Goal: Task Accomplishment & Management: Manage account settings

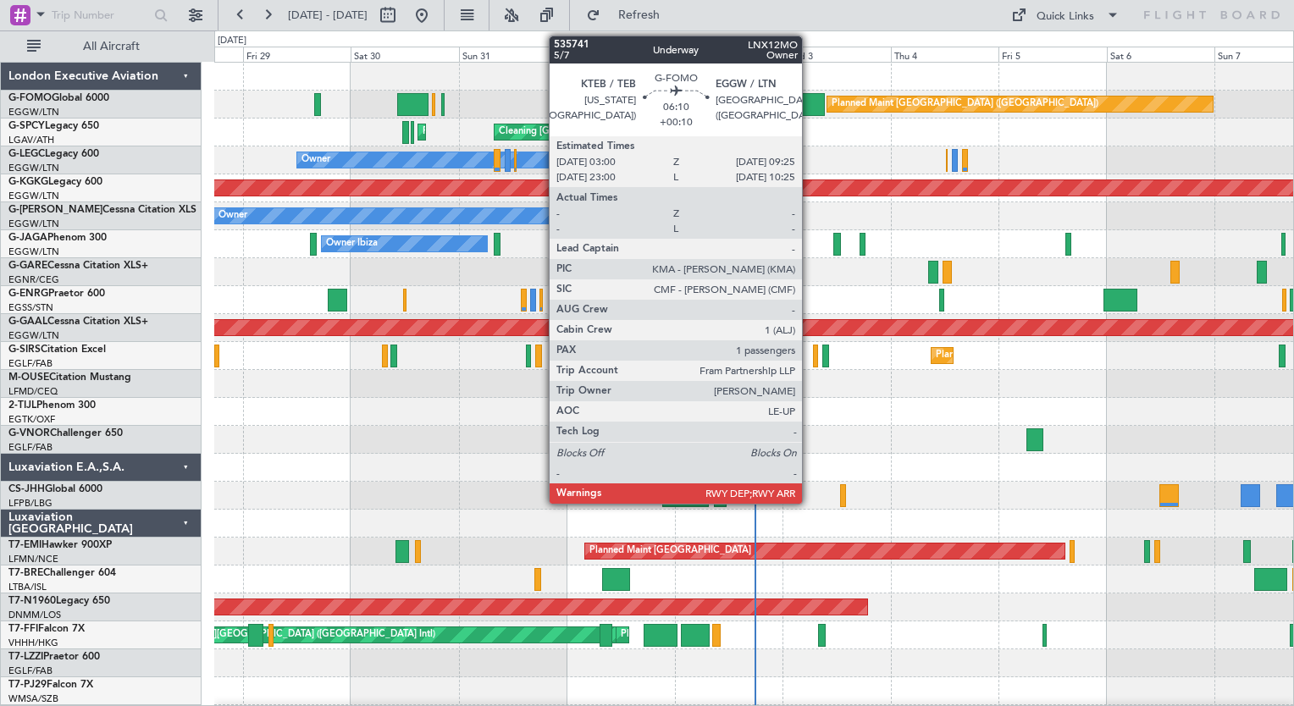
click at [809, 104] on div at bounding box center [810, 104] width 30 height 23
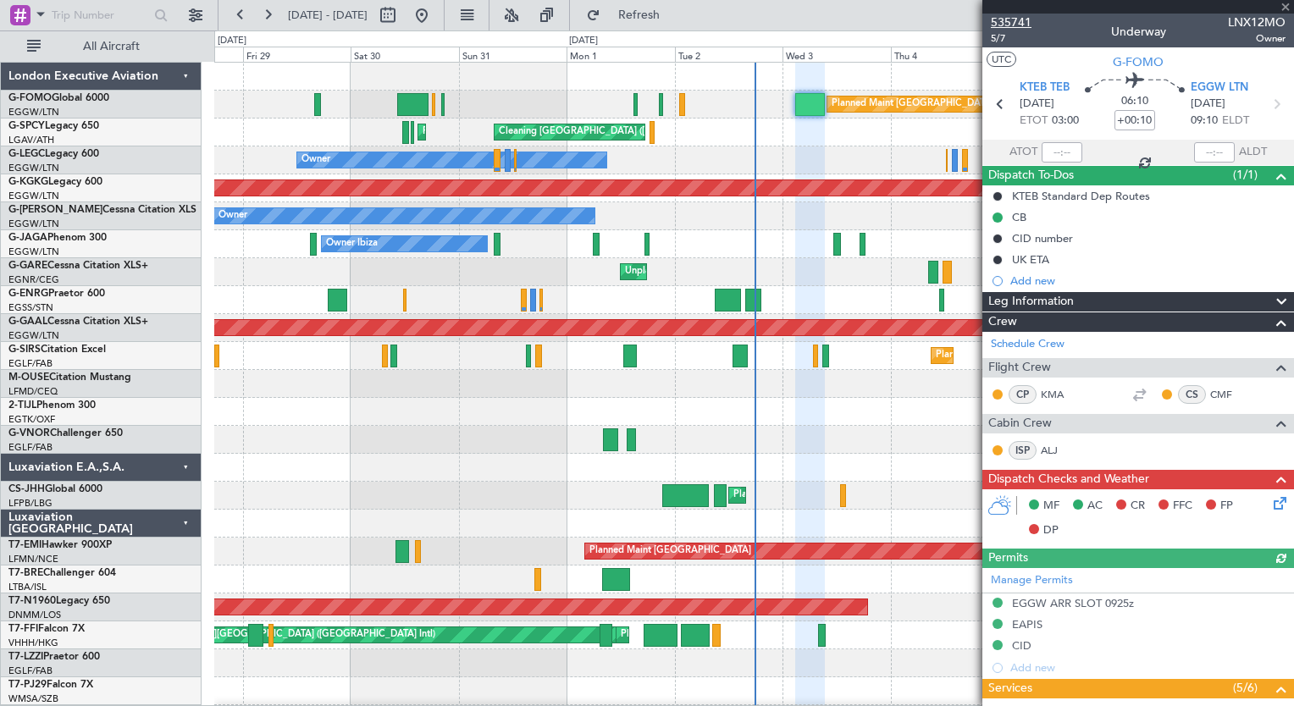
click at [1009, 24] on span "535741" at bounding box center [1011, 23] width 41 height 18
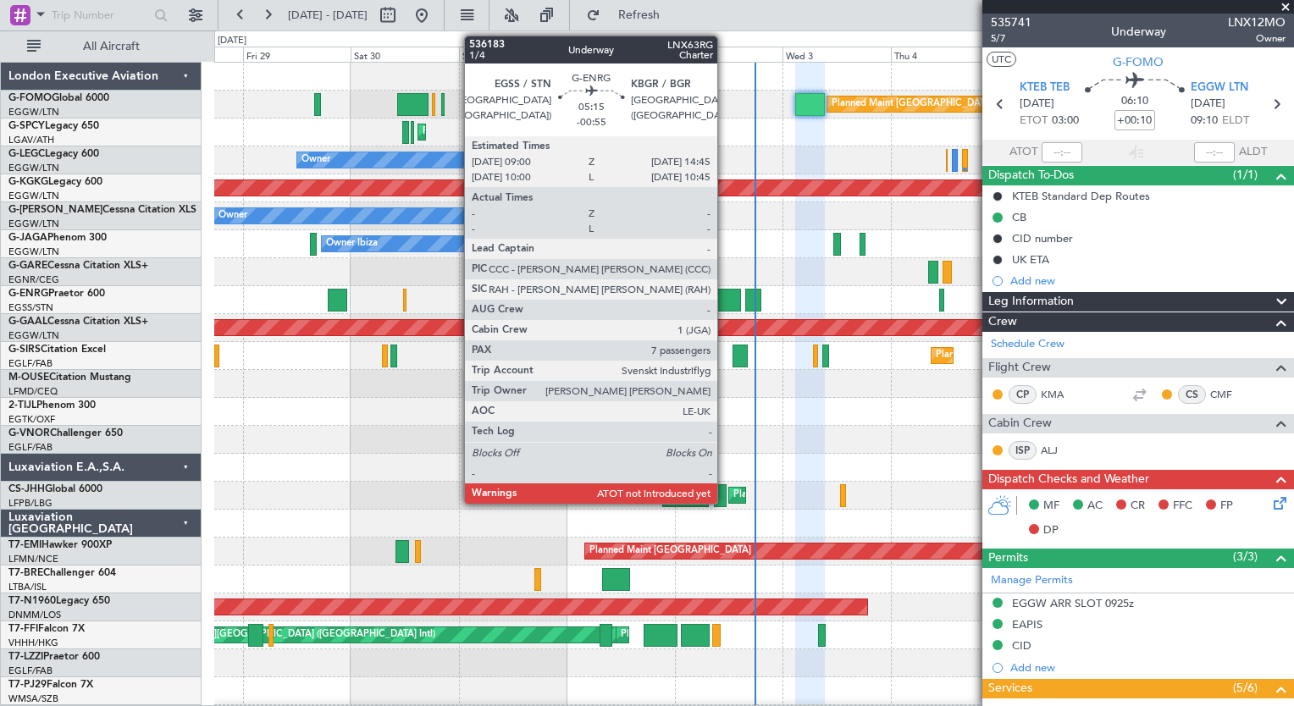
click at [725, 303] on div at bounding box center [728, 300] width 26 height 23
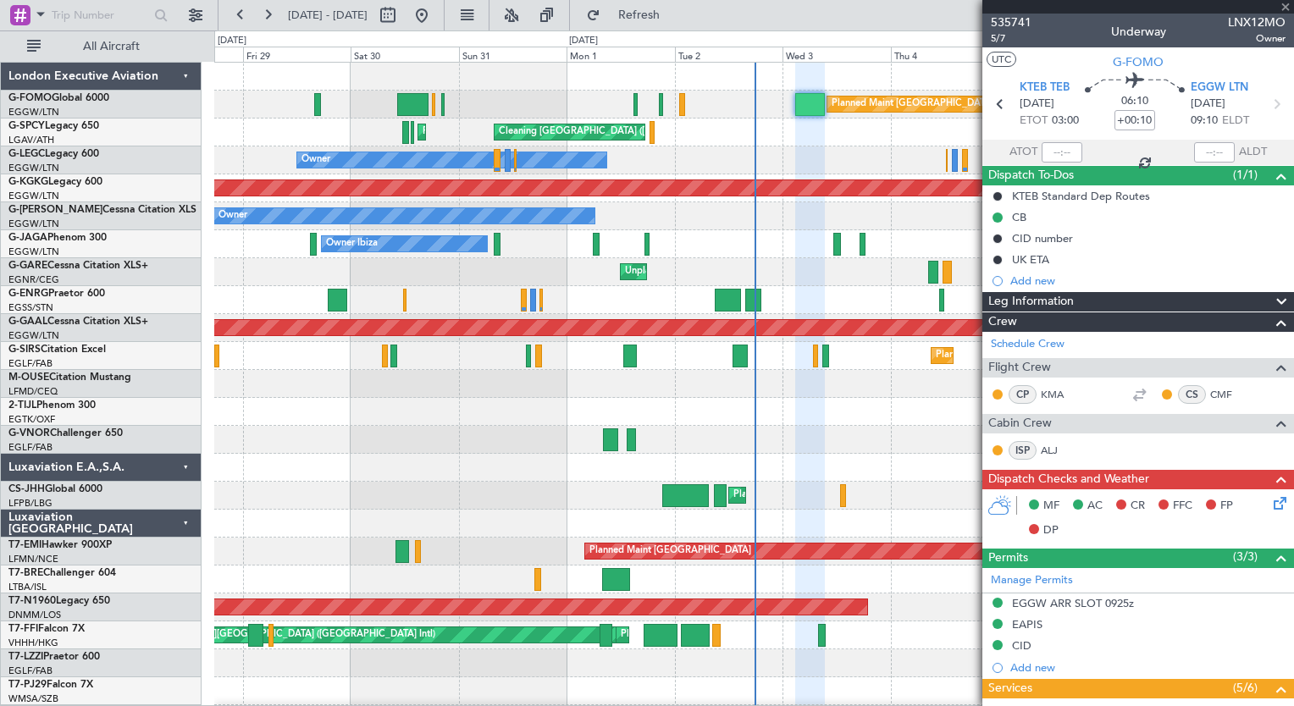
type input "-00:55"
type input "7"
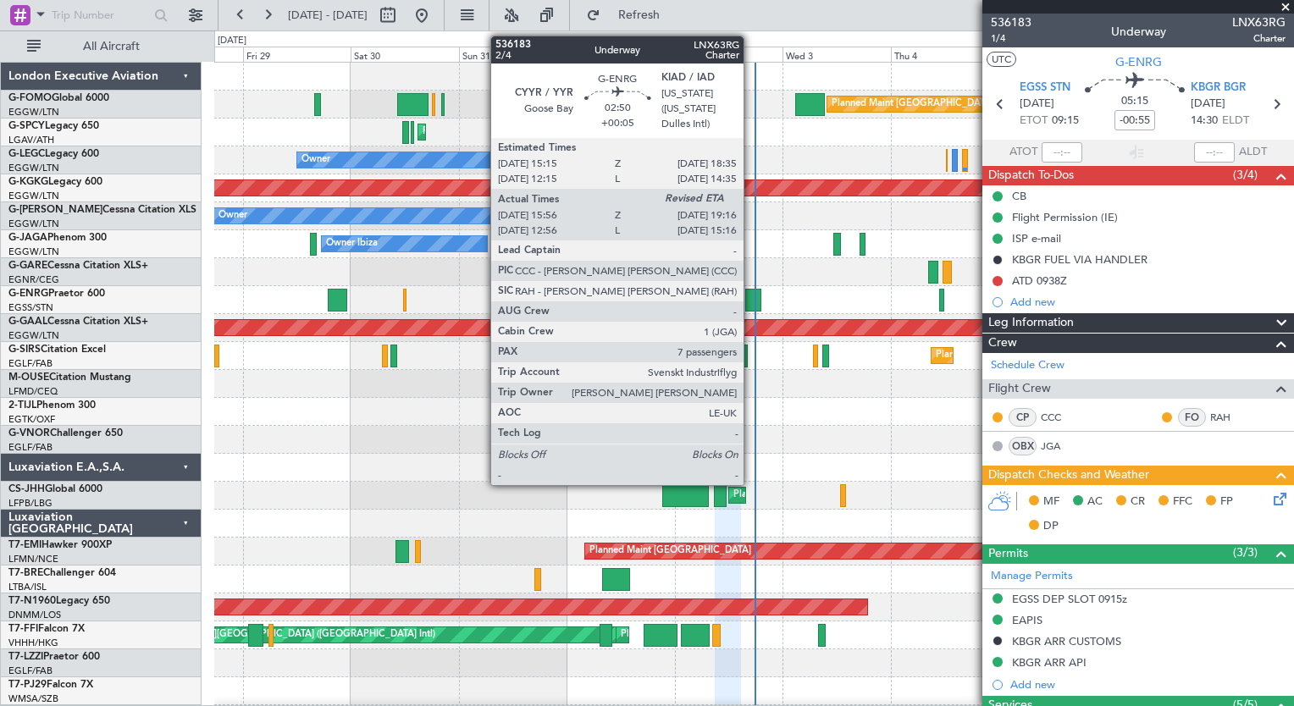
click at [751, 300] on div at bounding box center [752, 300] width 15 height 23
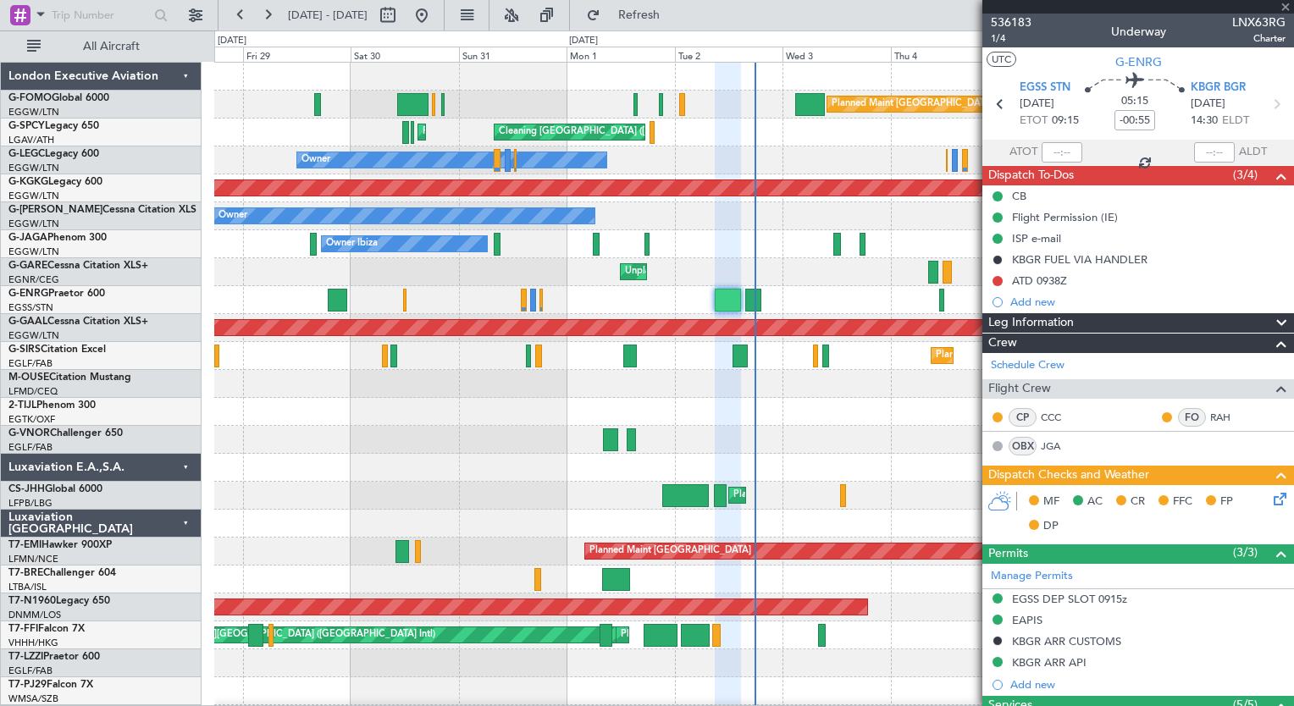
type input "+00:05"
type input "16:11"
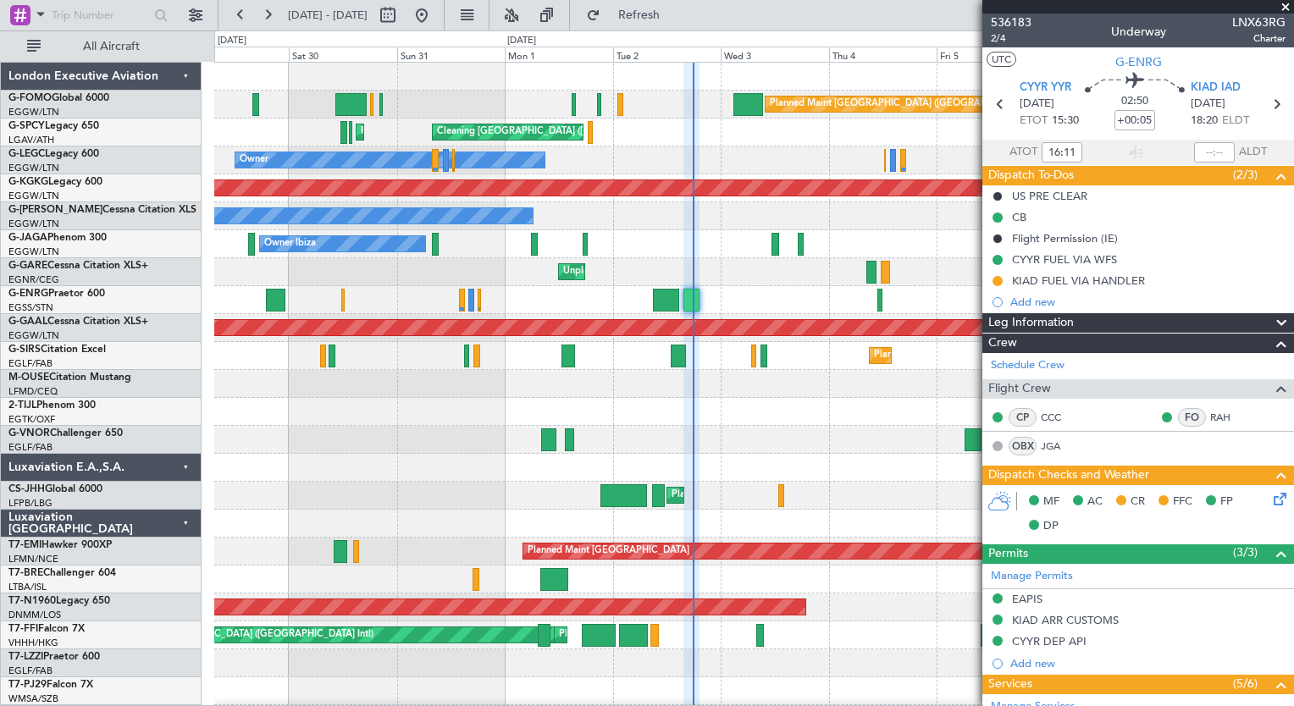
click at [748, 520] on div "Planned Maint [GEOGRAPHIC_DATA] ([GEOGRAPHIC_DATA]) Planned Maint [GEOGRAPHIC_D…" at bounding box center [753, 440] width 1079 height 754
click at [269, 25] on button at bounding box center [267, 15] width 27 height 27
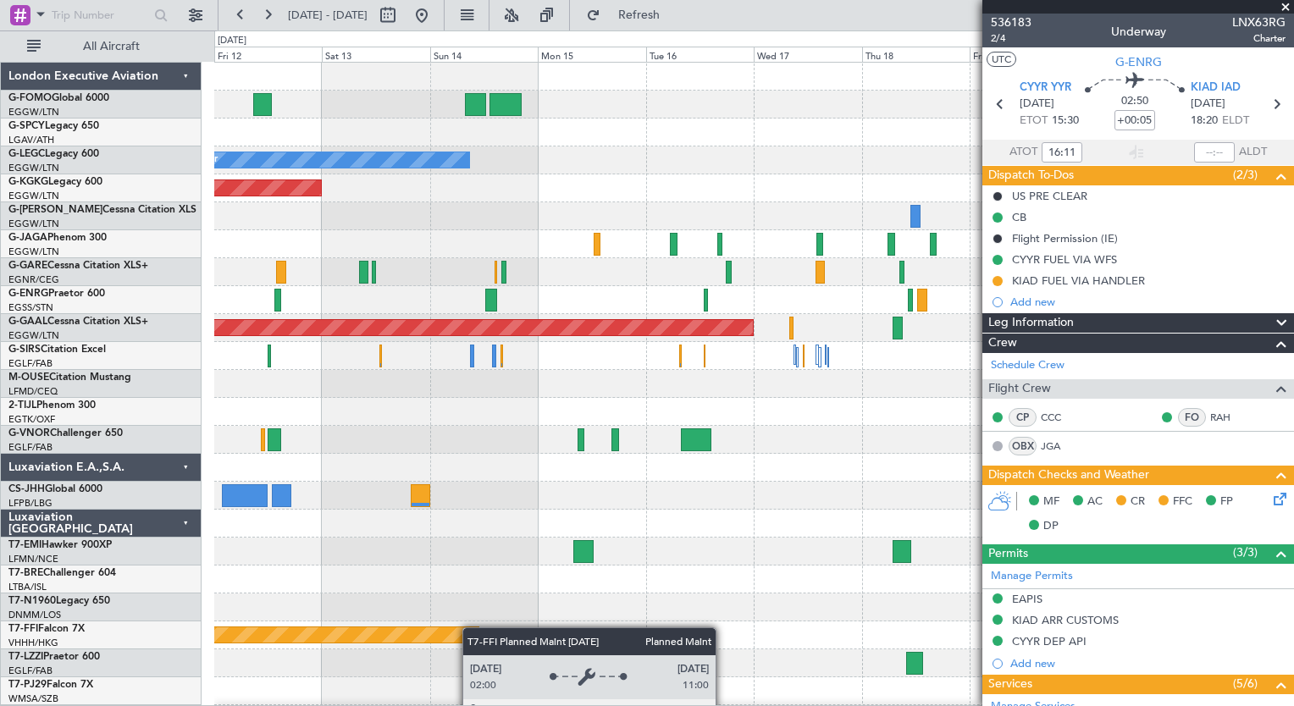
click at [415, 632] on div "Owner A/C Unavailable [GEOGRAPHIC_DATA] ([GEOGRAPHIC_DATA]) AOG Maint [GEOGRAPH…" at bounding box center [753, 440] width 1079 height 754
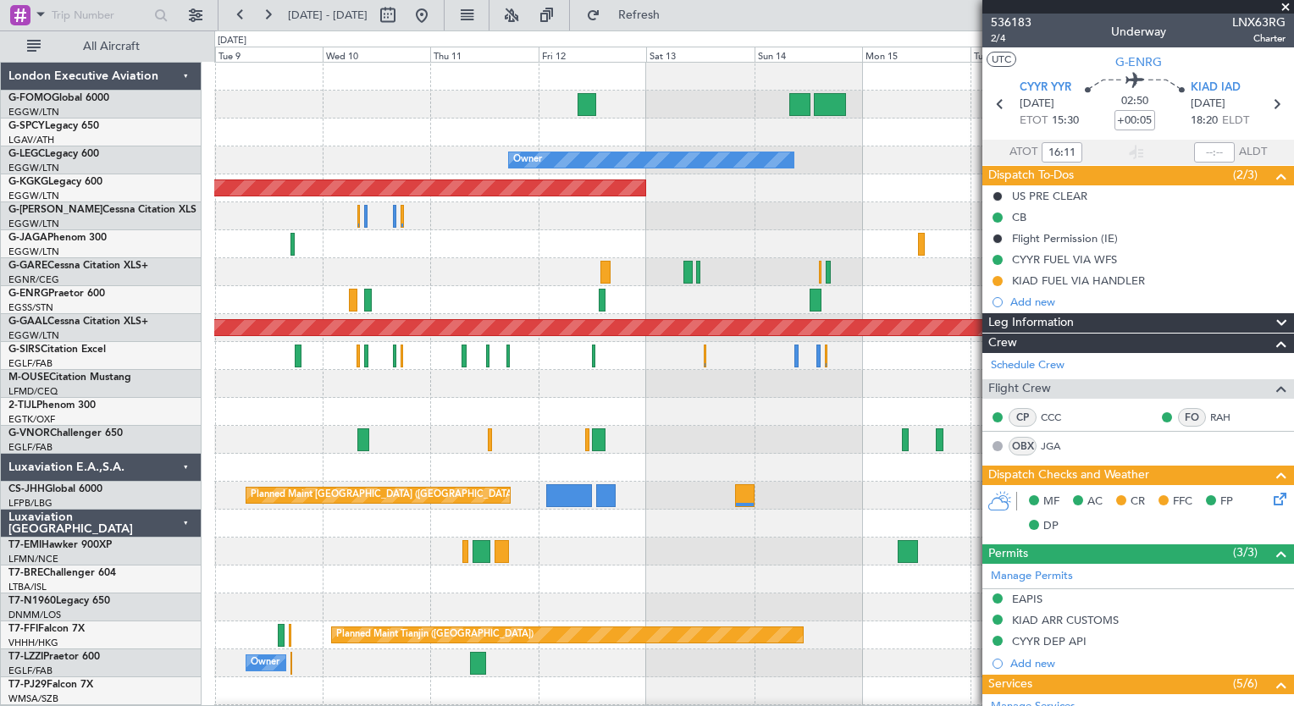
click at [650, 351] on div "Planned Maint [GEOGRAPHIC_DATA] ([GEOGRAPHIC_DATA]) Owner AOG Maint [GEOGRAPHIC…" at bounding box center [753, 440] width 1079 height 754
click at [235, 21] on button at bounding box center [240, 15] width 27 height 27
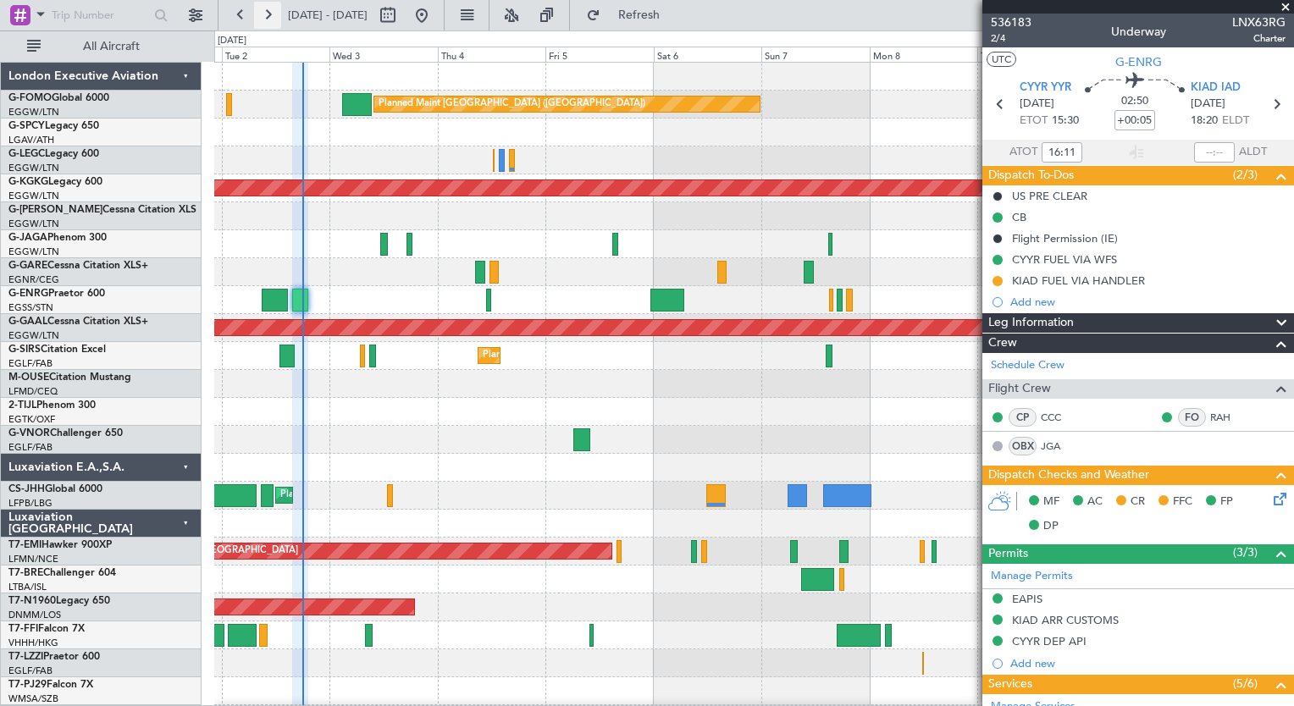
click at [265, 20] on button at bounding box center [267, 15] width 27 height 27
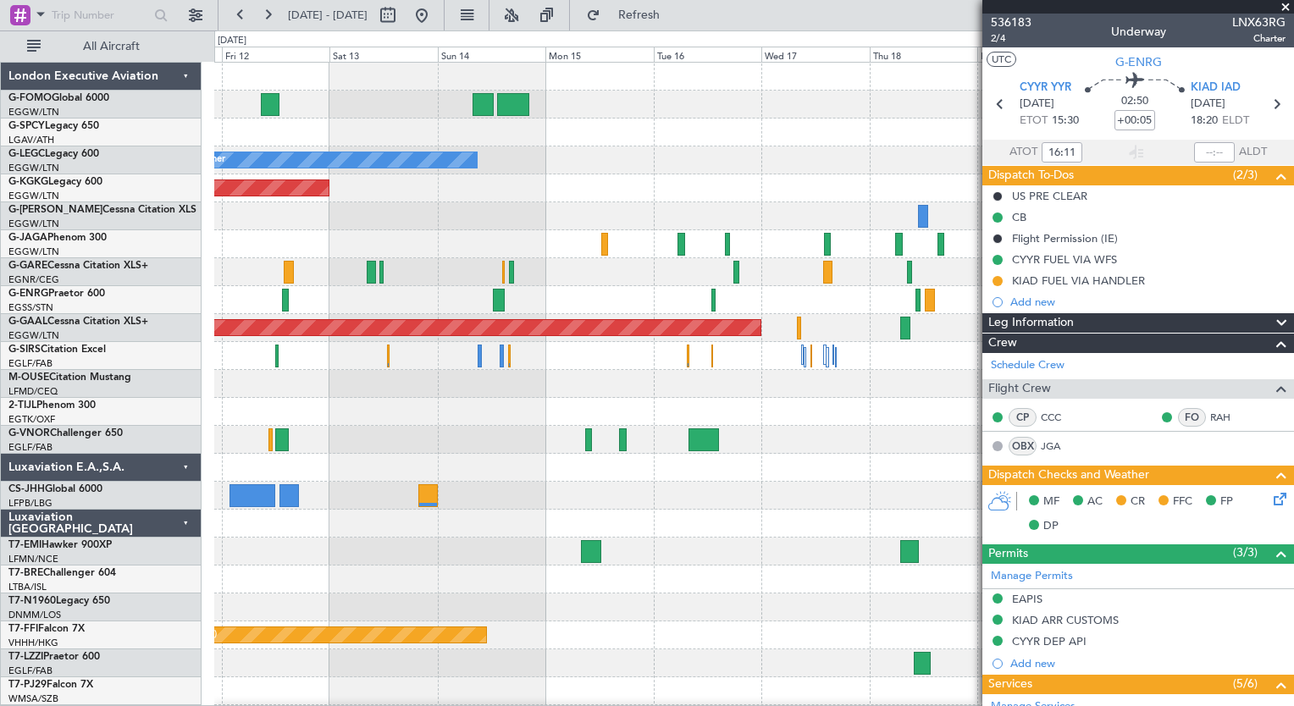
click at [327, 198] on div "AOG Maint [GEOGRAPHIC_DATA] (Ataturk)" at bounding box center [753, 188] width 1079 height 28
click at [237, 17] on button at bounding box center [240, 15] width 27 height 27
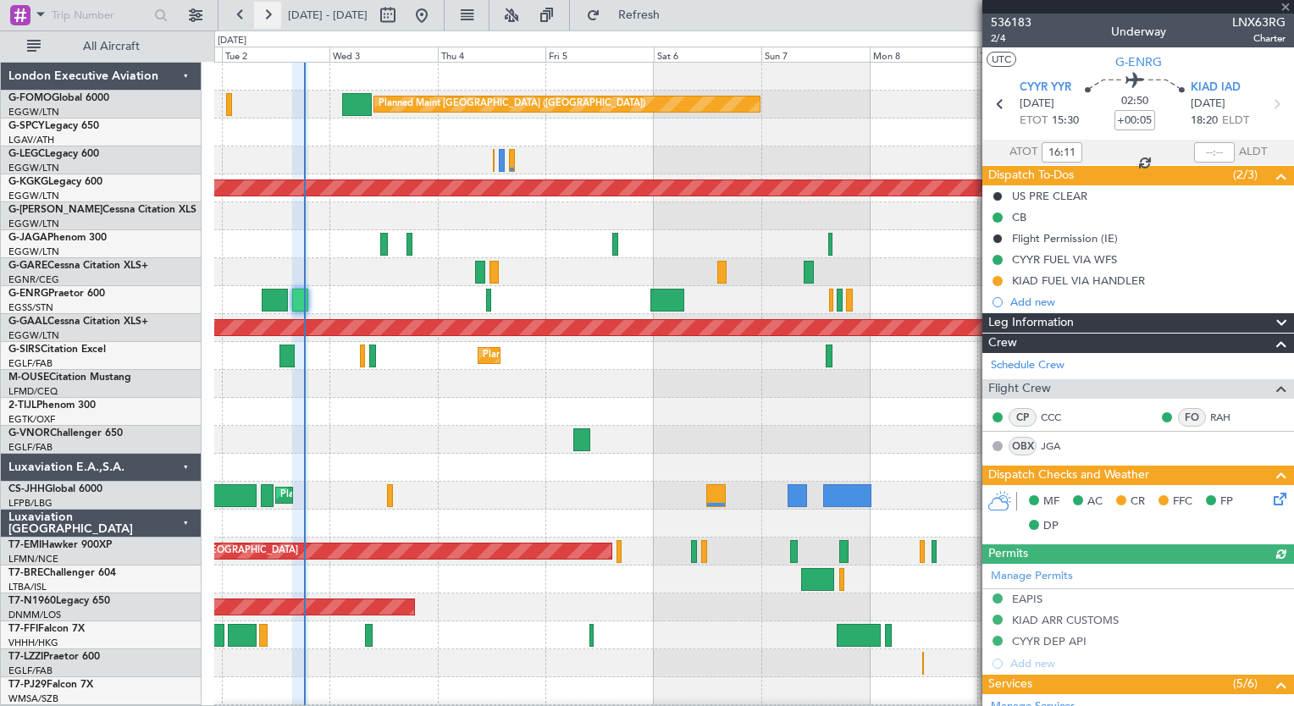
click at [271, 14] on button at bounding box center [267, 15] width 27 height 27
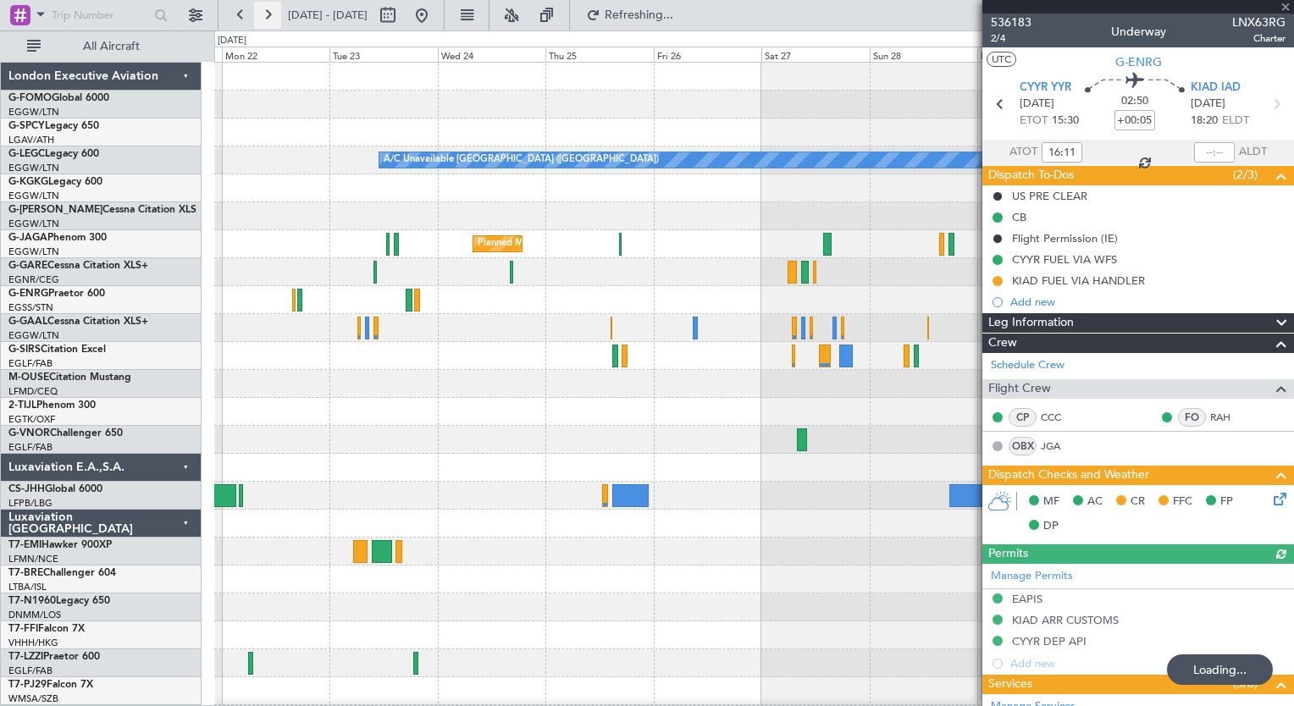
click at [271, 14] on button at bounding box center [267, 15] width 27 height 27
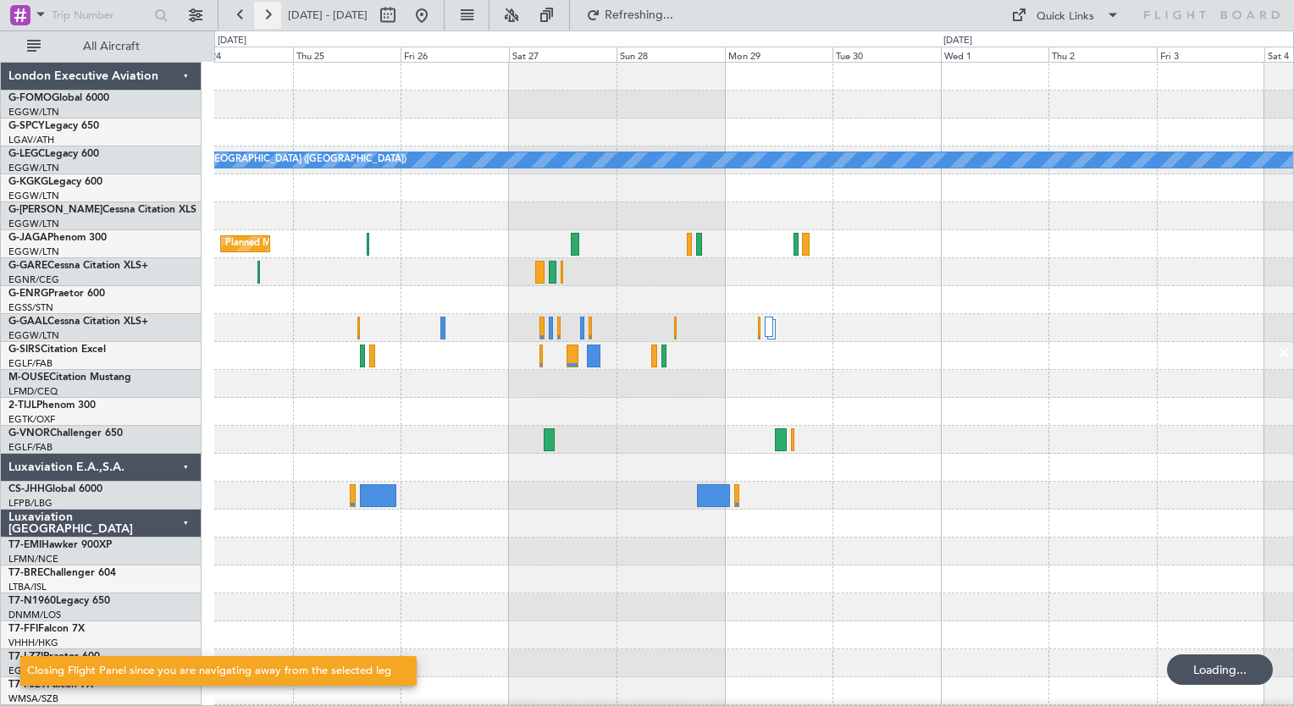
click at [271, 14] on button at bounding box center [267, 15] width 27 height 27
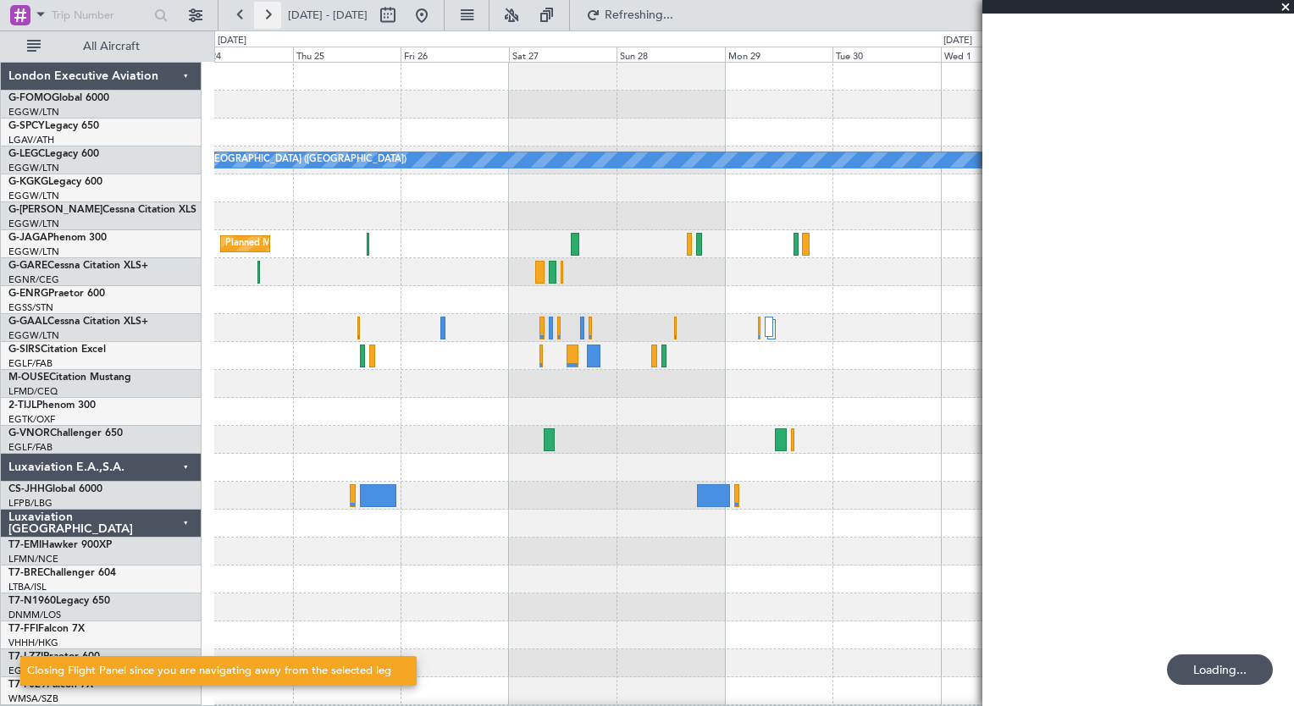
click at [271, 14] on button at bounding box center [267, 15] width 27 height 27
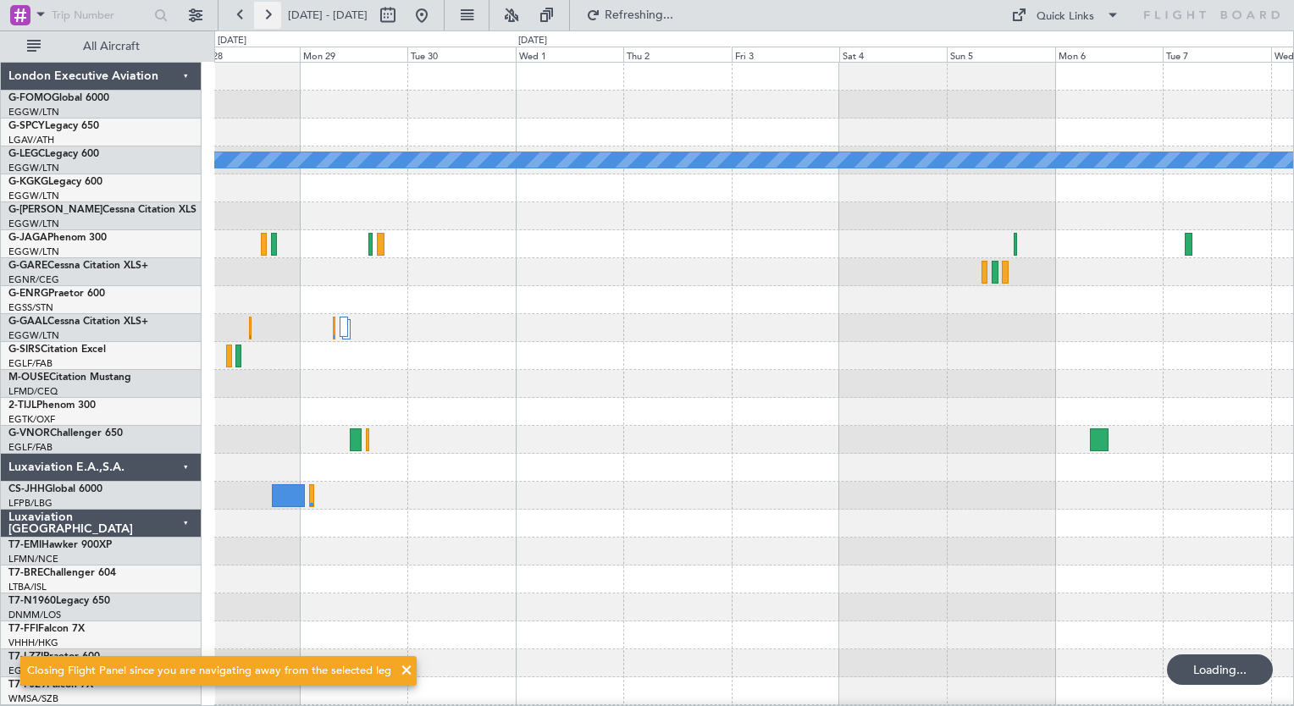
click at [271, 14] on button at bounding box center [267, 15] width 27 height 27
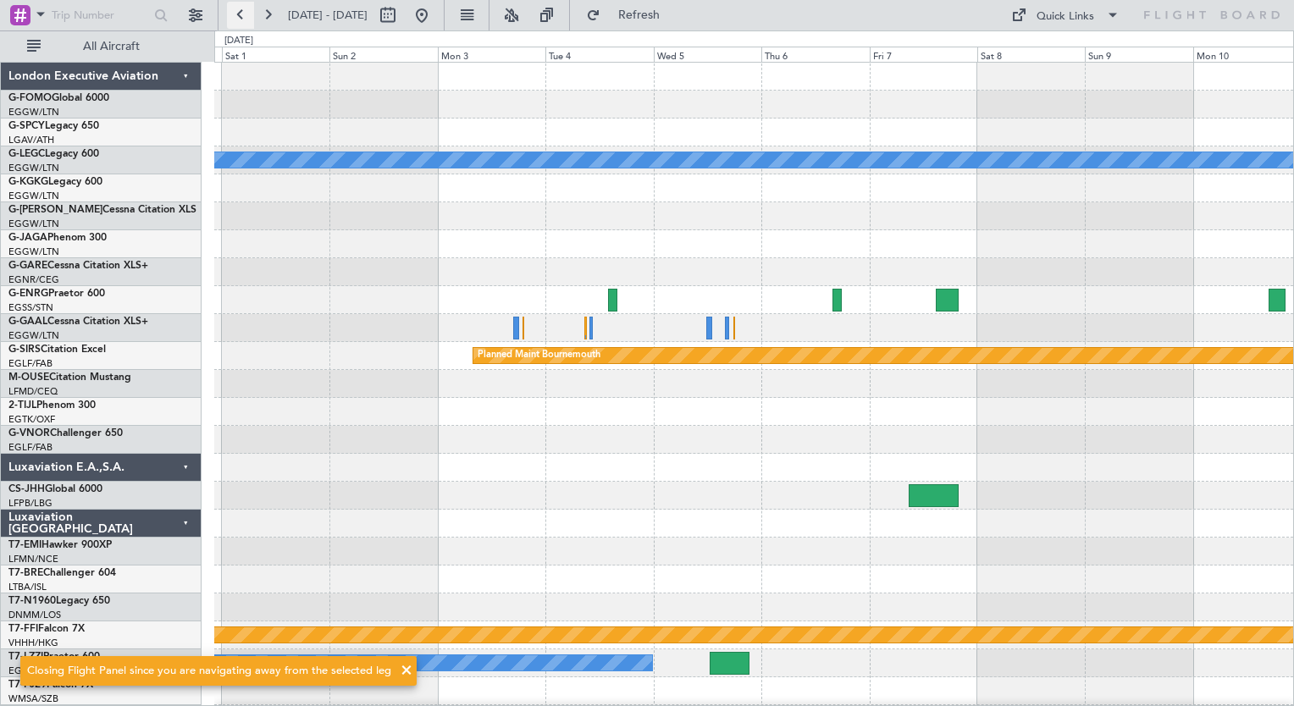
click at [238, 19] on button at bounding box center [240, 15] width 27 height 27
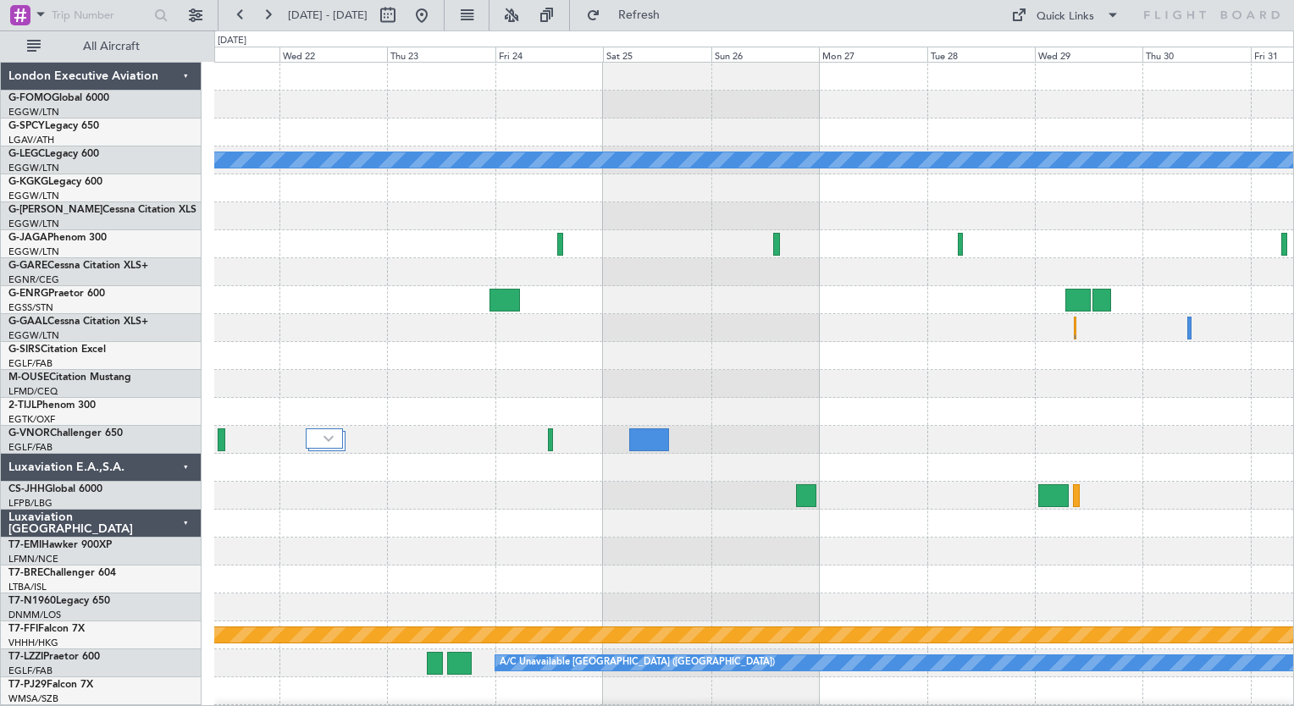
click at [312, 299] on div "A/C Unavailable [GEOGRAPHIC_DATA] ([GEOGRAPHIC_DATA]) Planned Maint Geneva ([GE…" at bounding box center [753, 412] width 1079 height 699
click at [237, 12] on button at bounding box center [240, 15] width 27 height 27
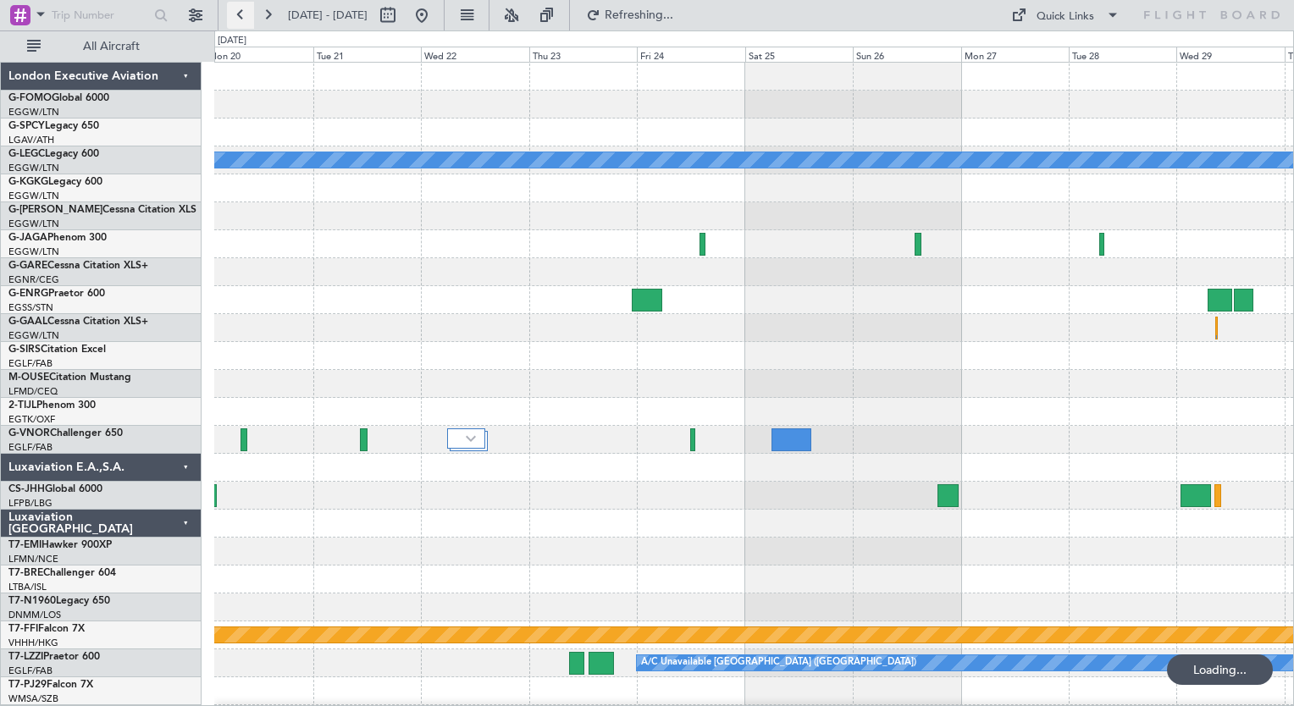
click at [237, 12] on button at bounding box center [240, 15] width 27 height 27
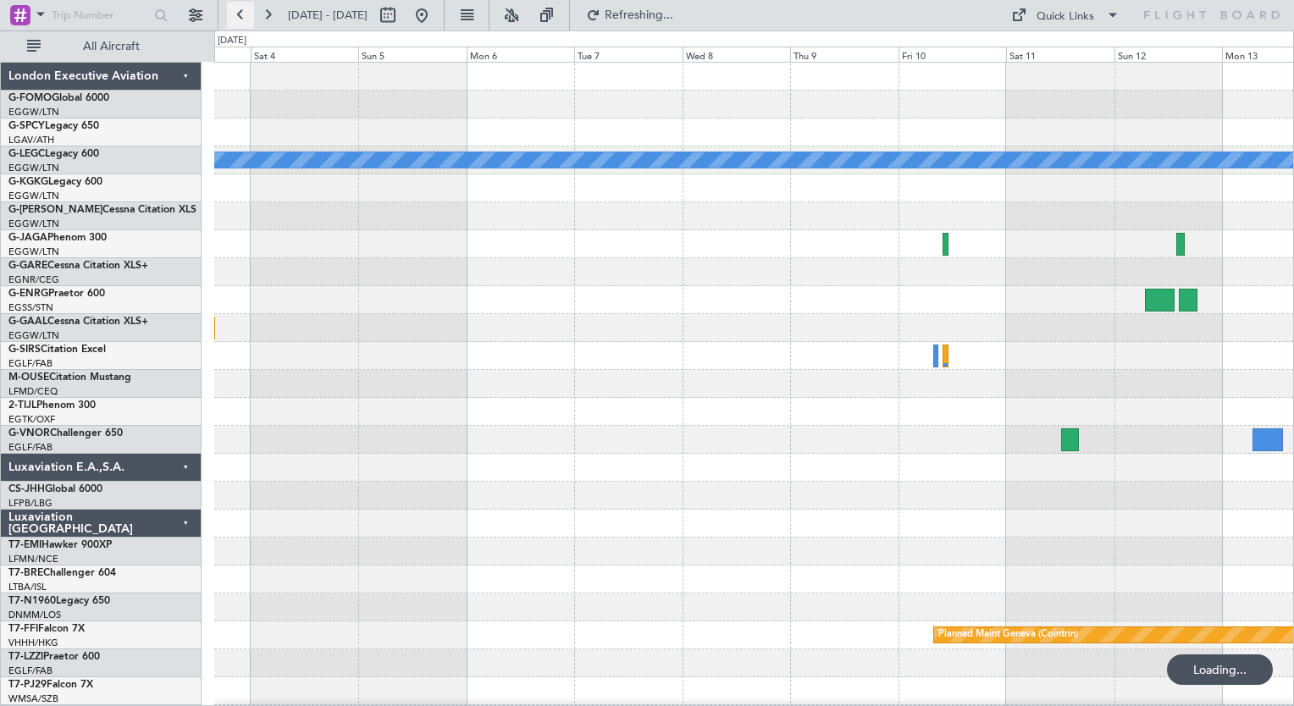
click at [237, 12] on button at bounding box center [240, 15] width 27 height 27
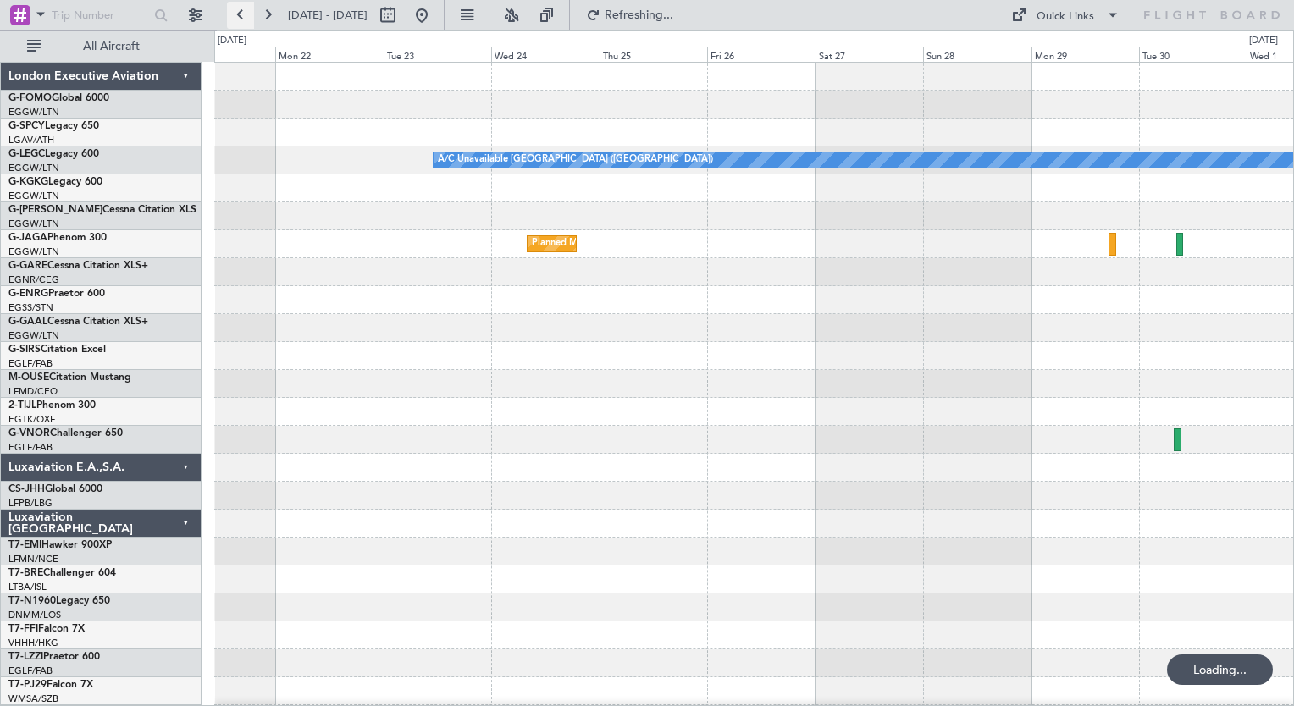
click at [237, 12] on button at bounding box center [240, 15] width 27 height 27
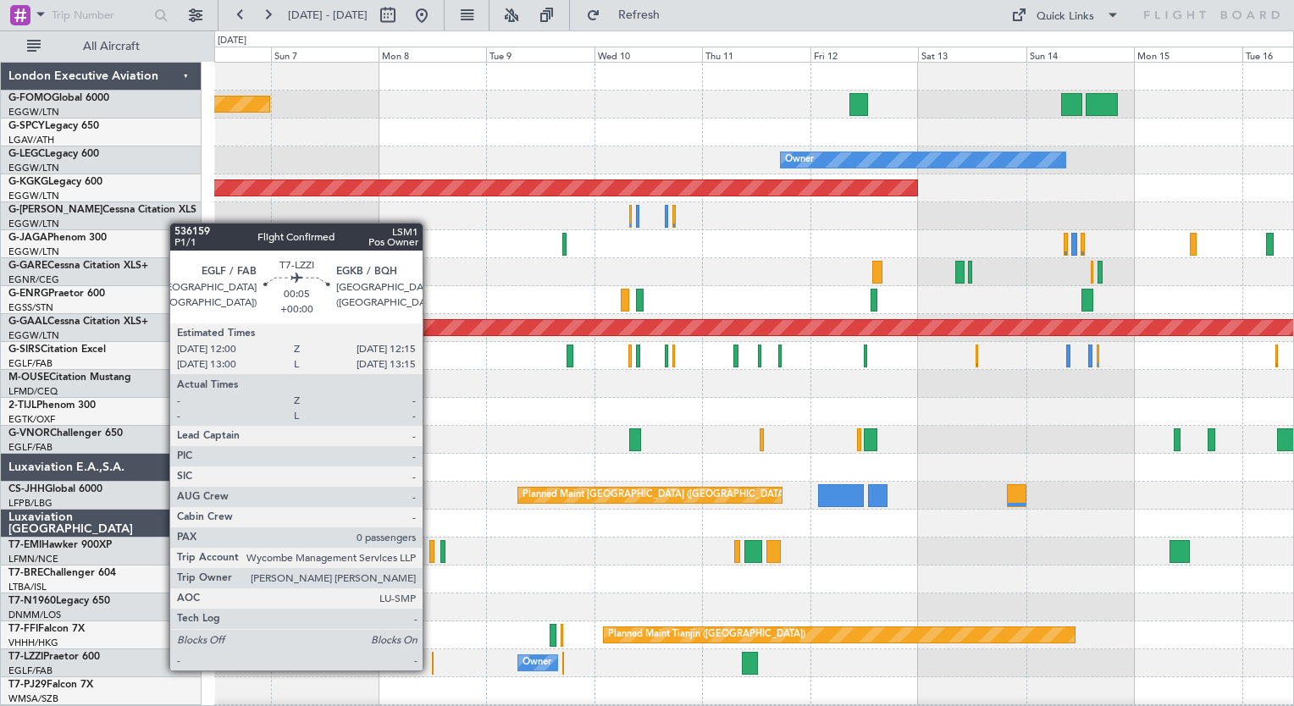
click at [432, 669] on div at bounding box center [433, 663] width 2 height 23
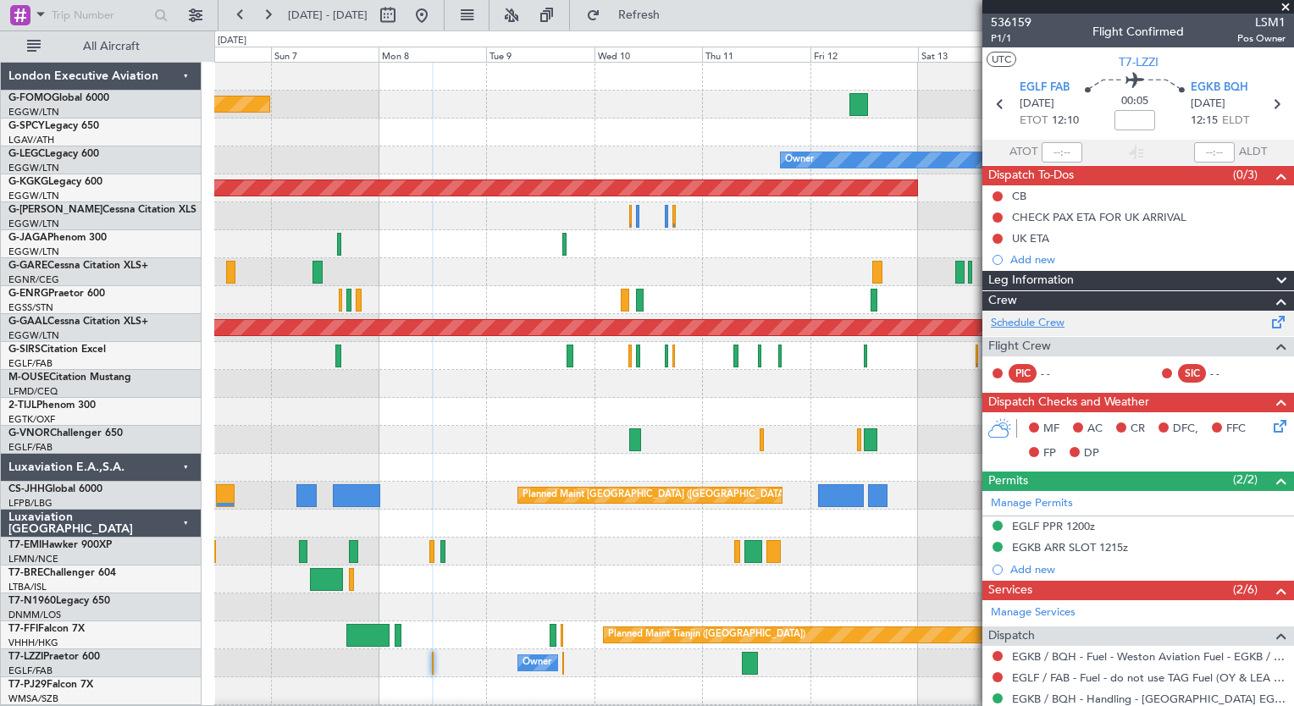
click at [1053, 323] on link "Schedule Crew" at bounding box center [1028, 323] width 74 height 17
click at [1018, 16] on span "536159" at bounding box center [1011, 23] width 41 height 18
click at [675, 9] on span "Refresh" at bounding box center [639, 15] width 71 height 12
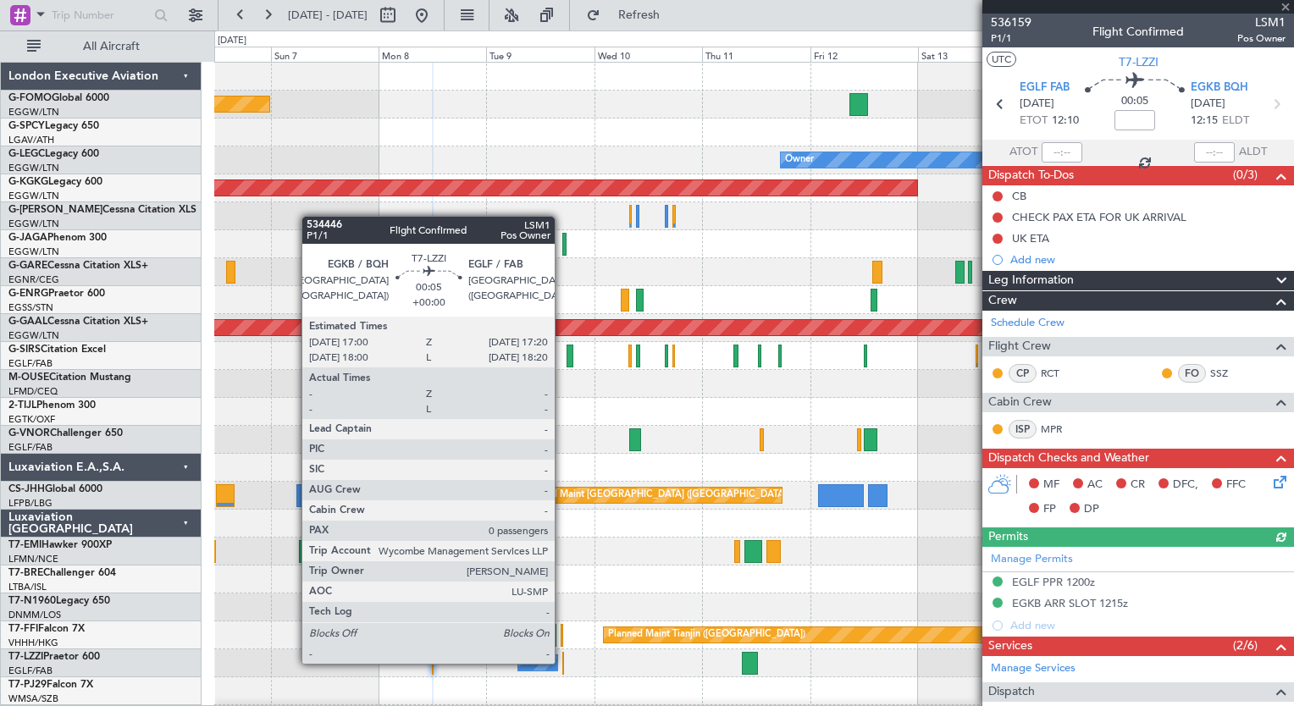
click at [562, 662] on div at bounding box center [563, 663] width 2 height 23
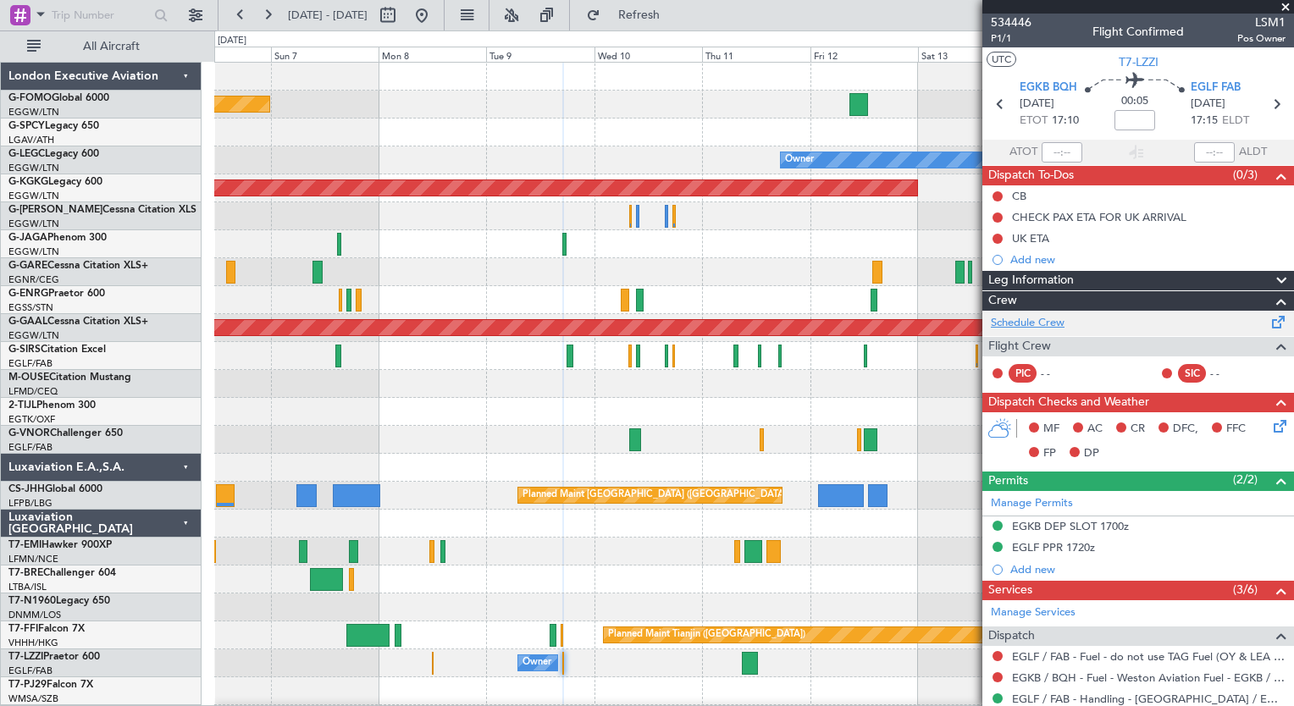
click at [1057, 327] on link "Schedule Crew" at bounding box center [1028, 323] width 74 height 17
click at [675, 21] on span "Refresh" at bounding box center [639, 15] width 71 height 12
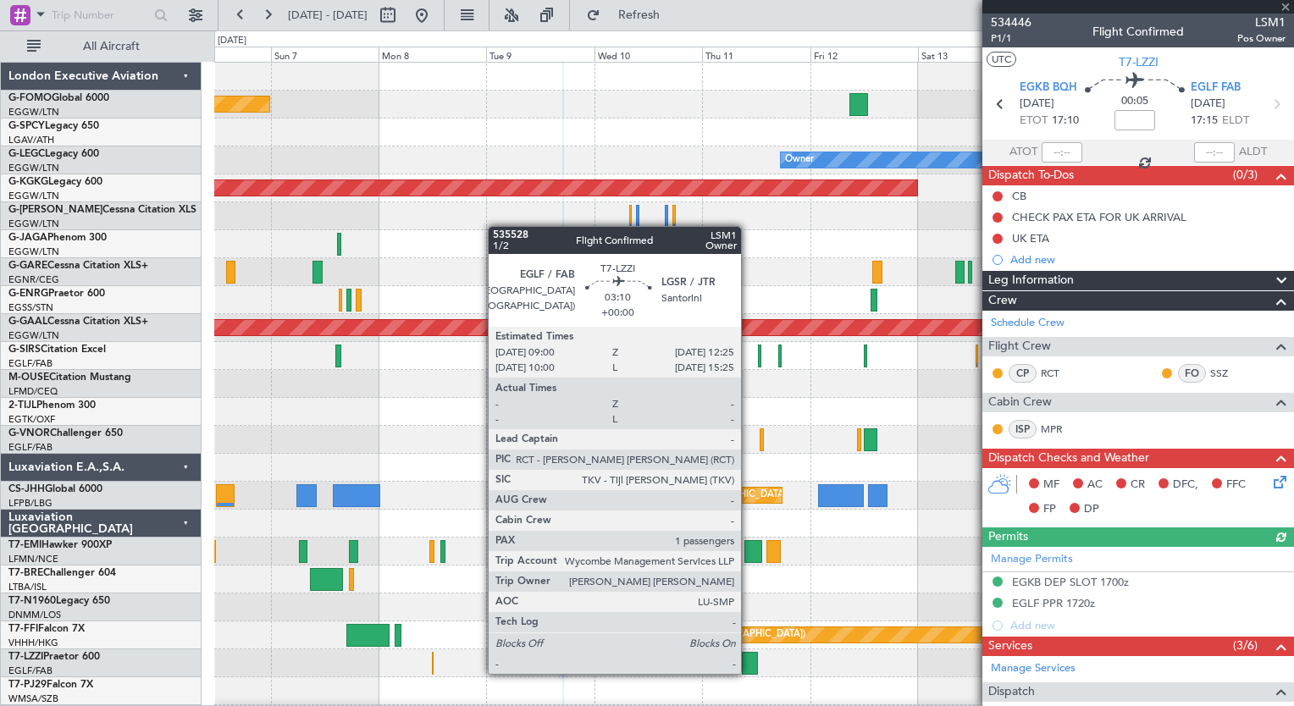
click at [748, 672] on div at bounding box center [750, 663] width 16 height 23
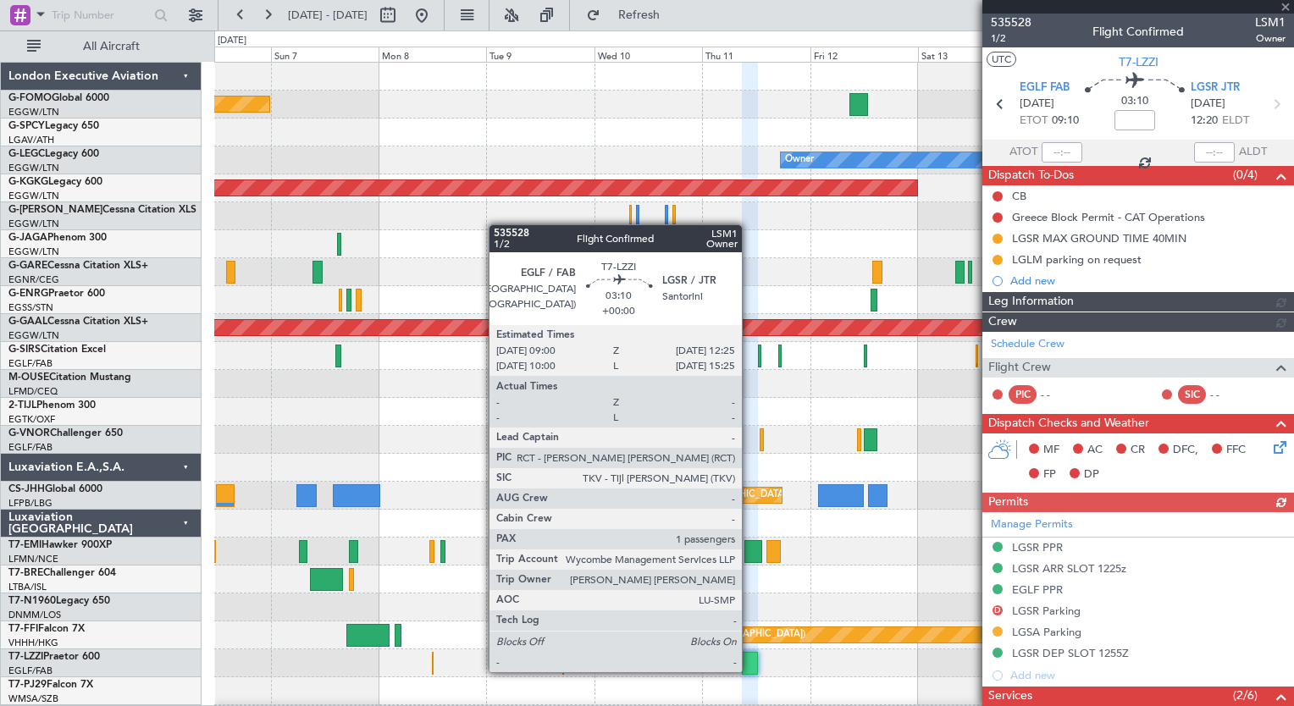
click at [749, 671] on div at bounding box center [750, 663] width 16 height 23
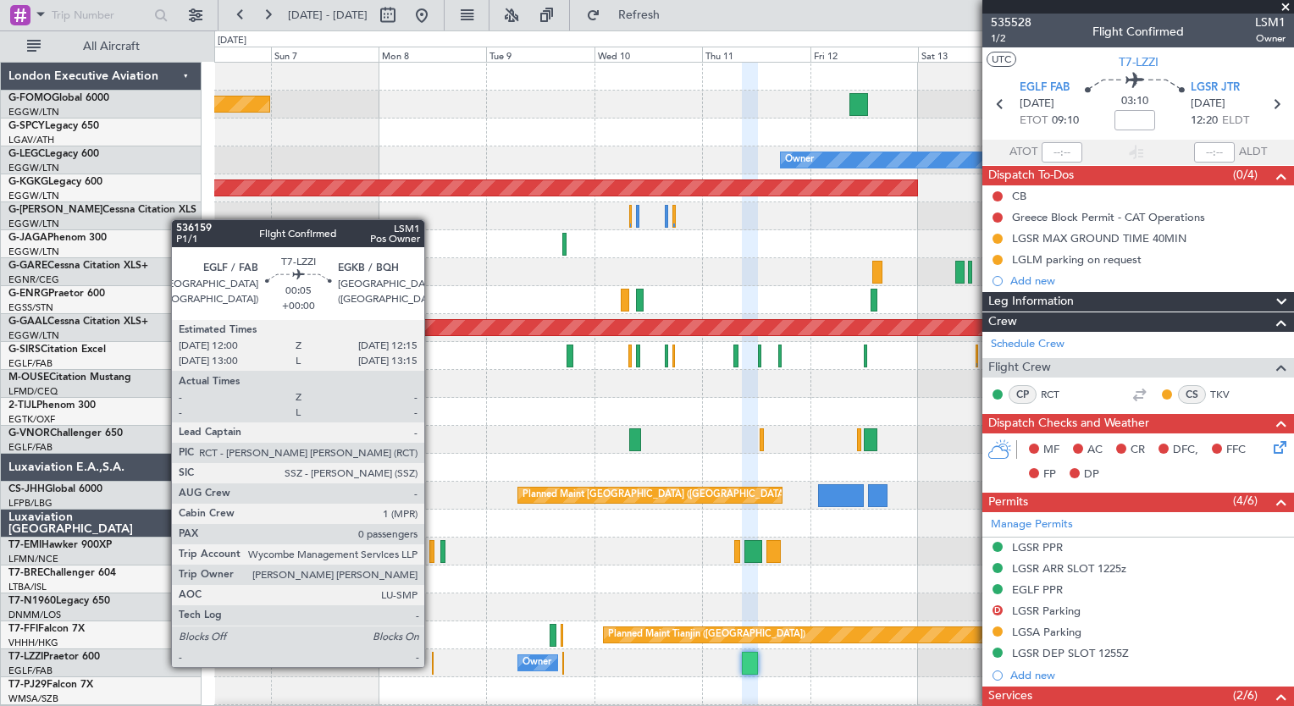
click at [432, 665] on div at bounding box center [433, 663] width 2 height 23
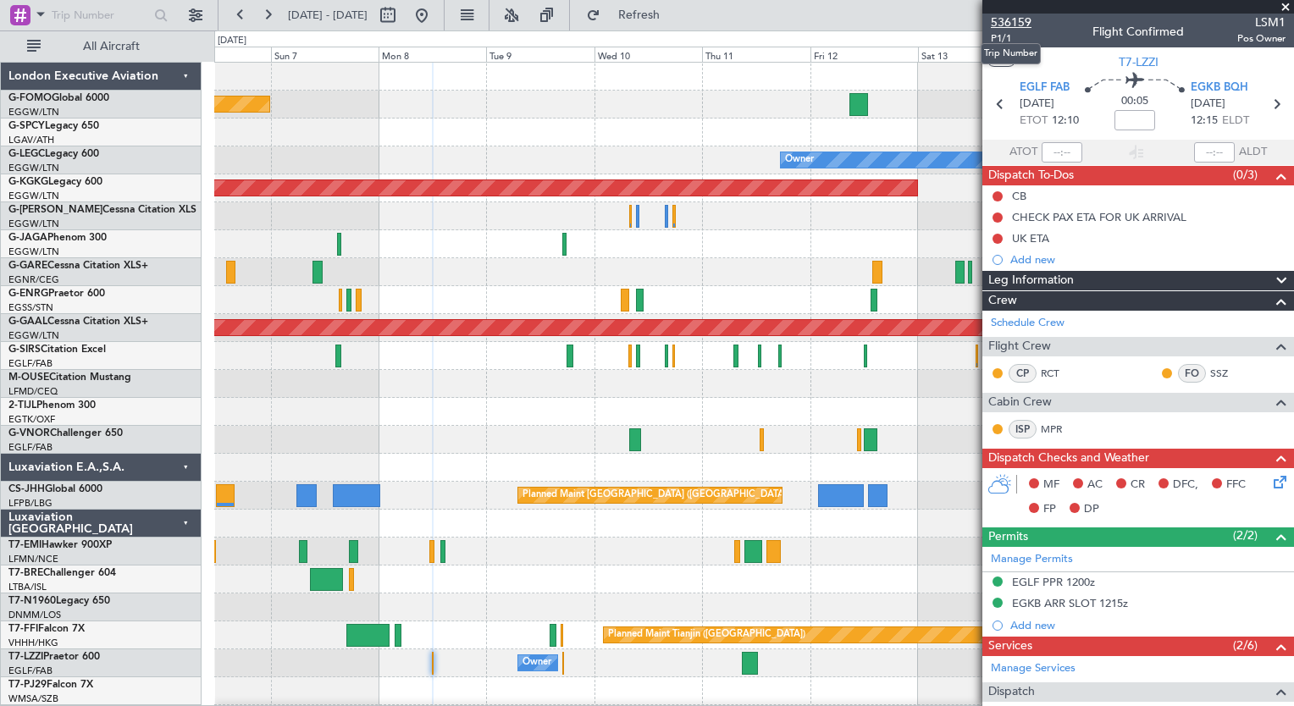
click at [1024, 24] on span "536159" at bounding box center [1011, 23] width 41 height 18
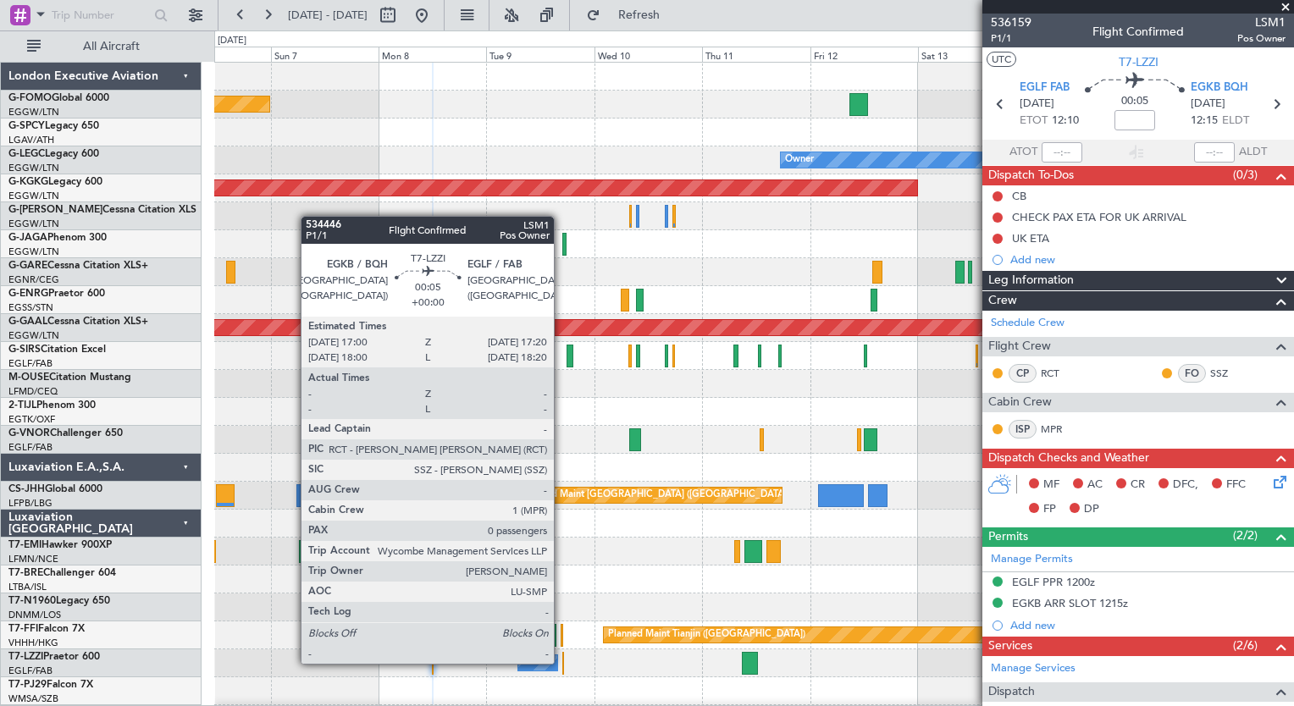
click at [562, 662] on div at bounding box center [563, 663] width 2 height 23
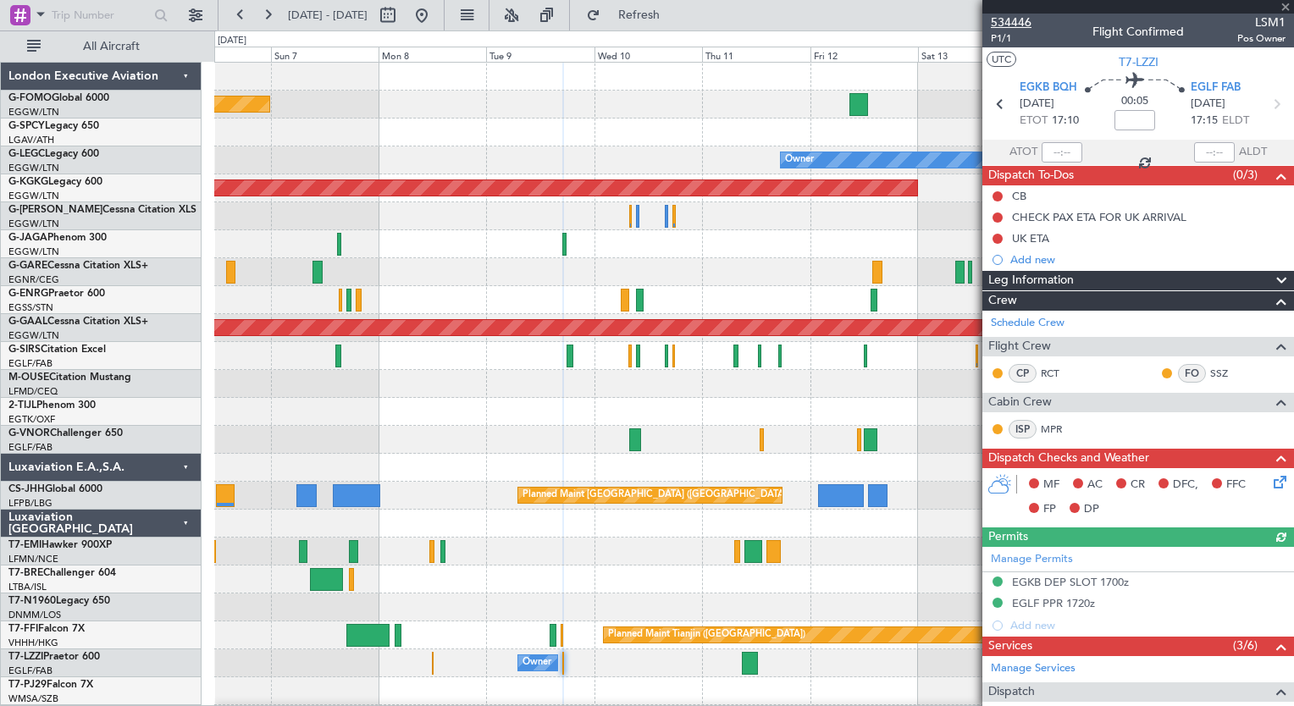
click at [1006, 19] on span "534446" at bounding box center [1011, 23] width 41 height 18
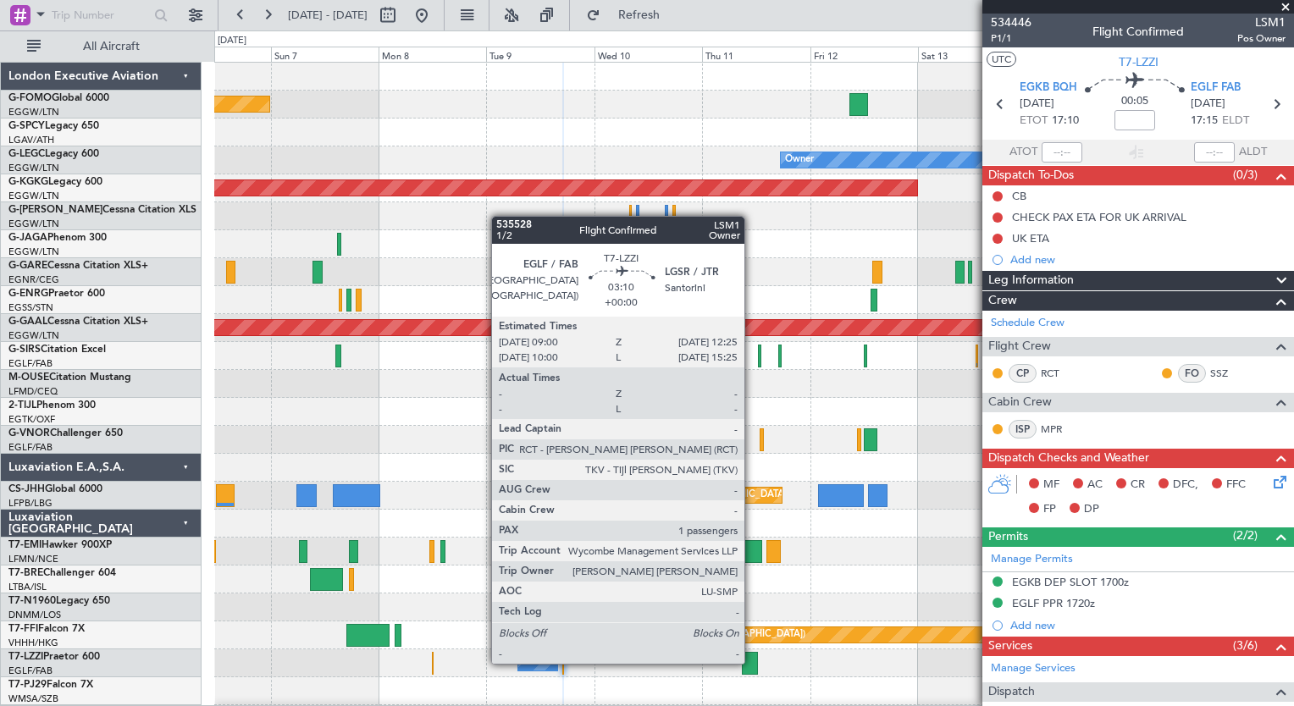
click at [752, 662] on div at bounding box center [750, 663] width 16 height 23
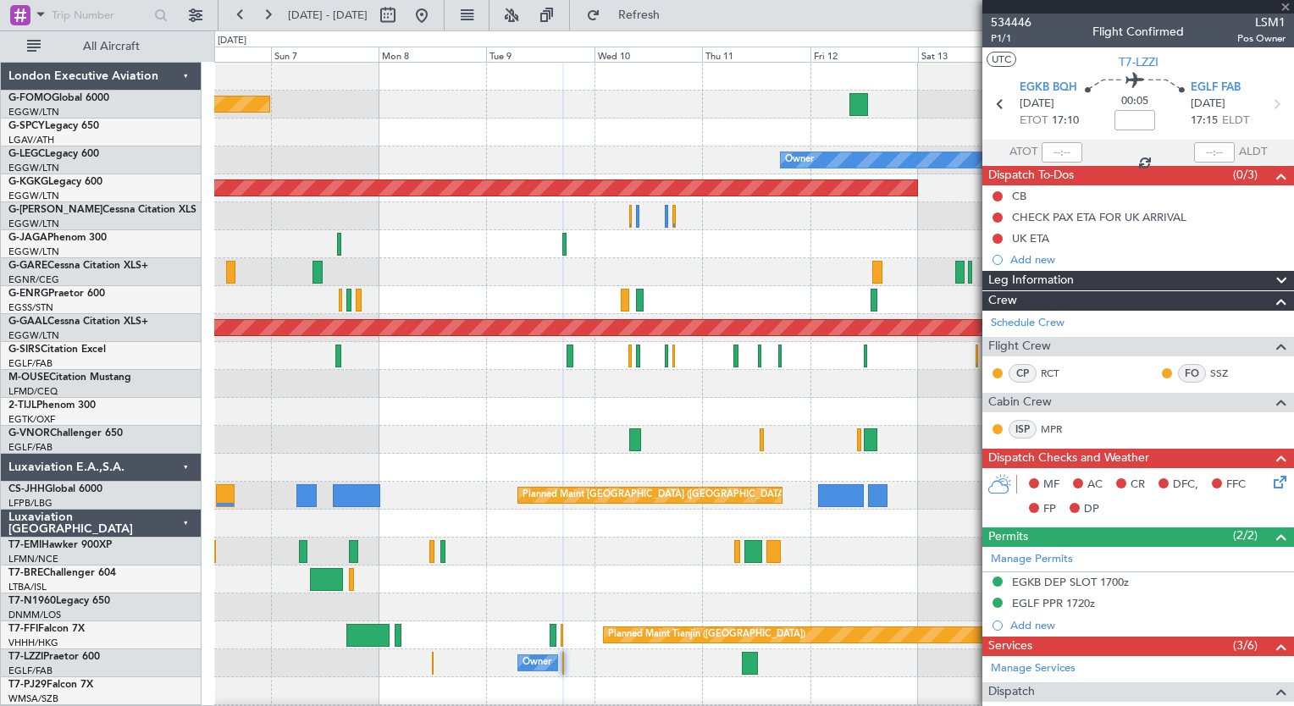
type input "1"
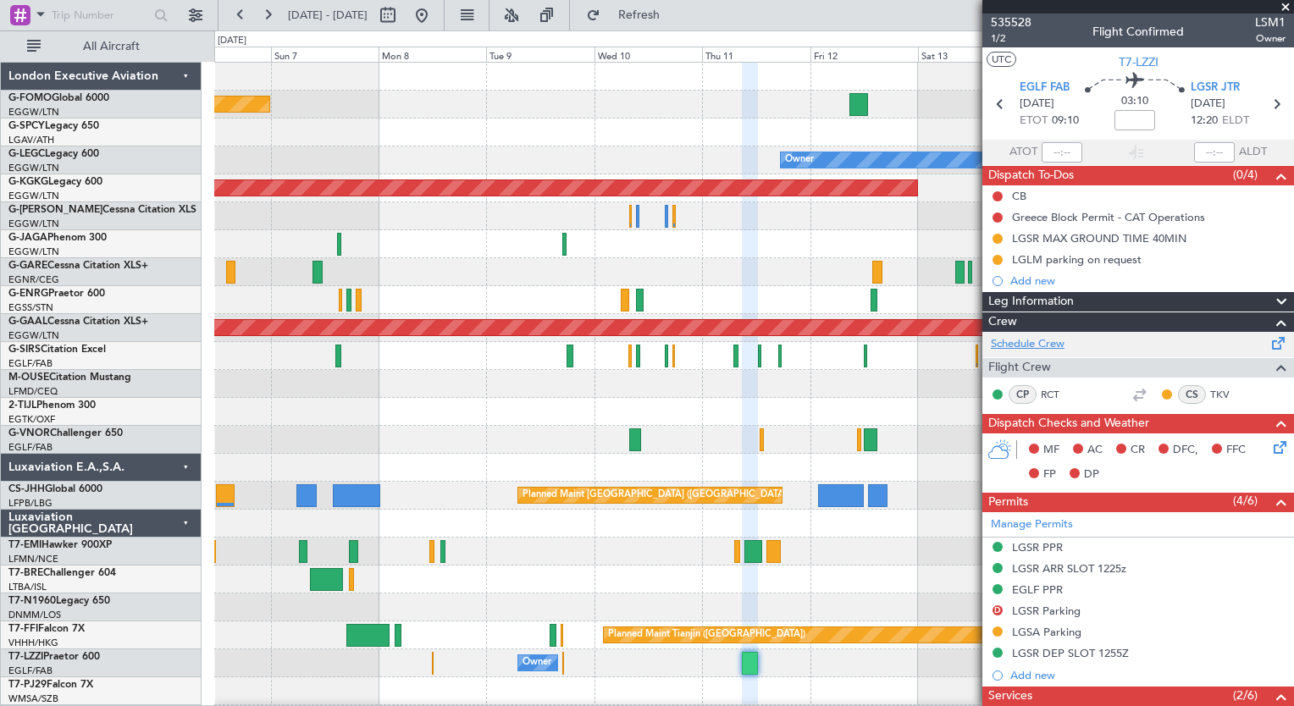
click at [1043, 341] on link "Schedule Crew" at bounding box center [1028, 344] width 74 height 17
click at [675, 21] on span "Refresh" at bounding box center [639, 15] width 71 height 12
click at [1016, 22] on span "535528" at bounding box center [1011, 23] width 41 height 18
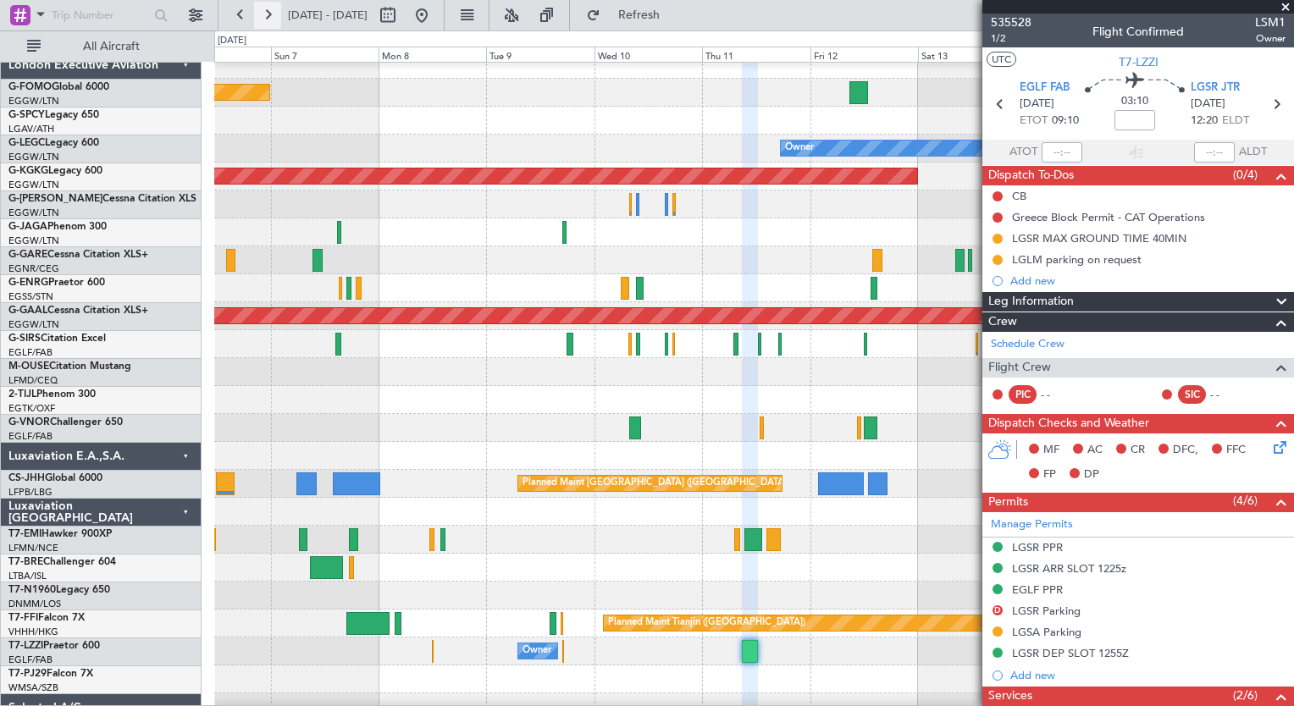
click at [268, 22] on button at bounding box center [267, 15] width 27 height 27
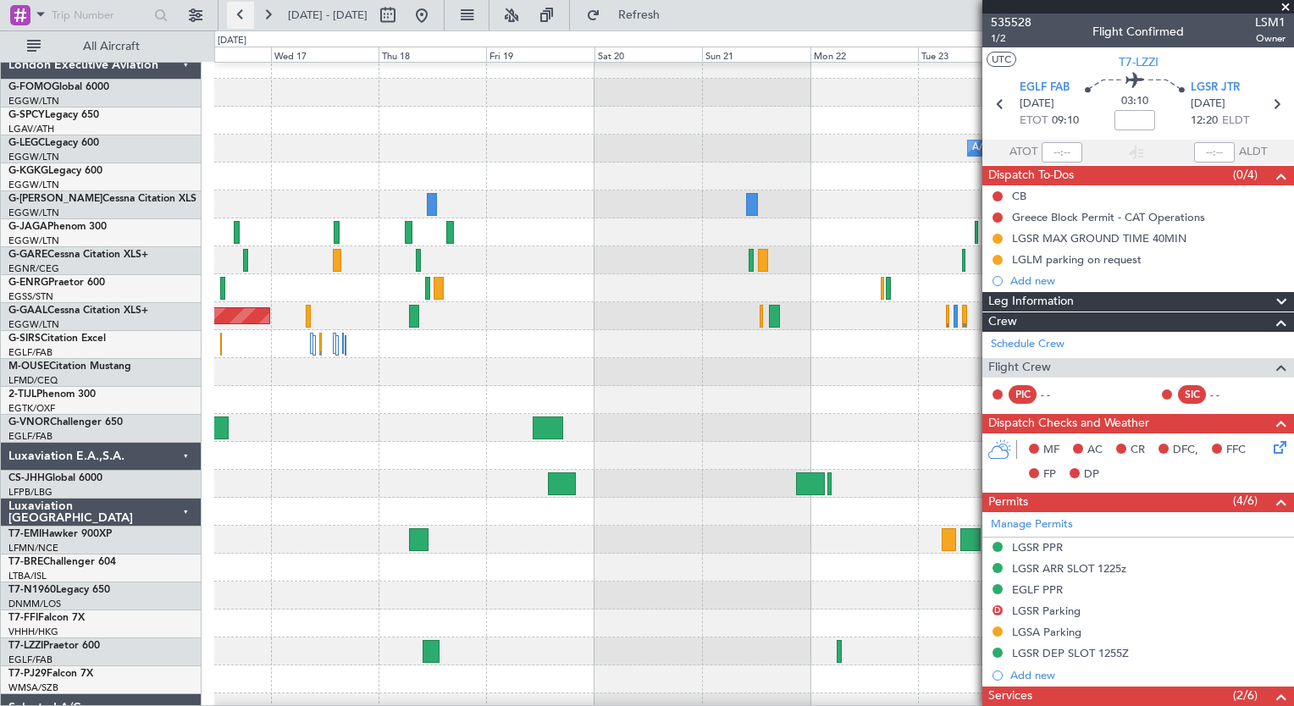
click at [237, 19] on button at bounding box center [240, 15] width 27 height 27
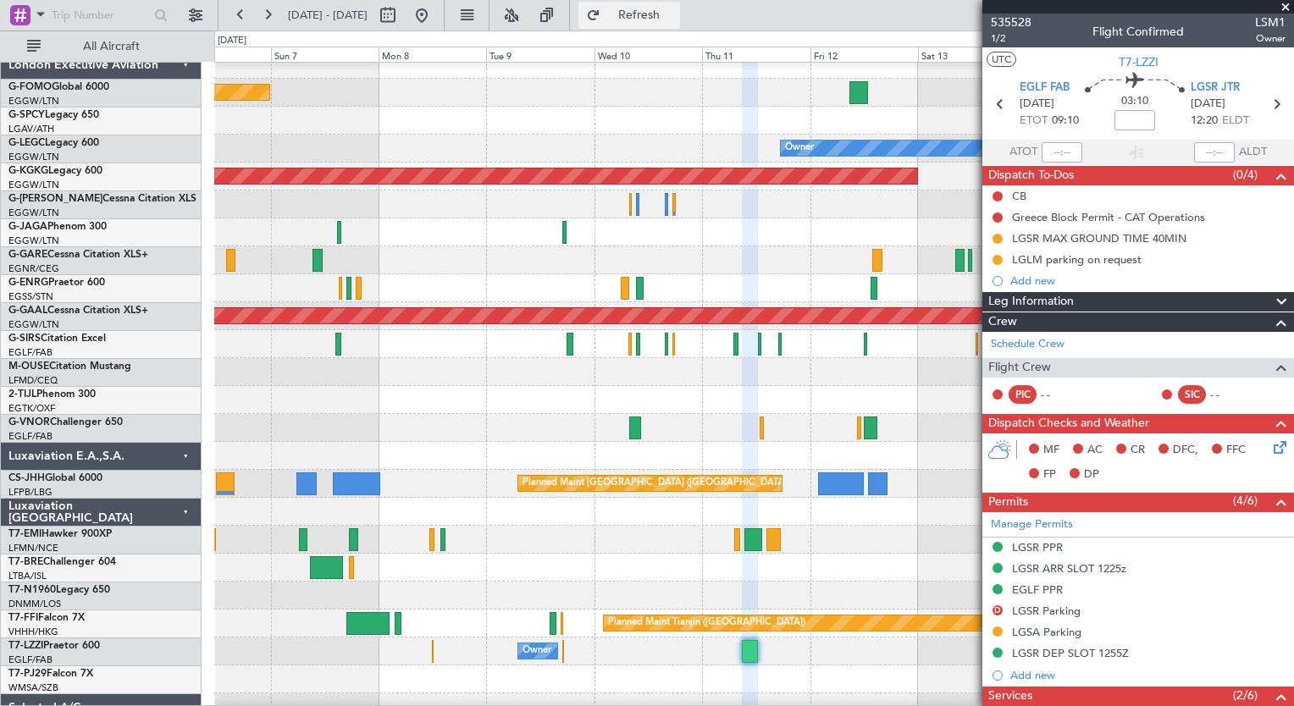
click at [680, 24] on button "Refresh" at bounding box center [629, 15] width 102 height 27
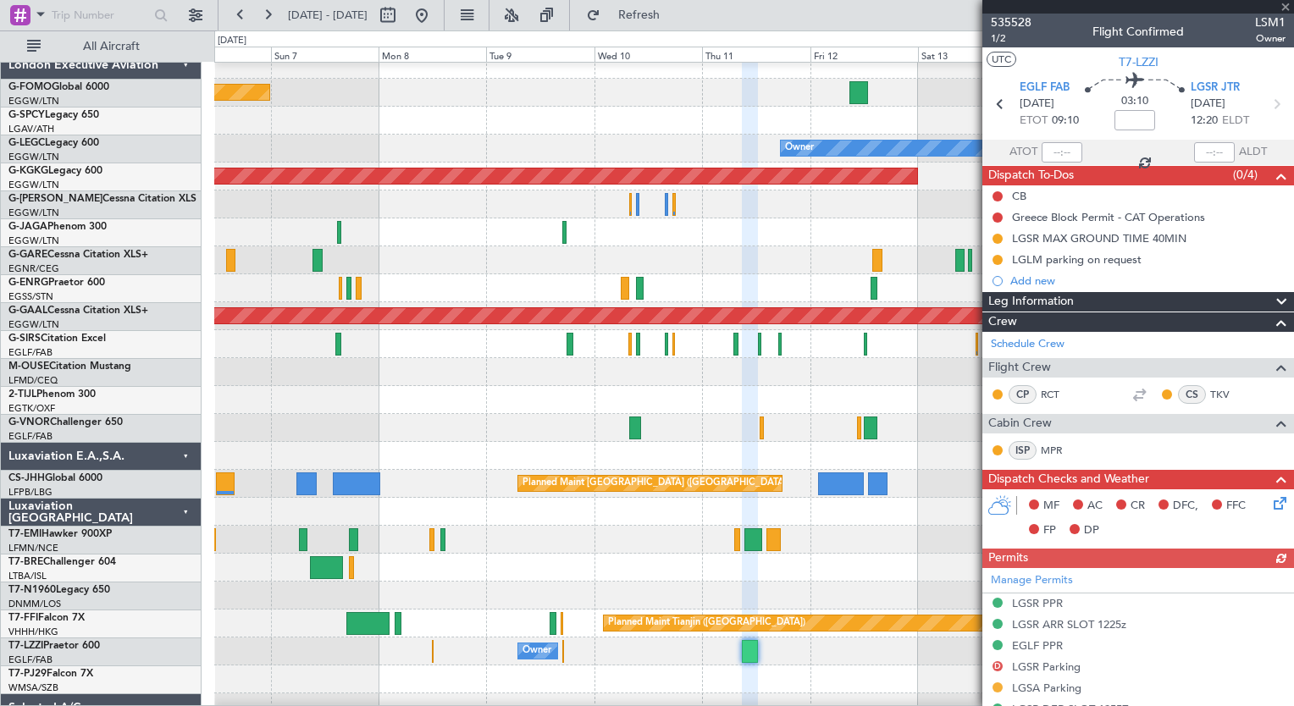
scroll to position [394, 0]
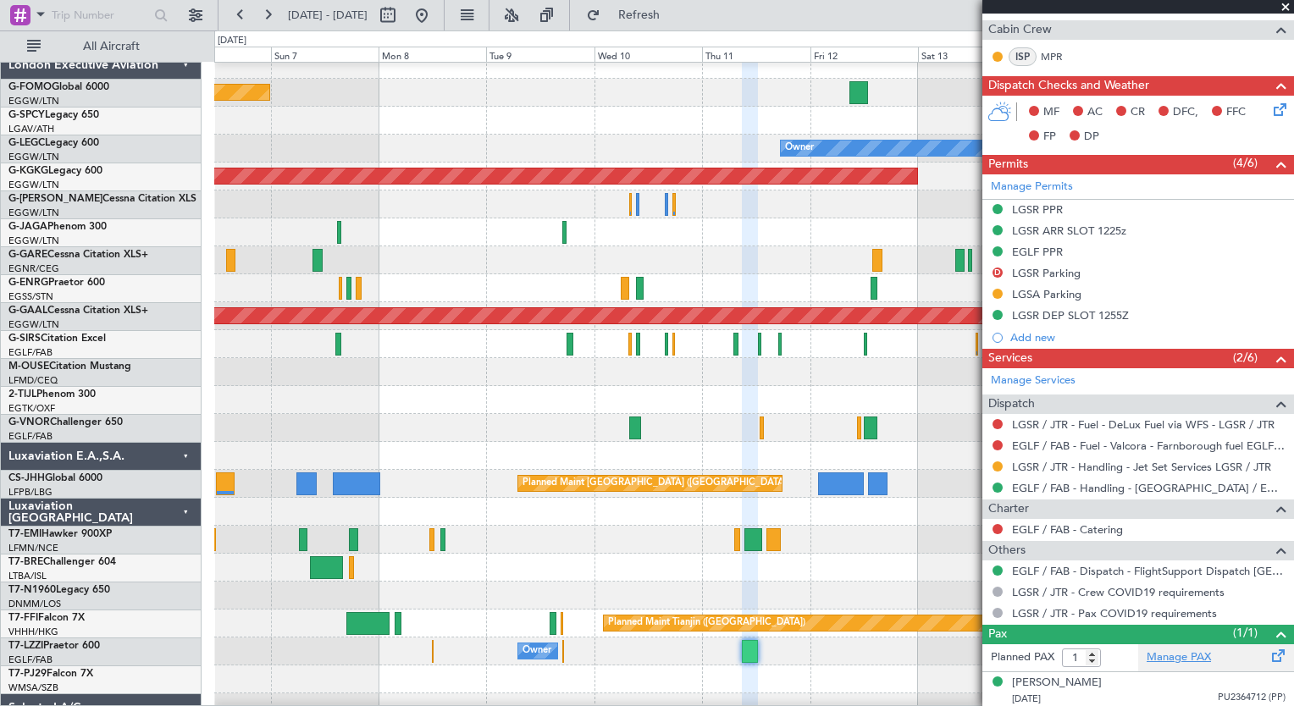
click at [1168, 649] on link "Manage PAX" at bounding box center [1178, 657] width 64 height 17
click at [675, 18] on span "Refresh" at bounding box center [639, 15] width 71 height 12
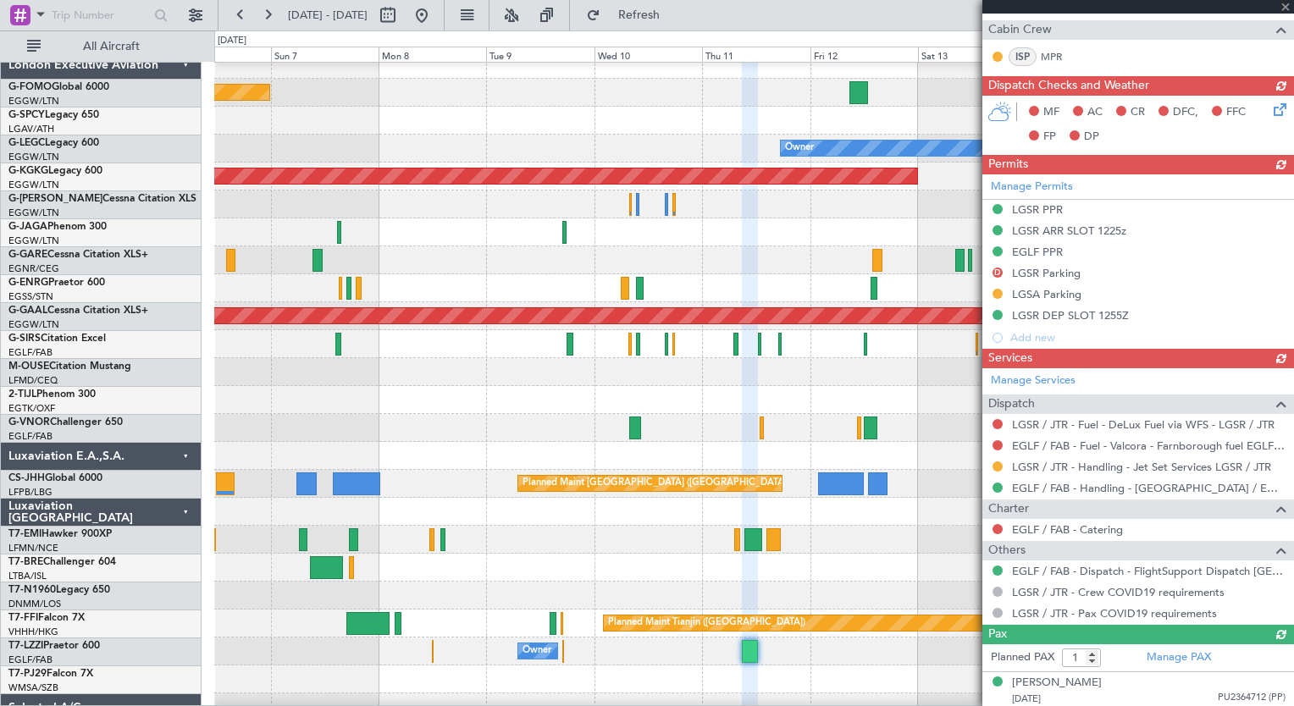
scroll to position [0, 0]
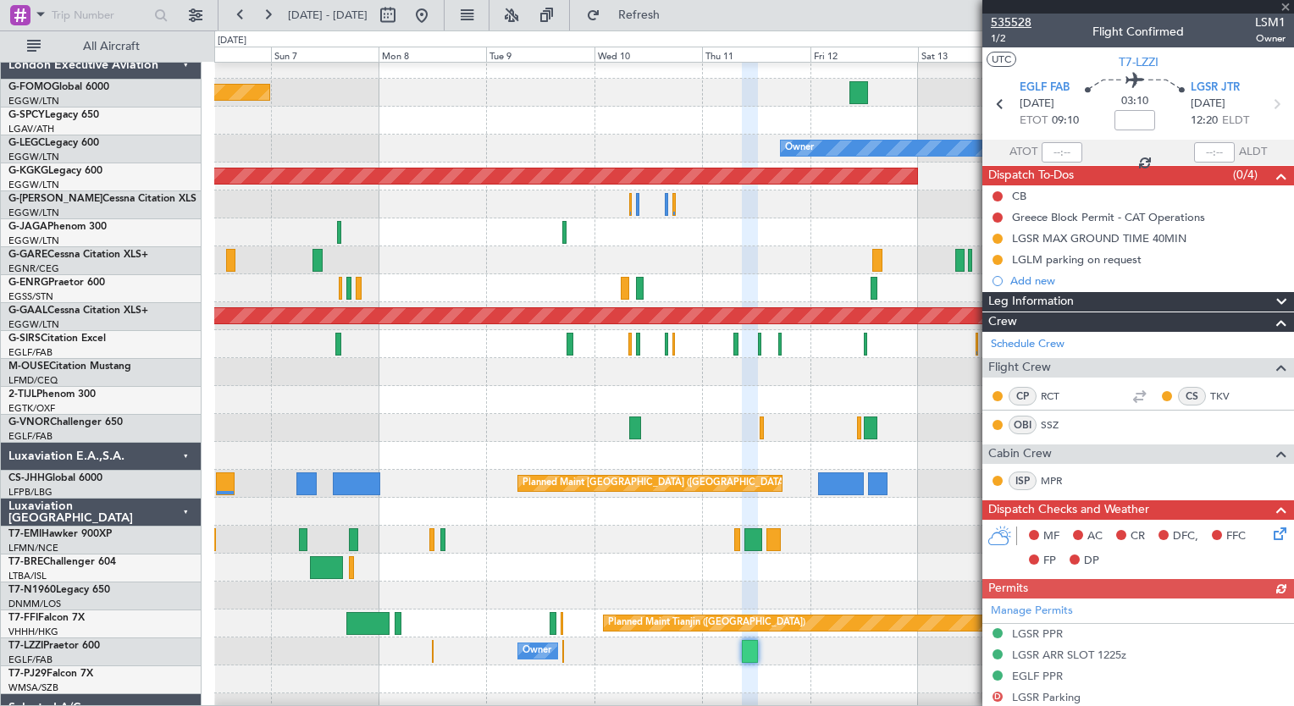
click at [1025, 23] on span "535528" at bounding box center [1011, 23] width 41 height 18
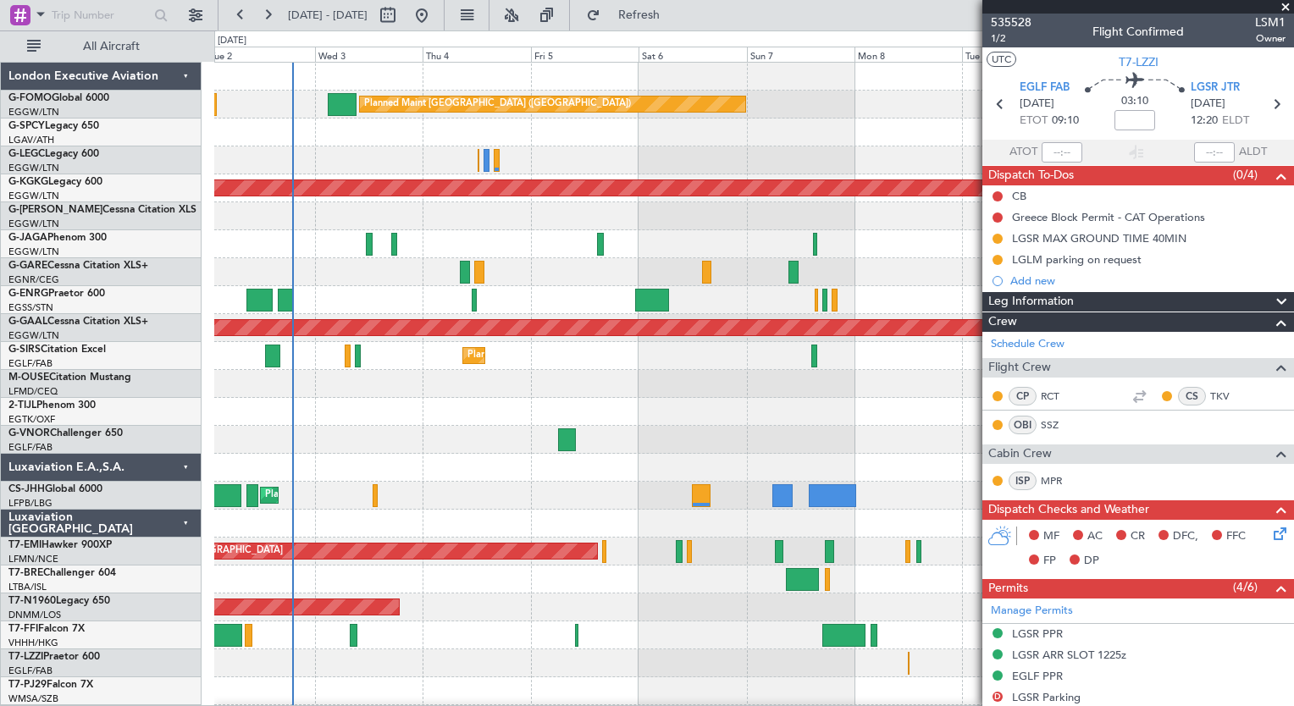
click at [928, 601] on div "Planned Maint [GEOGRAPHIC_DATA] ([GEOGRAPHIC_DATA]) Cleaning [GEOGRAPHIC_DATA] …" at bounding box center [753, 440] width 1079 height 754
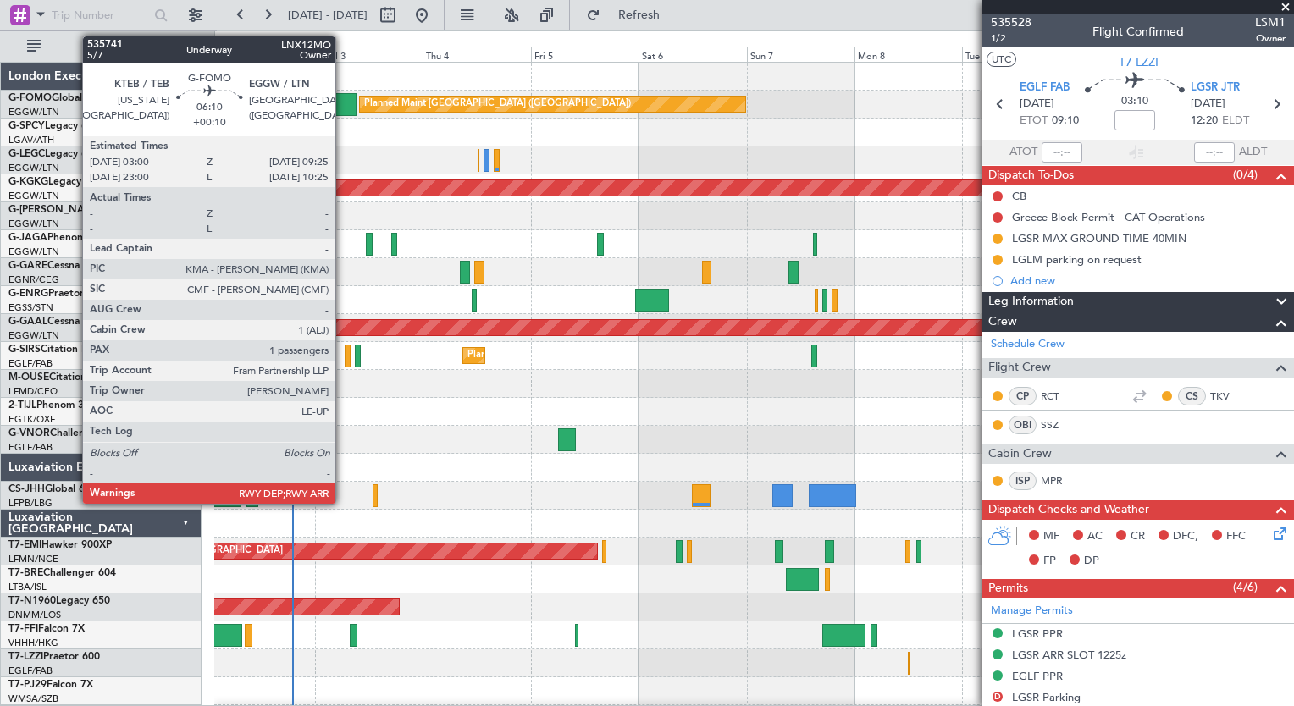
click at [343, 100] on div at bounding box center [343, 104] width 30 height 23
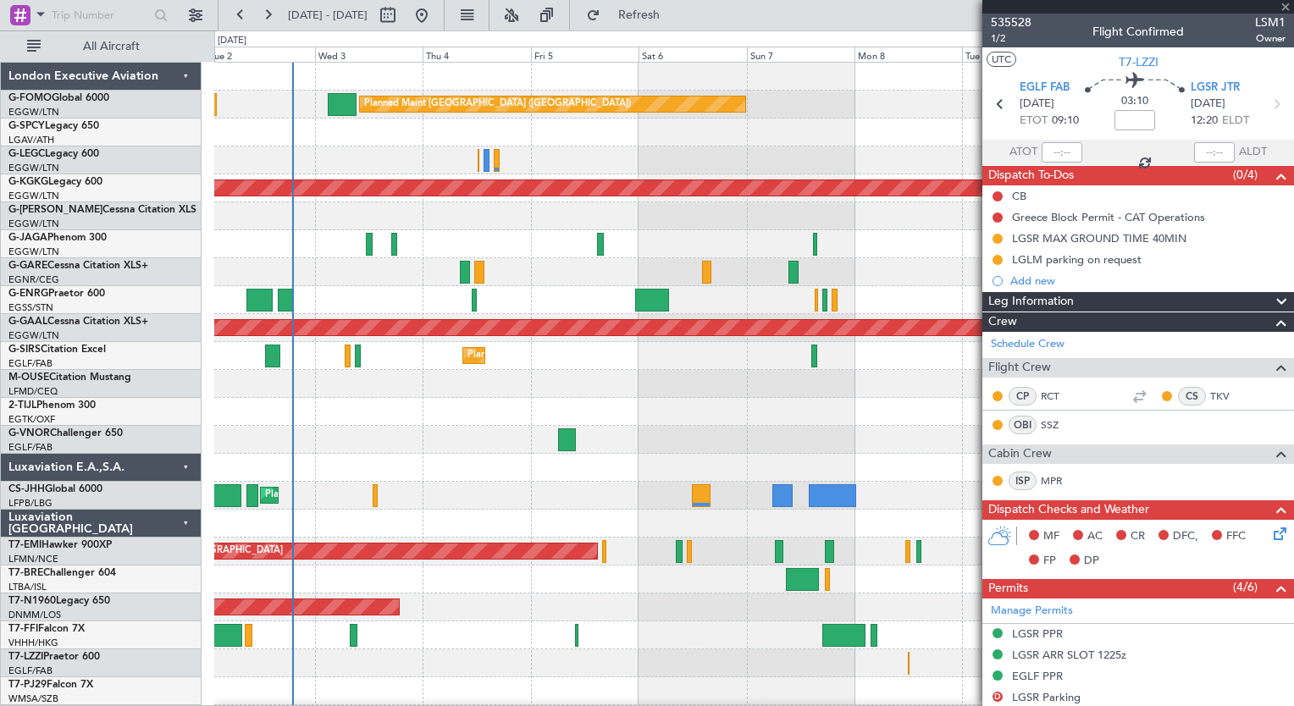
type input "+00:10"
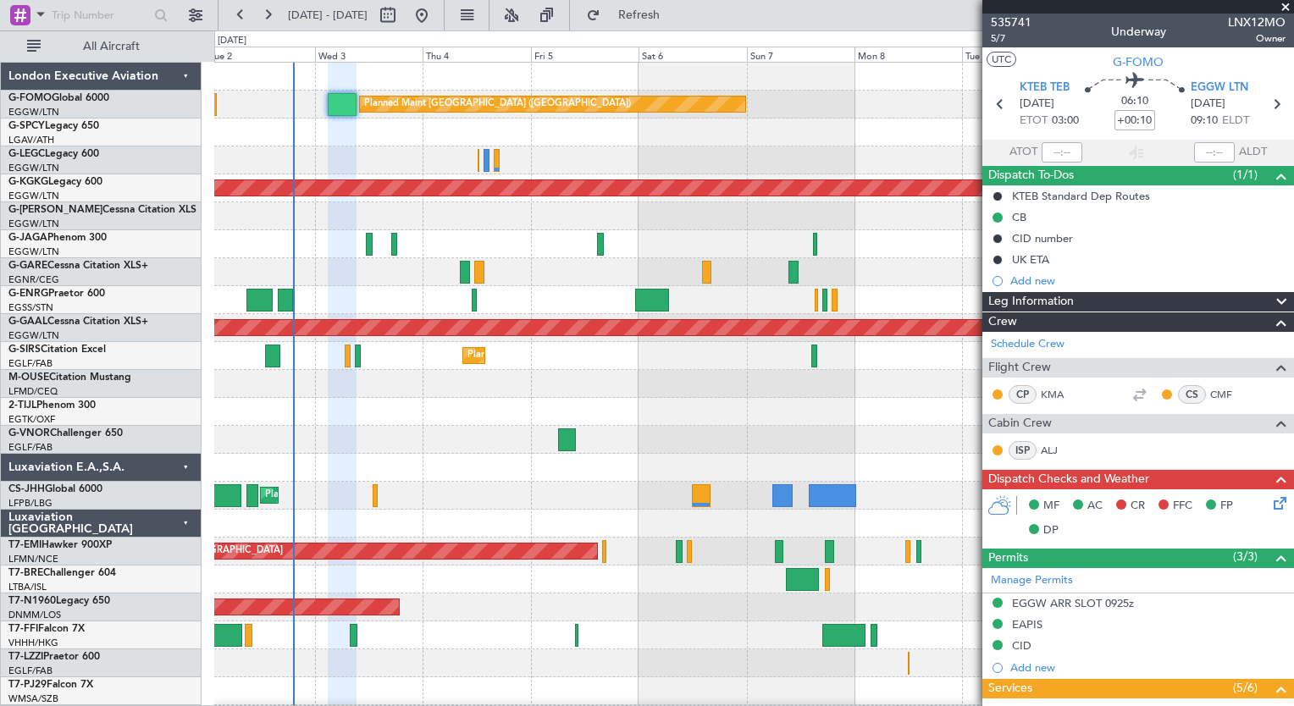
scroll to position [352, 0]
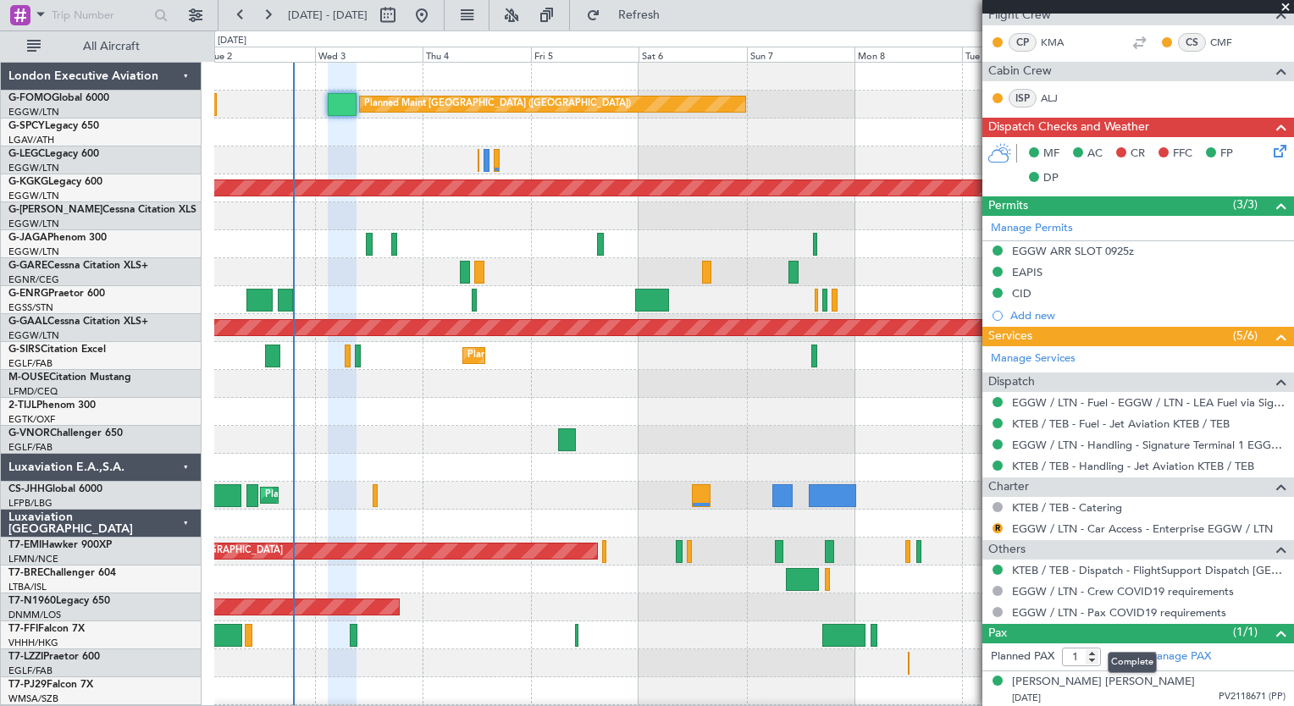
click at [1151, 649] on mat-tooltip-component "Complete" at bounding box center [1132, 662] width 73 height 45
click at [1168, 655] on link "Manage PAX" at bounding box center [1178, 657] width 64 height 17
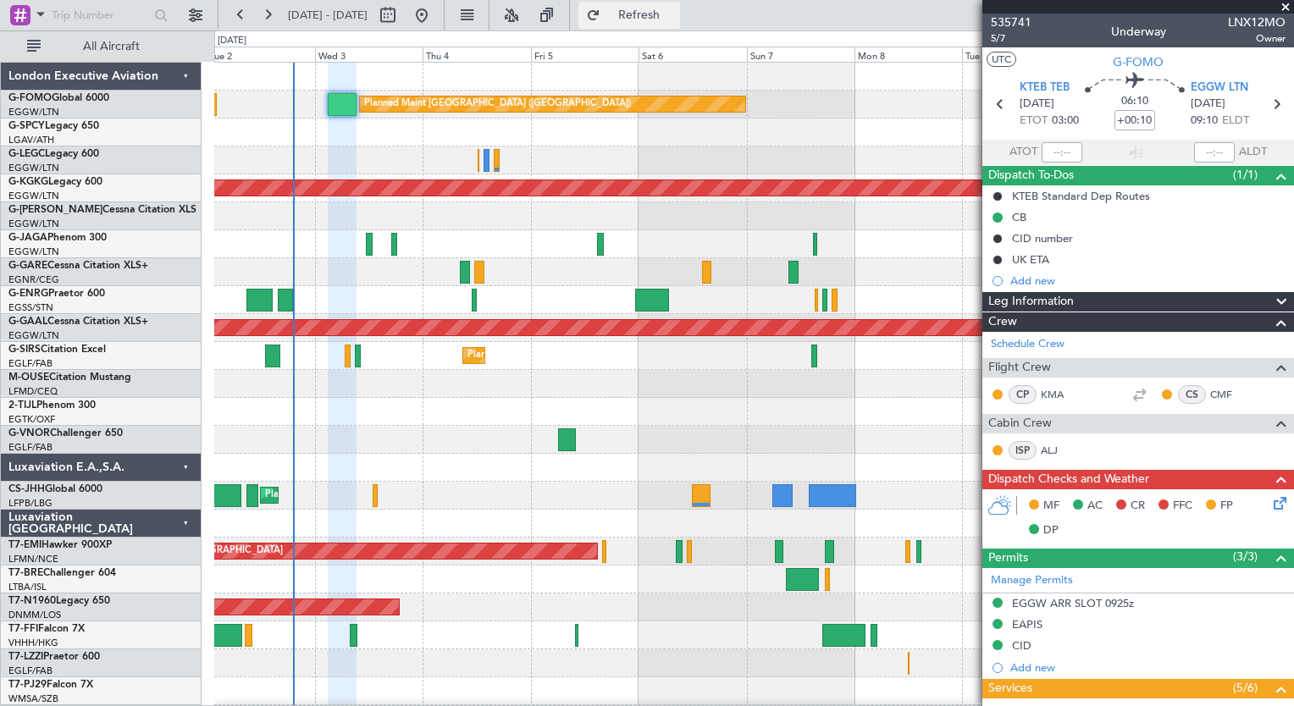
type input "3"
click at [273, 21] on button at bounding box center [267, 15] width 27 height 27
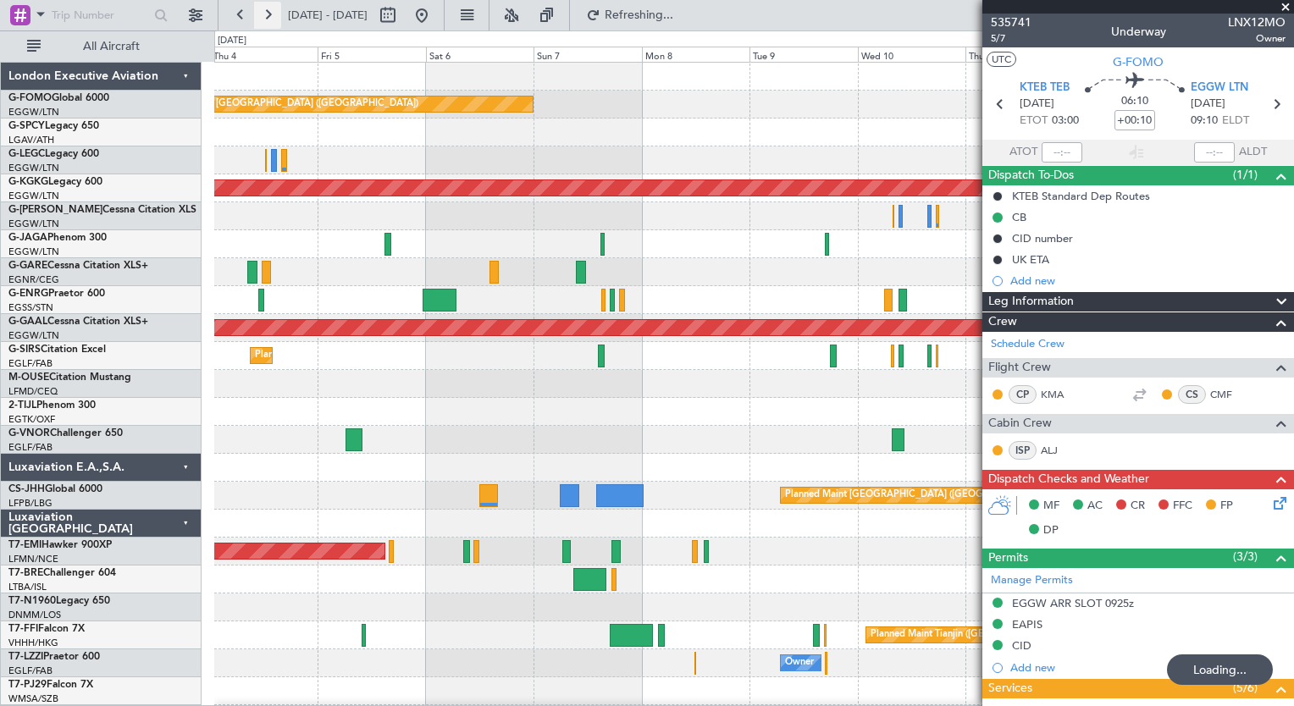
click at [273, 21] on button at bounding box center [267, 15] width 27 height 27
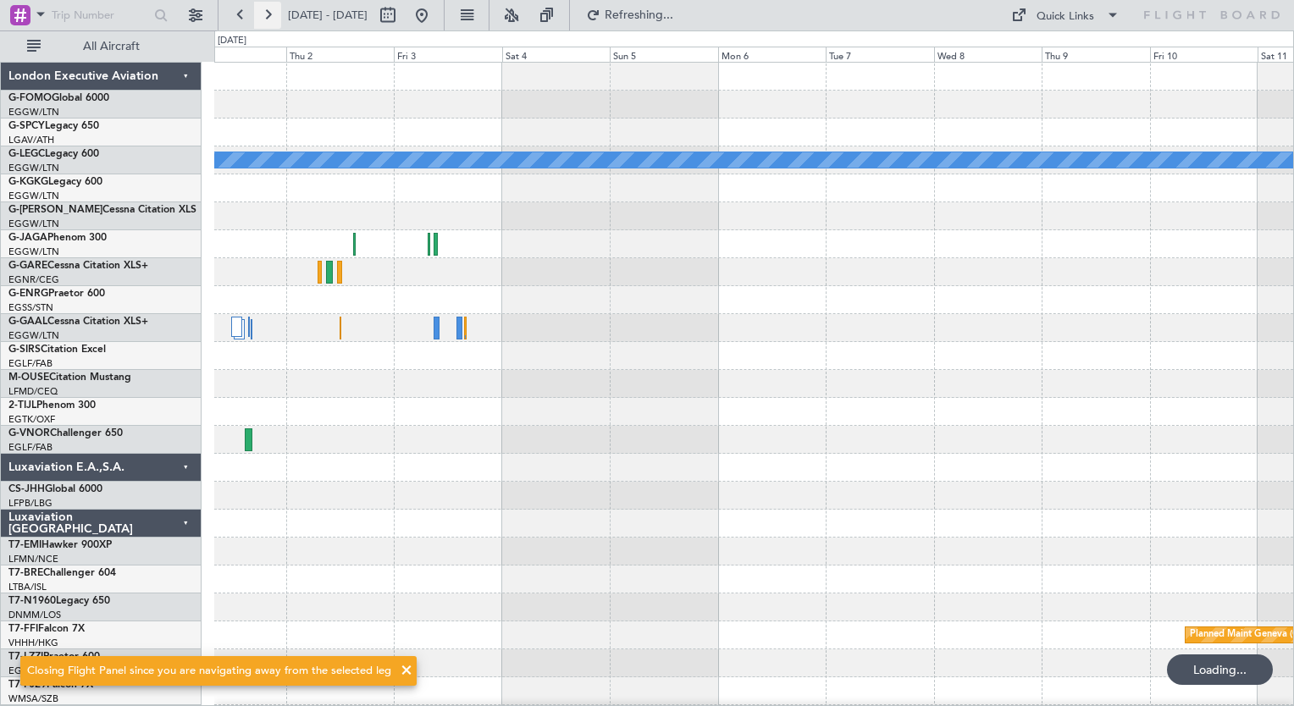
click at [273, 21] on button at bounding box center [267, 15] width 27 height 27
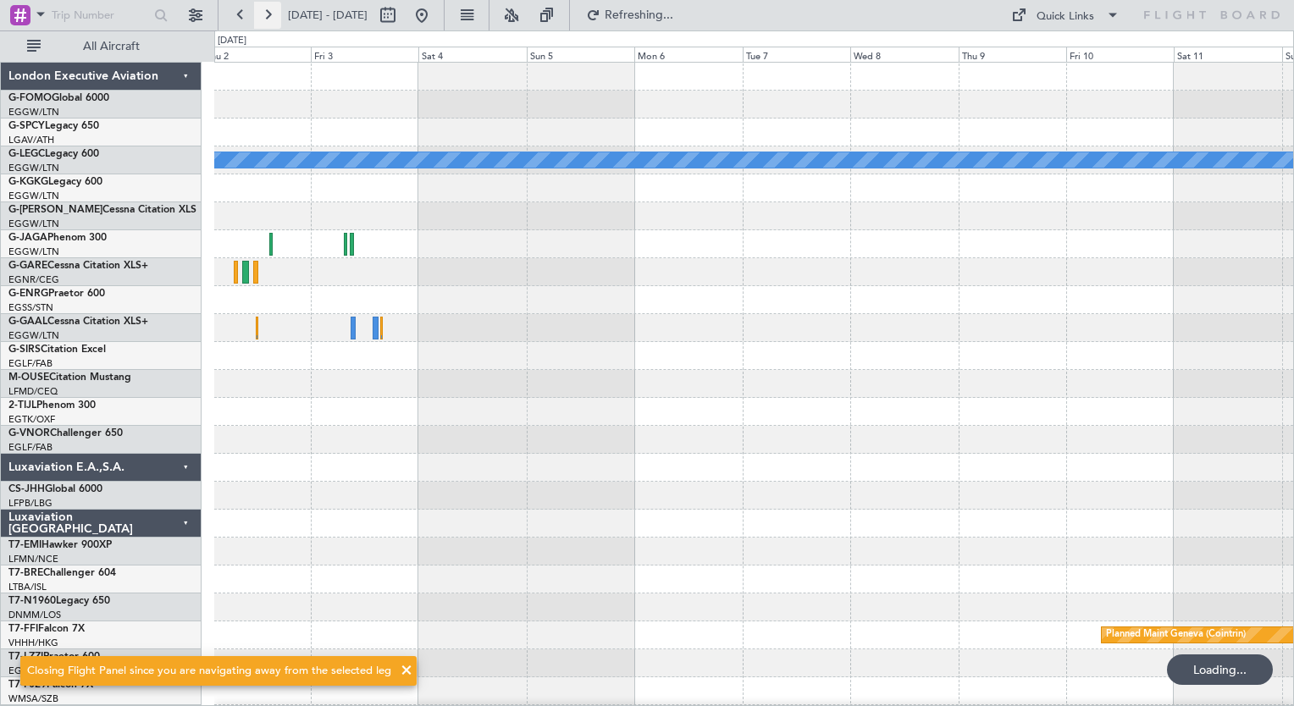
click at [273, 21] on button at bounding box center [267, 15] width 27 height 27
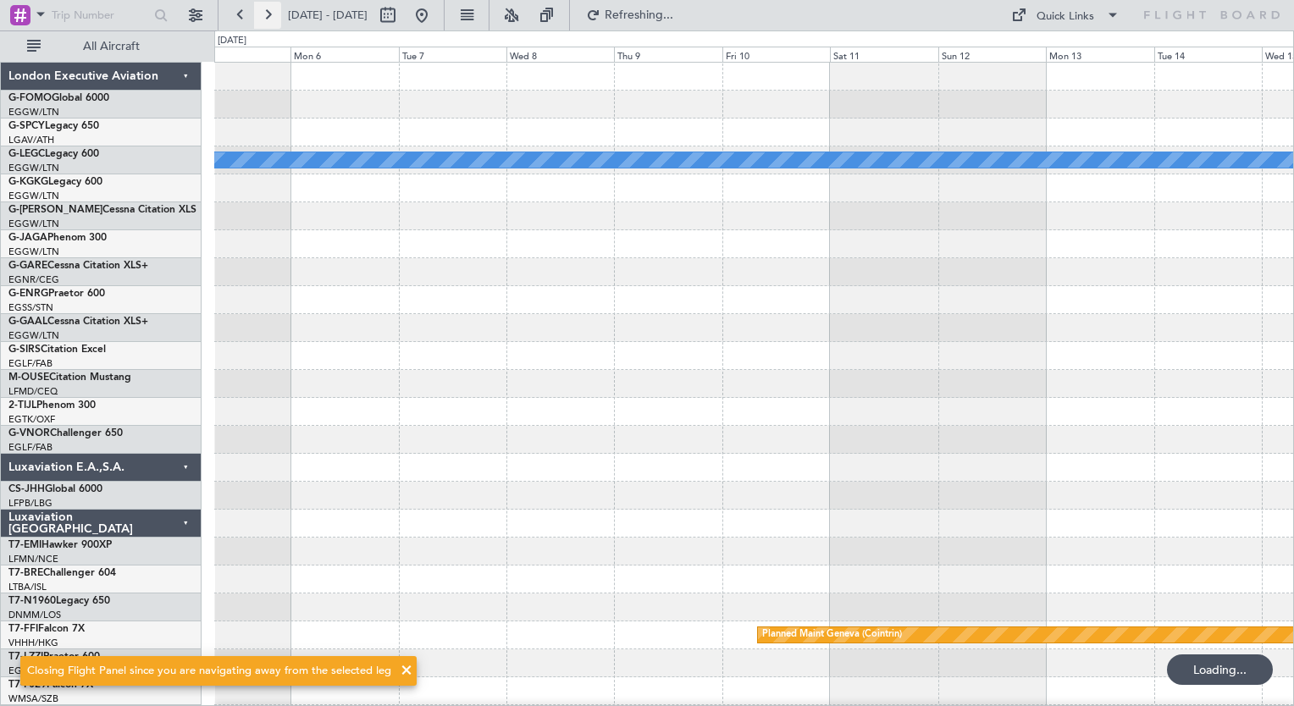
click at [273, 21] on button at bounding box center [267, 15] width 27 height 27
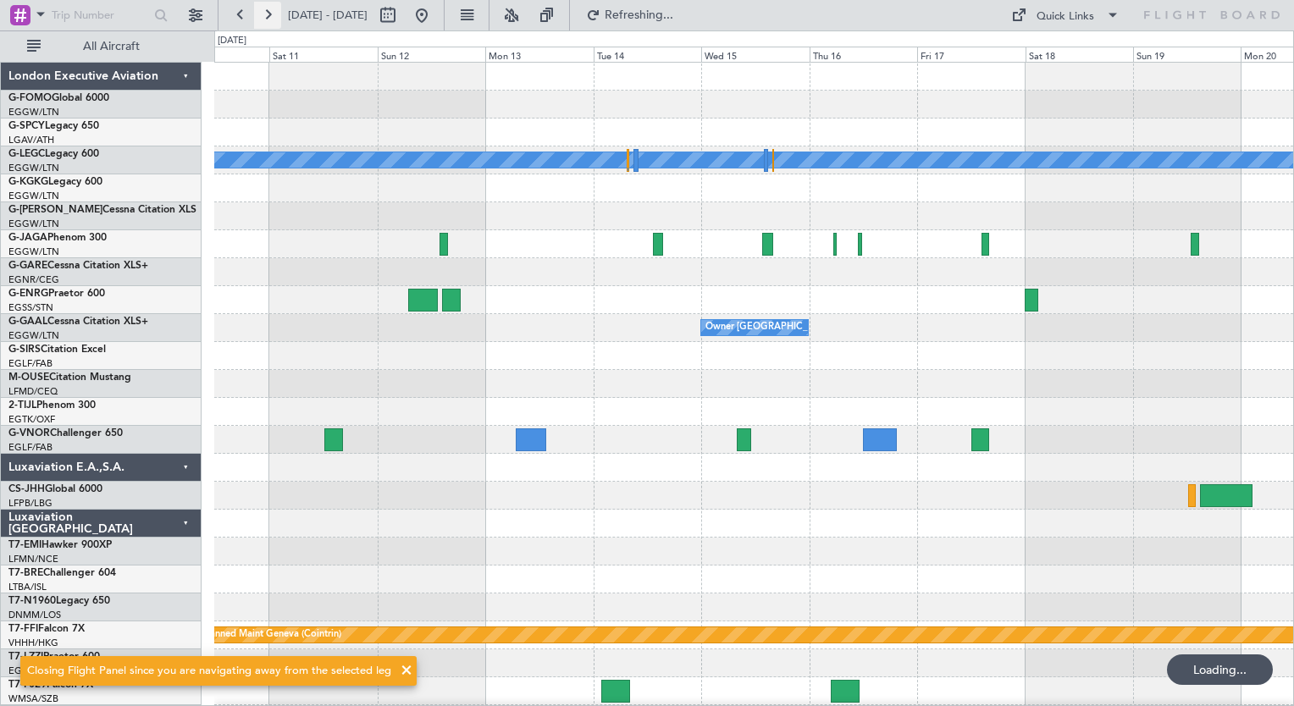
click at [273, 21] on button at bounding box center [267, 15] width 27 height 27
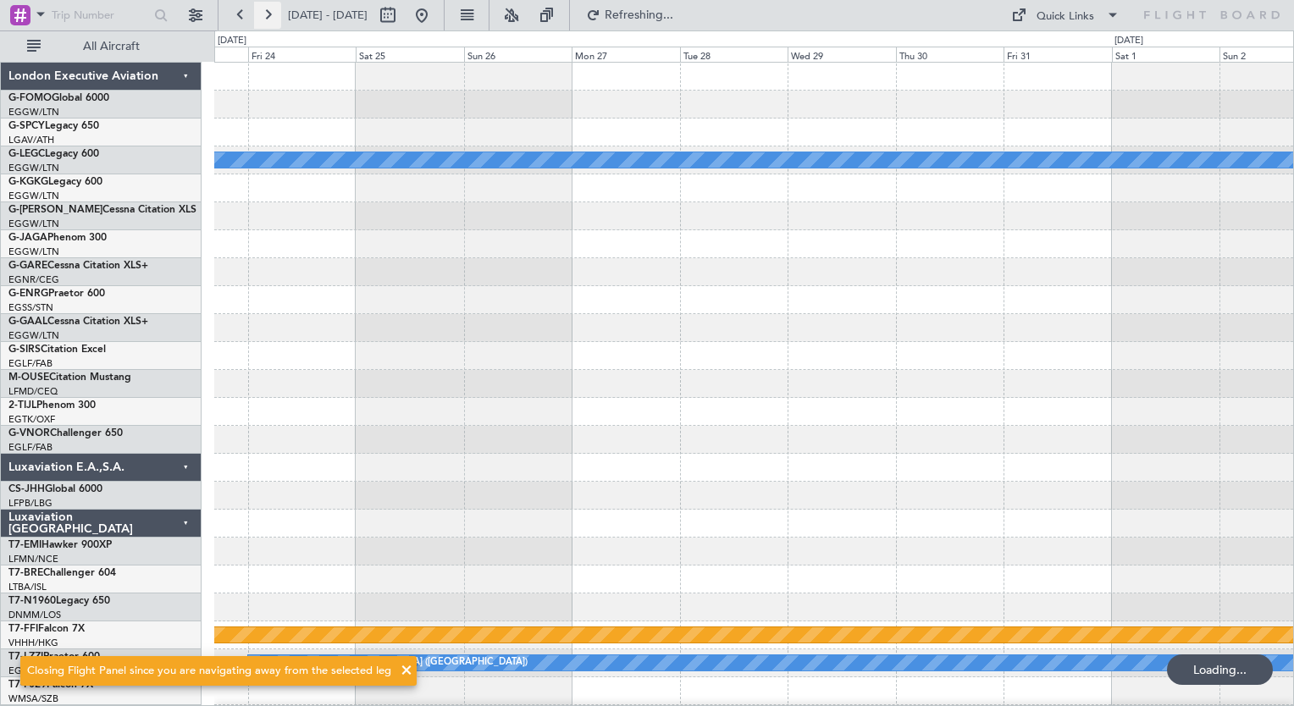
click at [273, 21] on button at bounding box center [267, 15] width 27 height 27
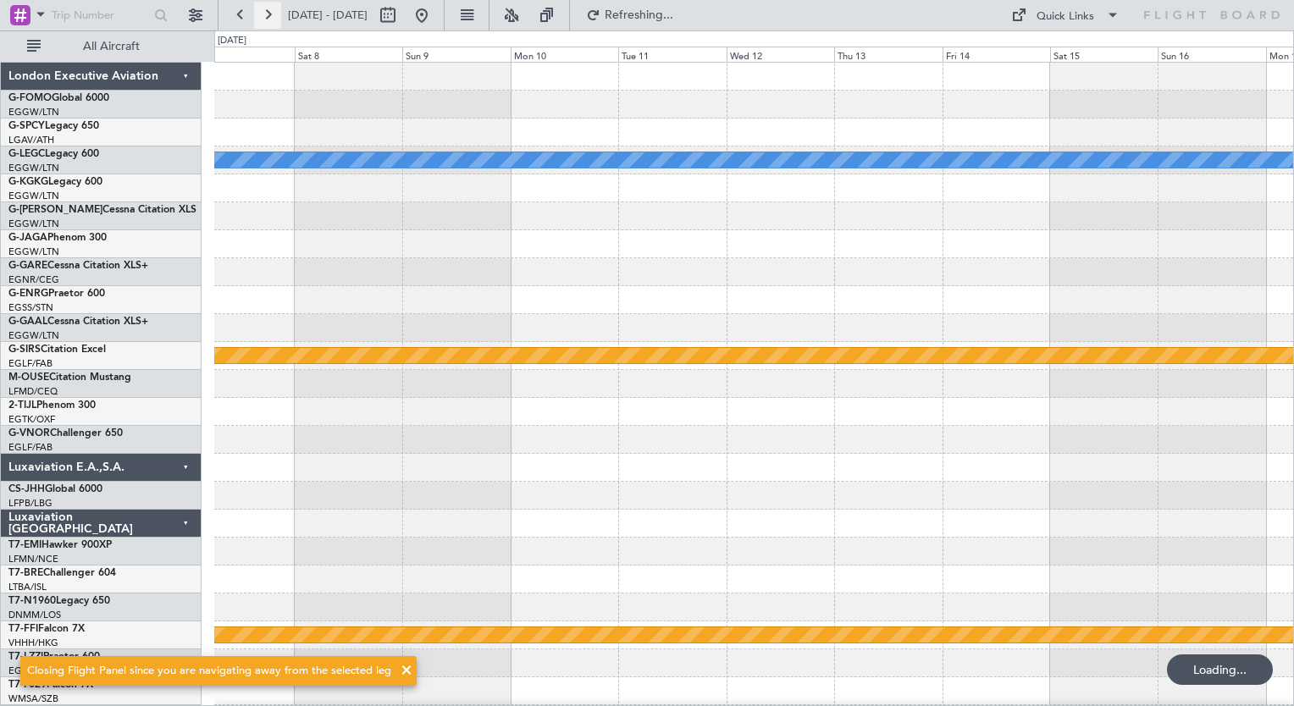
click at [273, 21] on button at bounding box center [267, 15] width 27 height 27
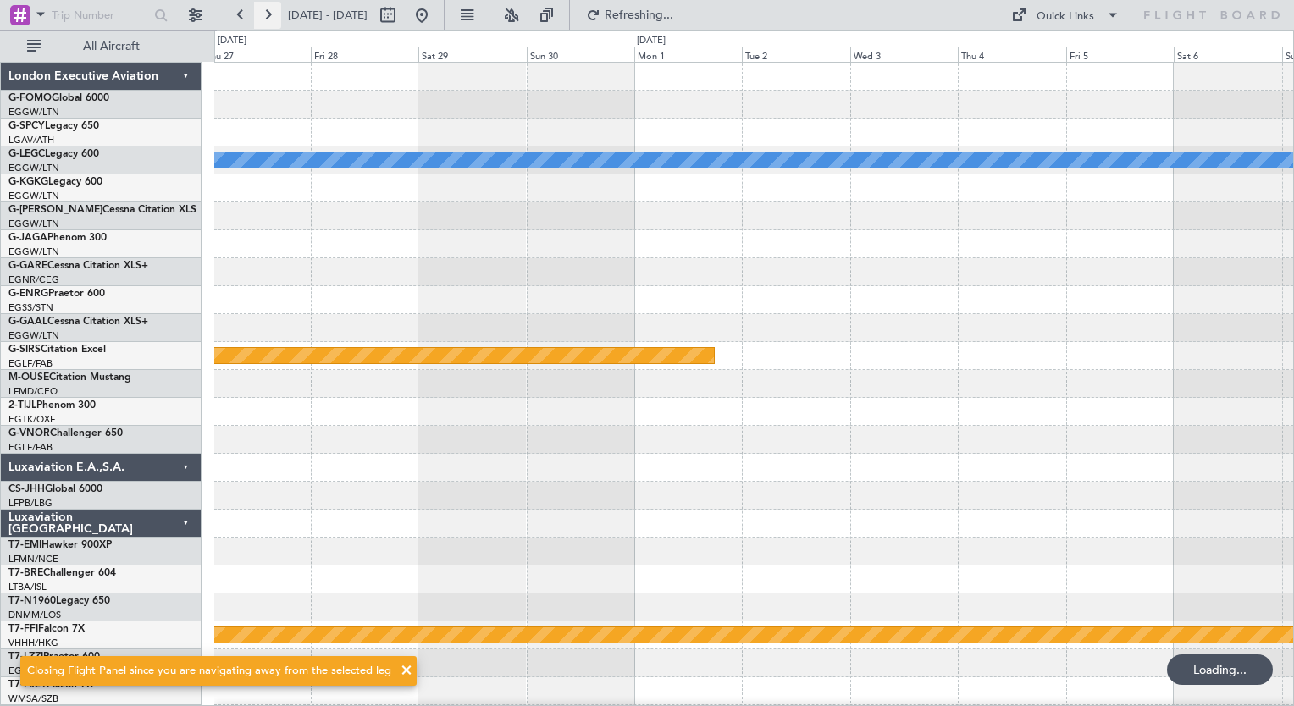
click at [273, 21] on button at bounding box center [267, 15] width 27 height 27
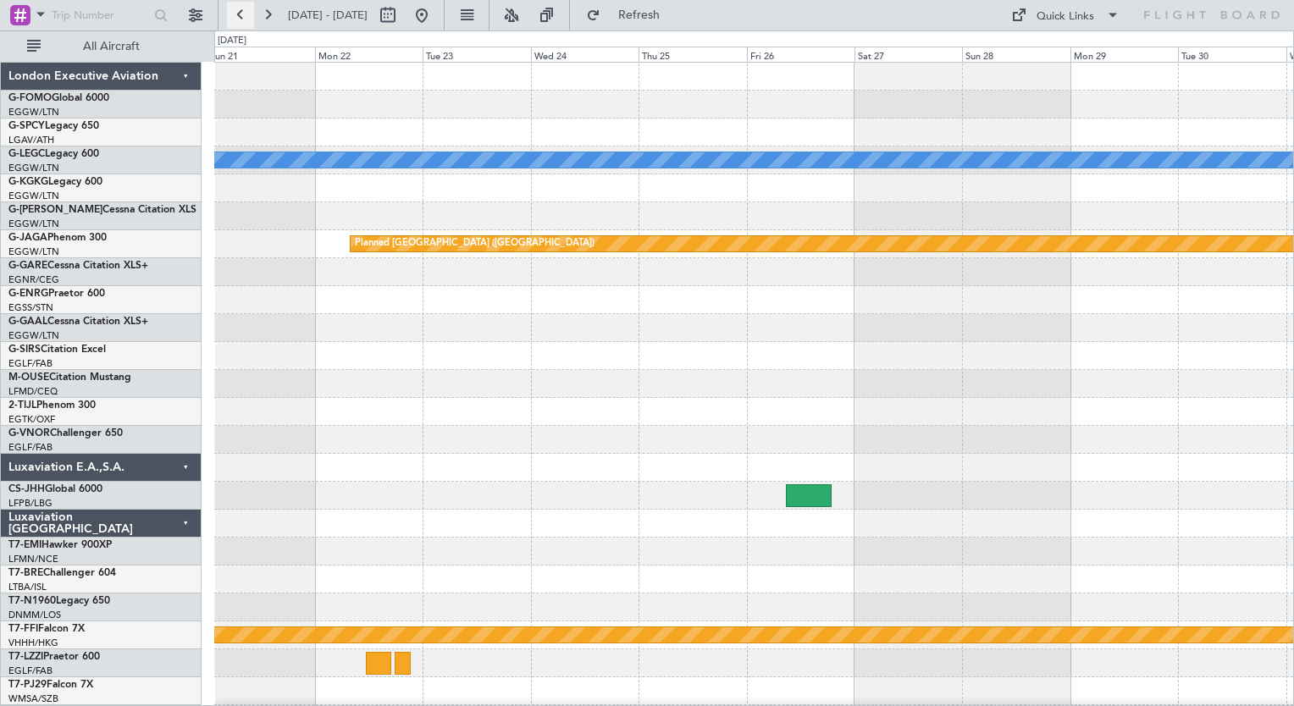
click at [243, 19] on button at bounding box center [240, 15] width 27 height 27
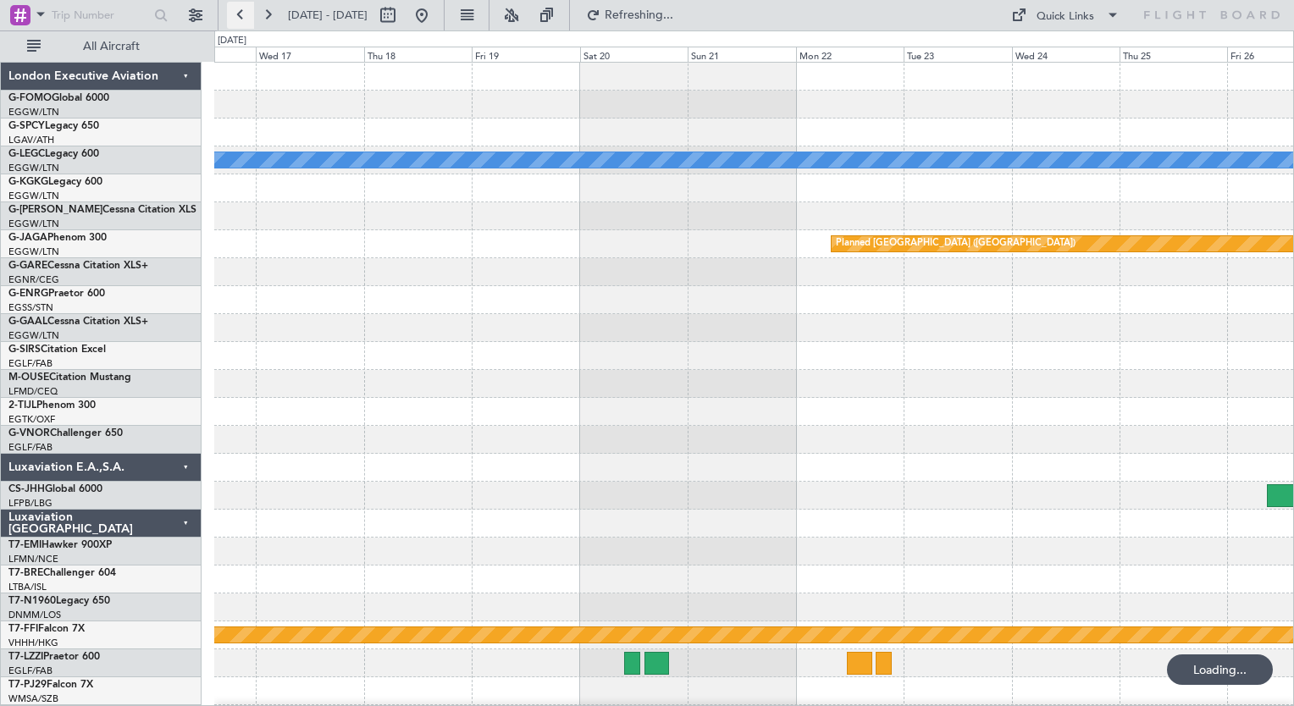
click at [243, 19] on button at bounding box center [240, 15] width 27 height 27
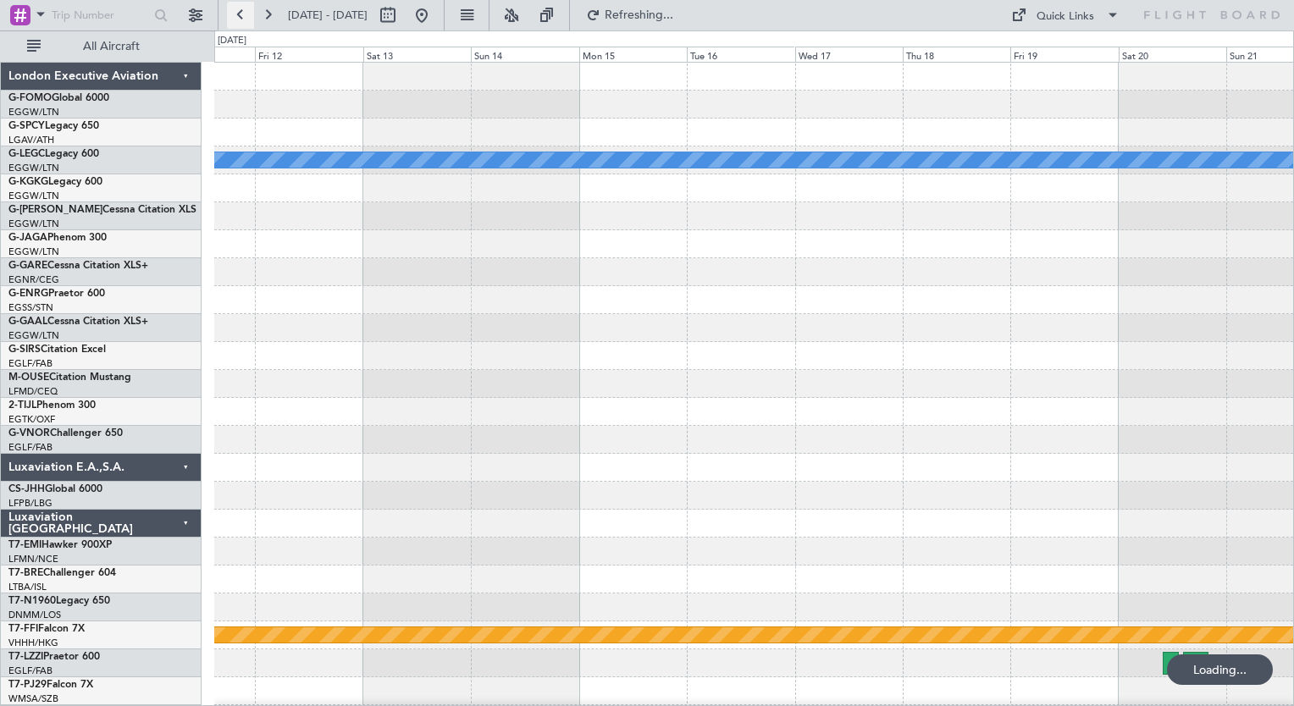
click at [243, 19] on button at bounding box center [240, 15] width 27 height 27
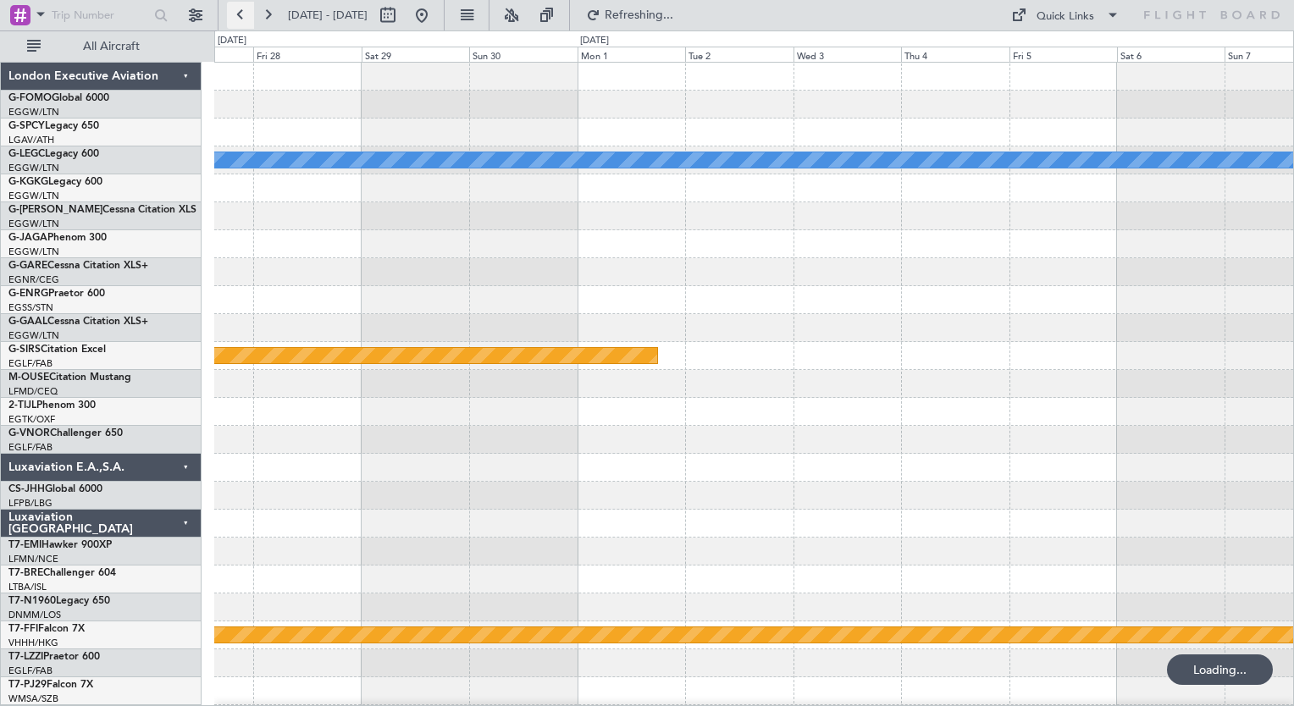
click at [243, 19] on button at bounding box center [240, 15] width 27 height 27
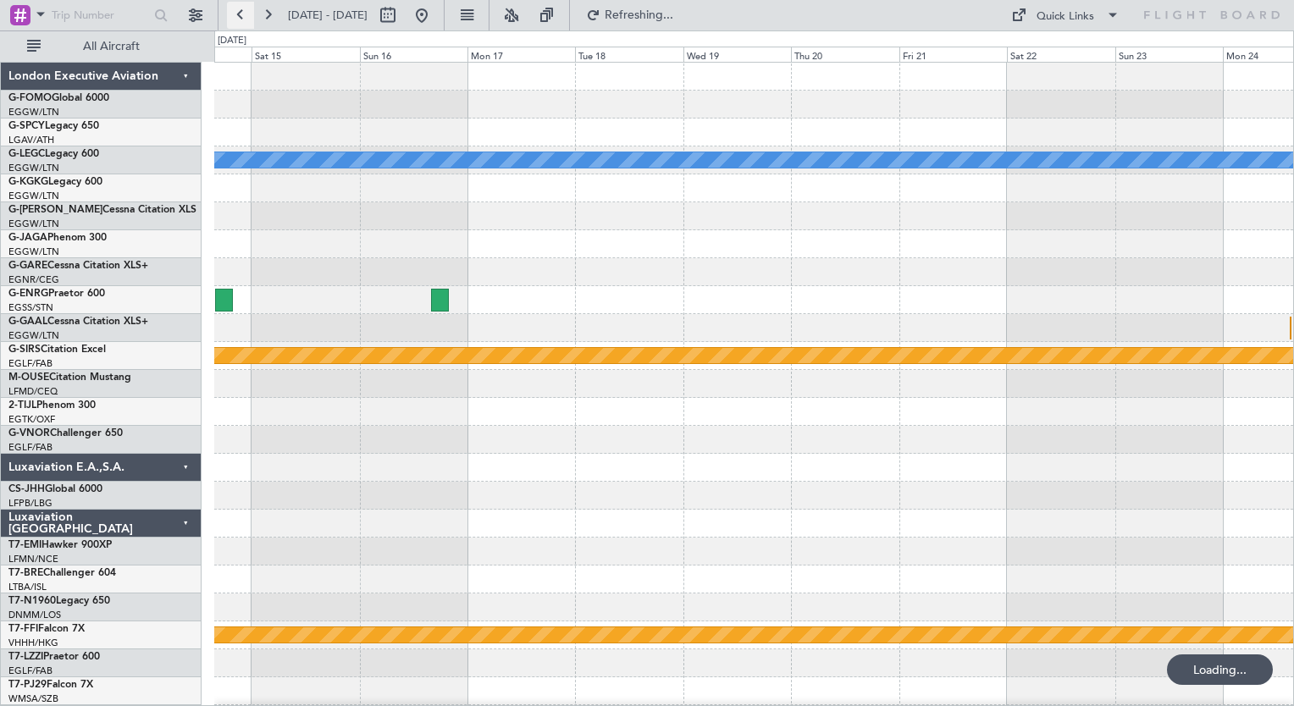
click at [243, 19] on button at bounding box center [240, 15] width 27 height 27
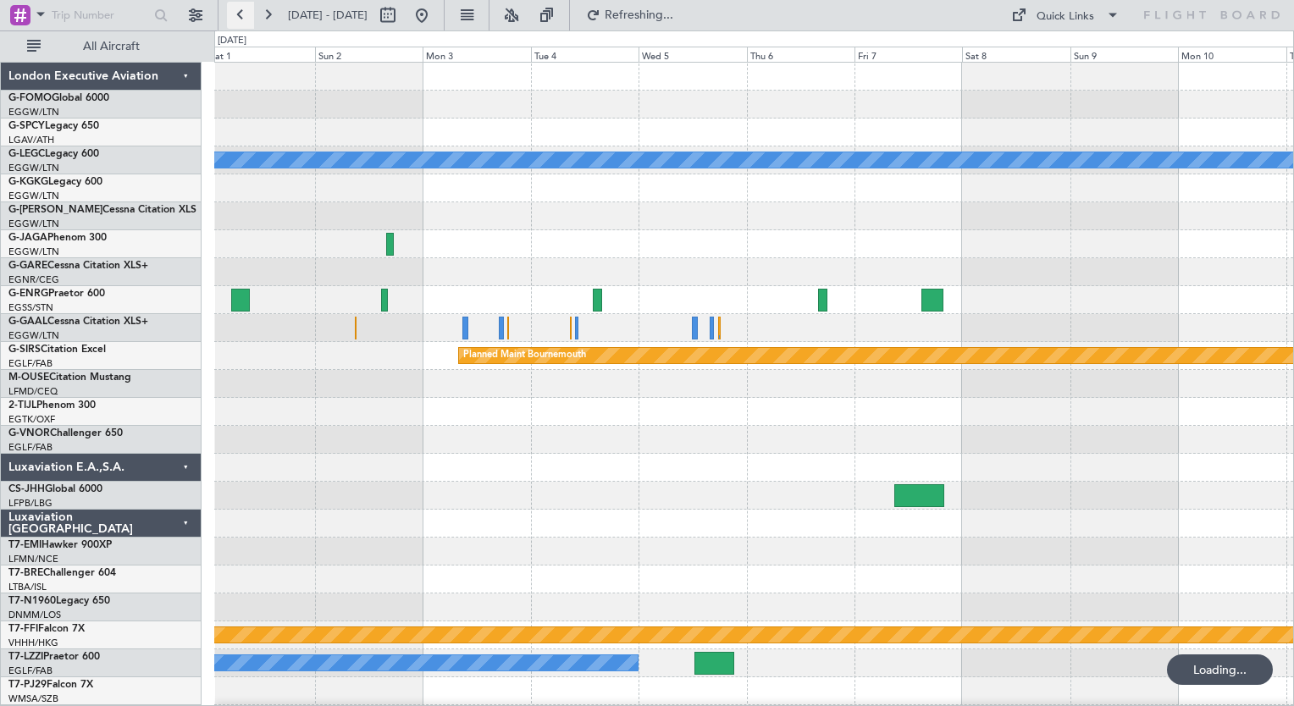
click at [243, 19] on button at bounding box center [240, 15] width 27 height 27
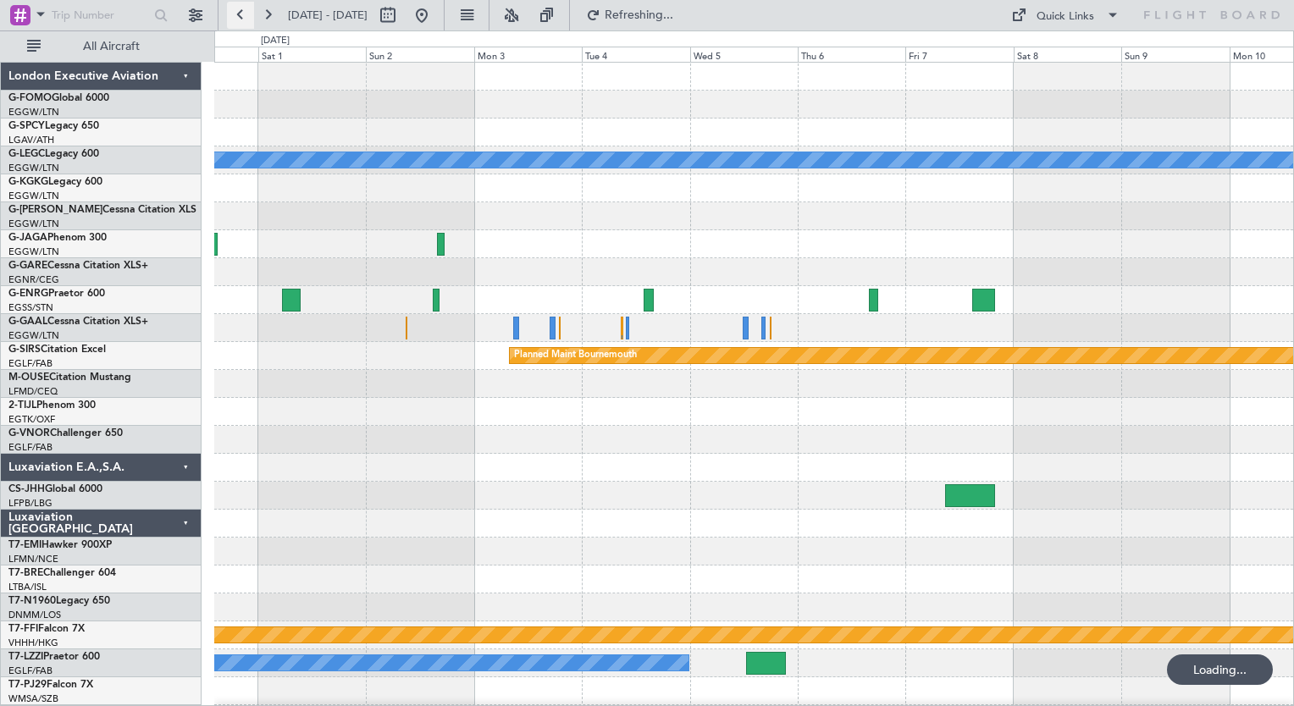
click at [243, 19] on button at bounding box center [240, 15] width 27 height 27
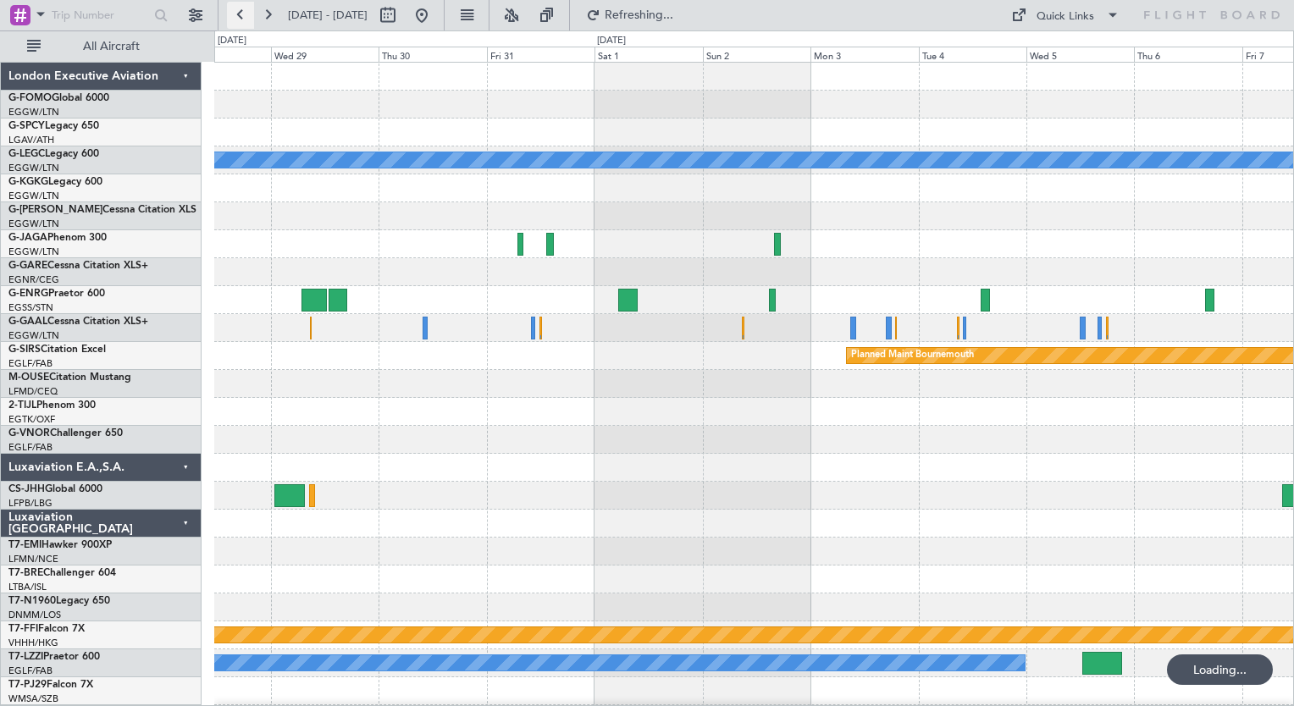
click at [243, 19] on button at bounding box center [240, 15] width 27 height 27
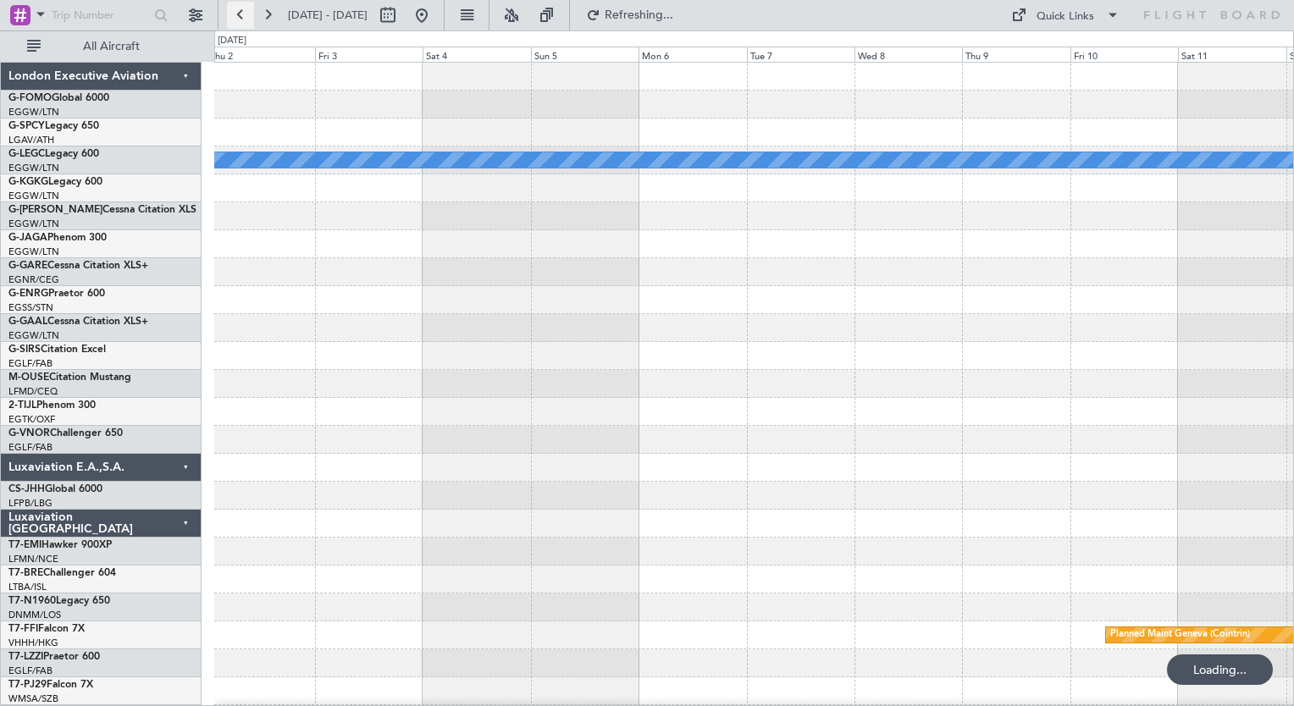
click at [243, 19] on button at bounding box center [240, 15] width 27 height 27
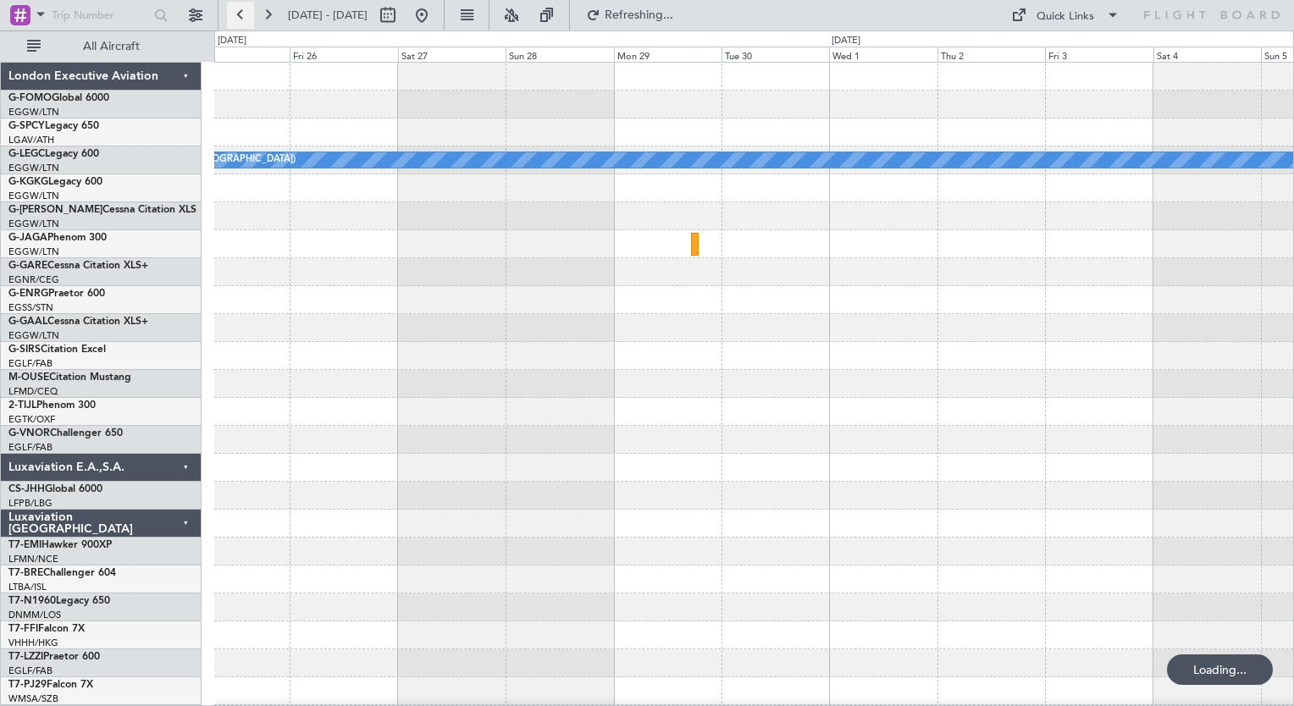
click at [243, 19] on button at bounding box center [240, 15] width 27 height 27
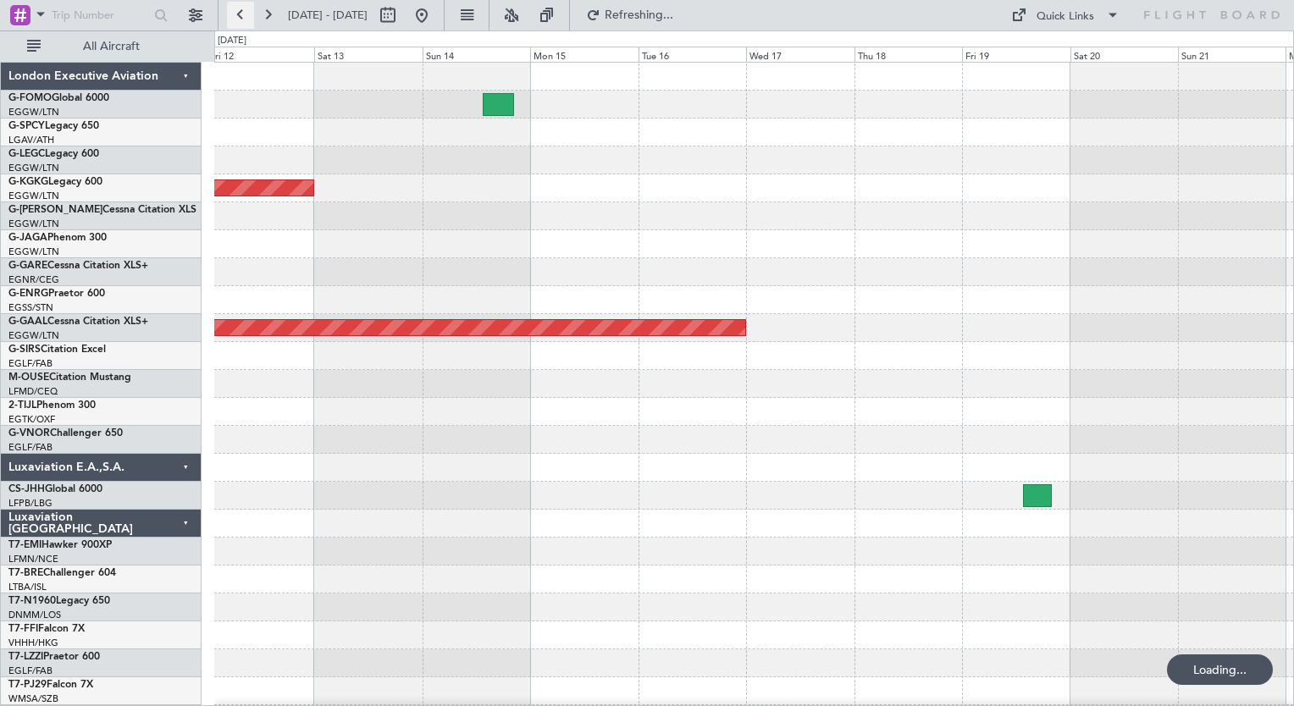
click at [243, 19] on button at bounding box center [240, 15] width 27 height 27
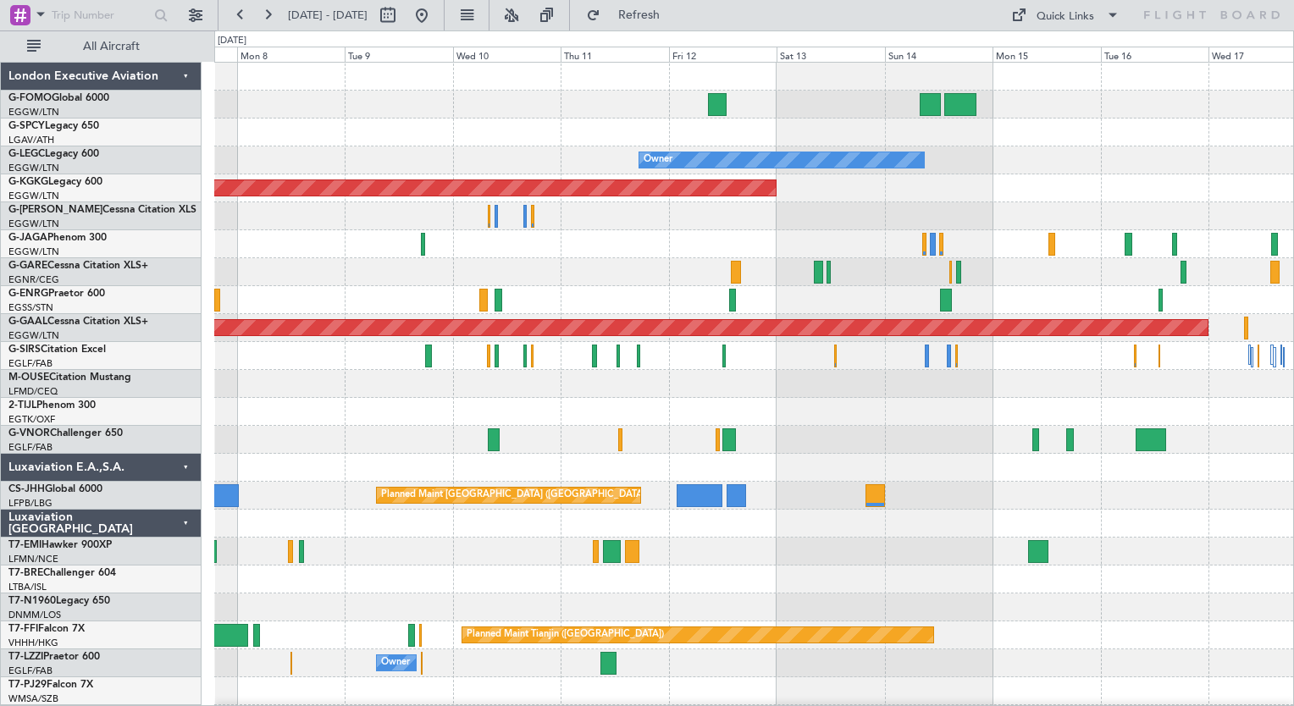
click at [318, 549] on div "Planned Maint London (Luton) Owner AOG Maint Istanbul (Ataturk) Planned Maint D…" at bounding box center [753, 412] width 1079 height 699
click at [1035, 631] on div "Planned Maint Tianjin ([GEOGRAPHIC_DATA])" at bounding box center [753, 635] width 1079 height 28
click at [1013, 681] on div at bounding box center [753, 691] width 1079 height 28
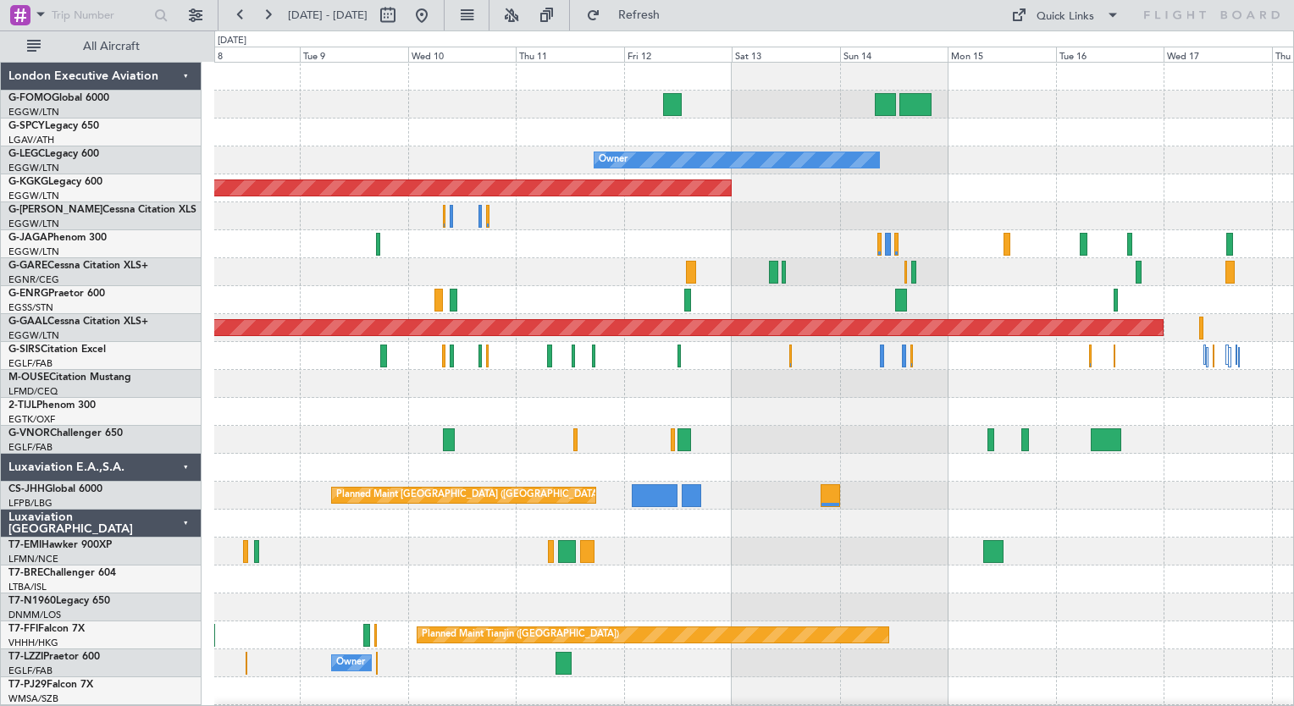
click at [920, 699] on div "Planned Maint [GEOGRAPHIC_DATA] ([GEOGRAPHIC_DATA]) Owner AOG Maint [GEOGRAPHIC…" at bounding box center [753, 440] width 1079 height 754
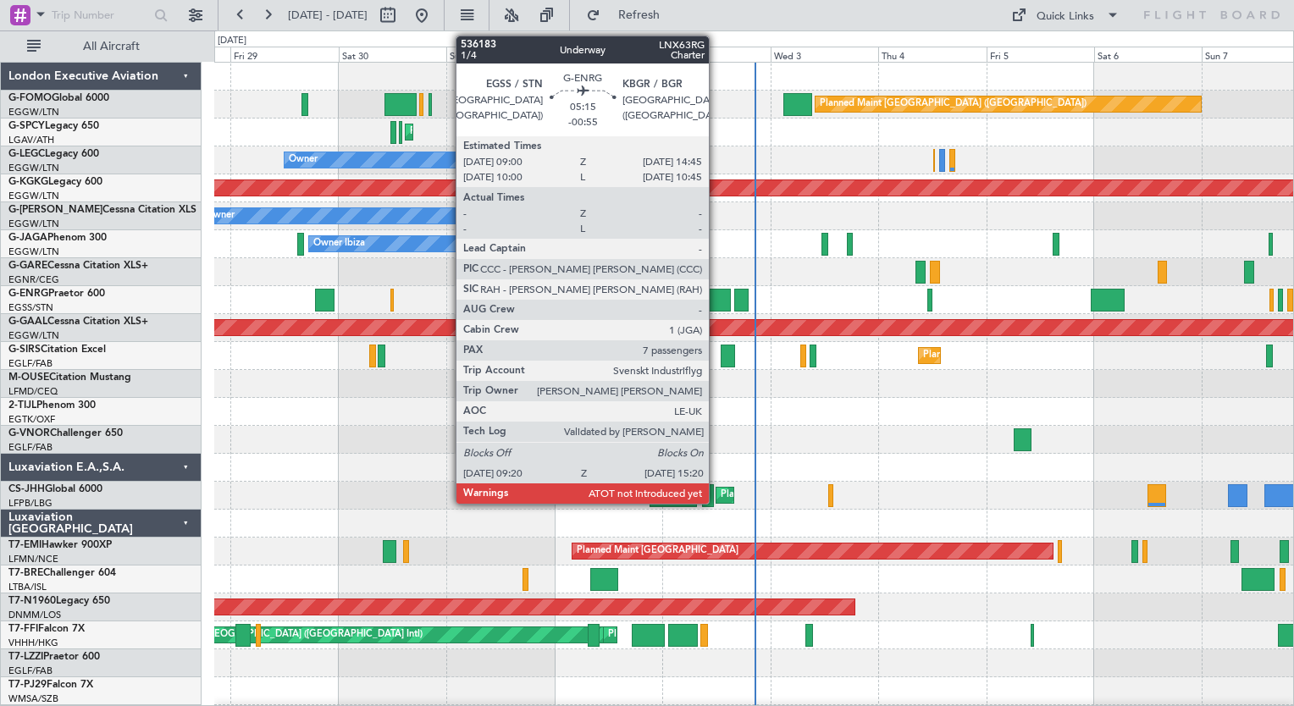
click at [716, 296] on div at bounding box center [717, 300] width 27 height 23
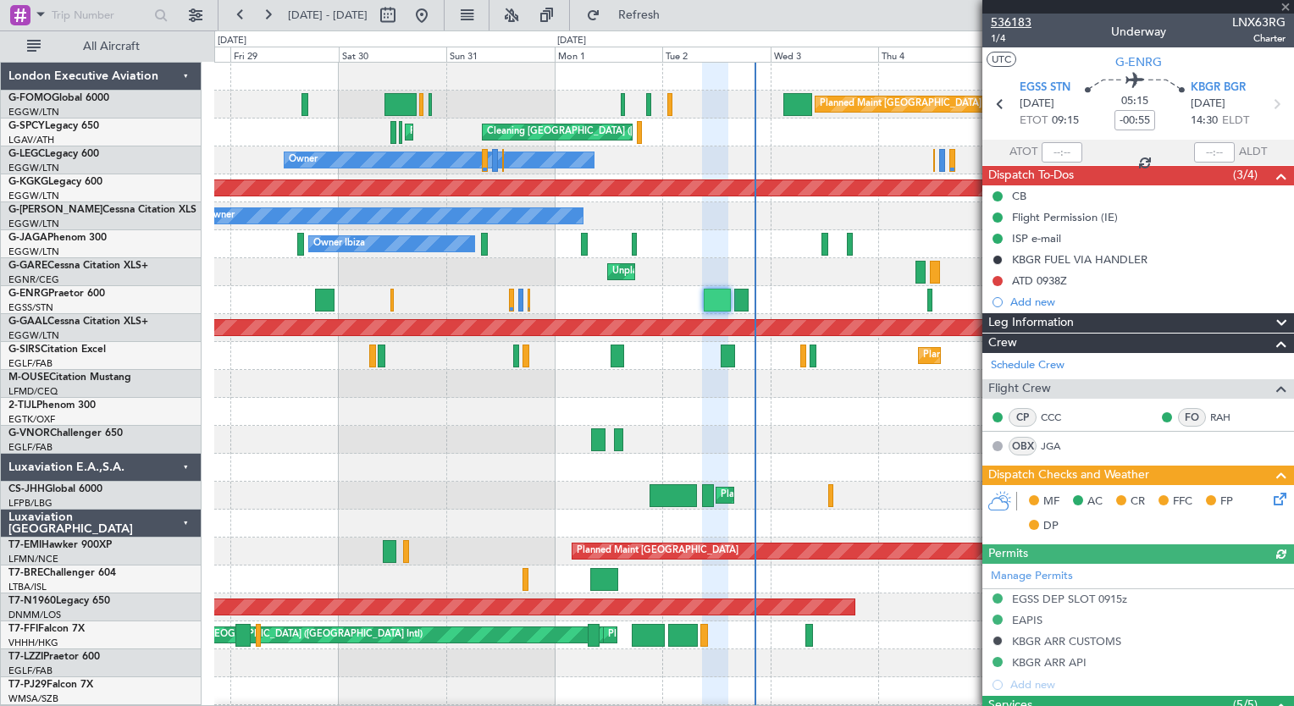
click at [1021, 26] on span "536183" at bounding box center [1011, 23] width 41 height 18
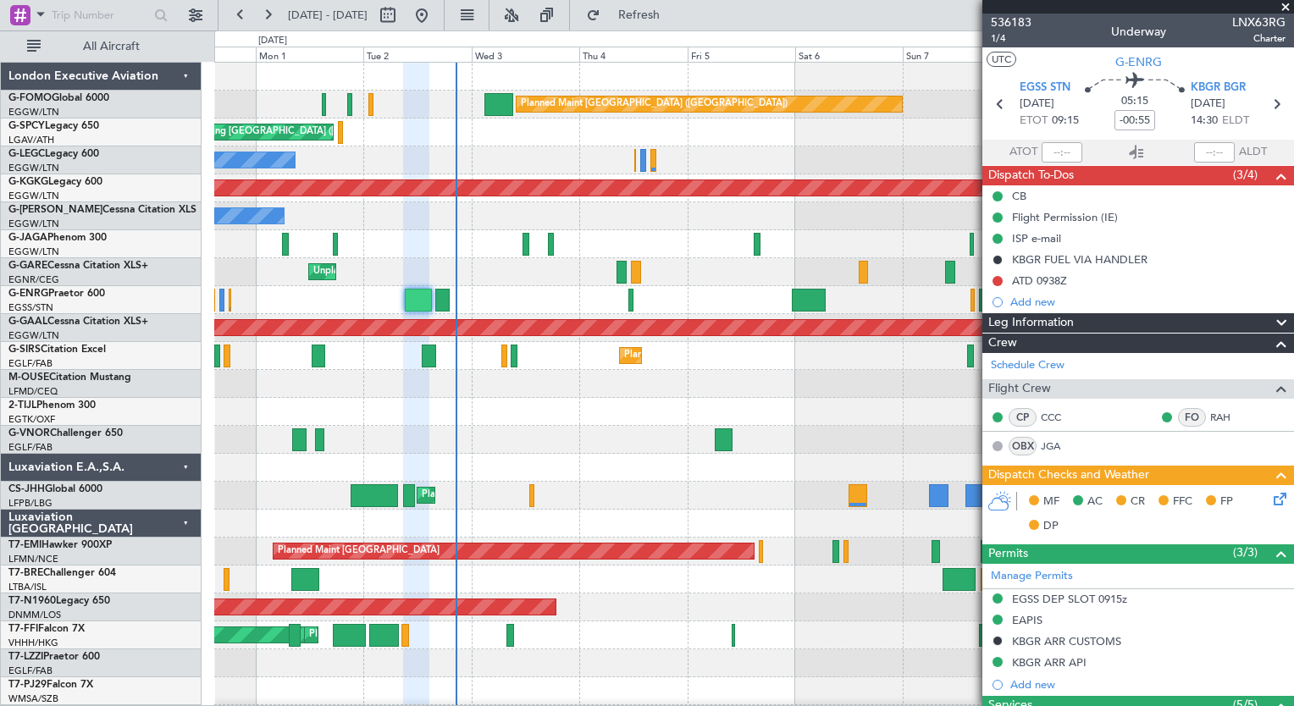
click at [486, 459] on div "Planned Maint London (Luton) Cleaning Athens (Eleftherios Venizelos Intl) Plann…" at bounding box center [753, 440] width 1079 height 754
click at [680, 28] on button "Refresh" at bounding box center [629, 15] width 102 height 27
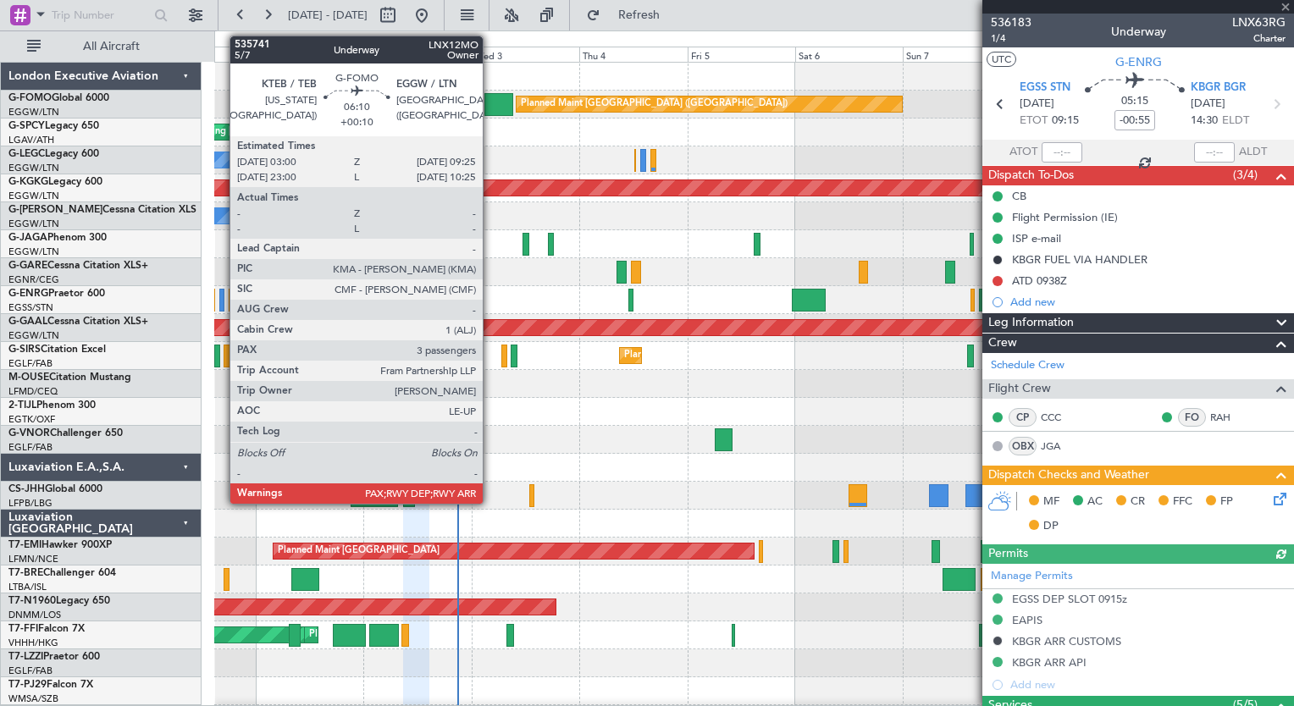
click at [490, 110] on div at bounding box center [499, 104] width 30 height 23
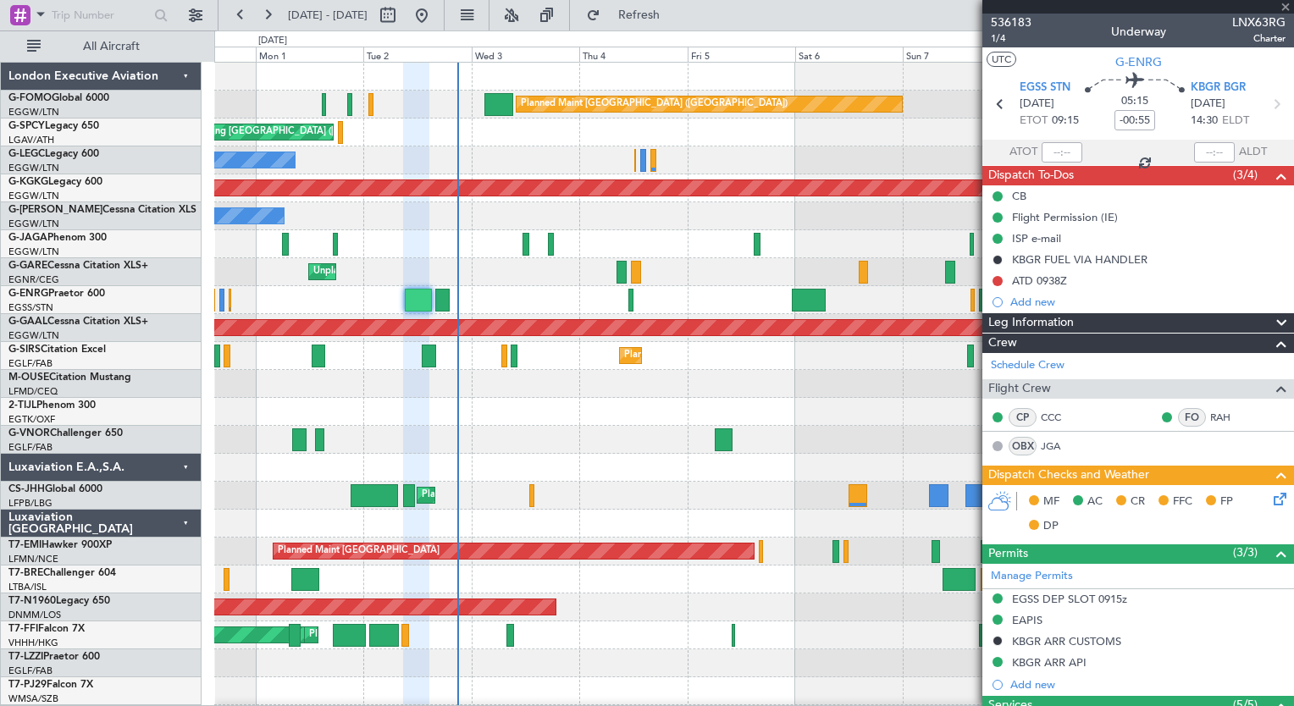
type input "+00:10"
type input "3"
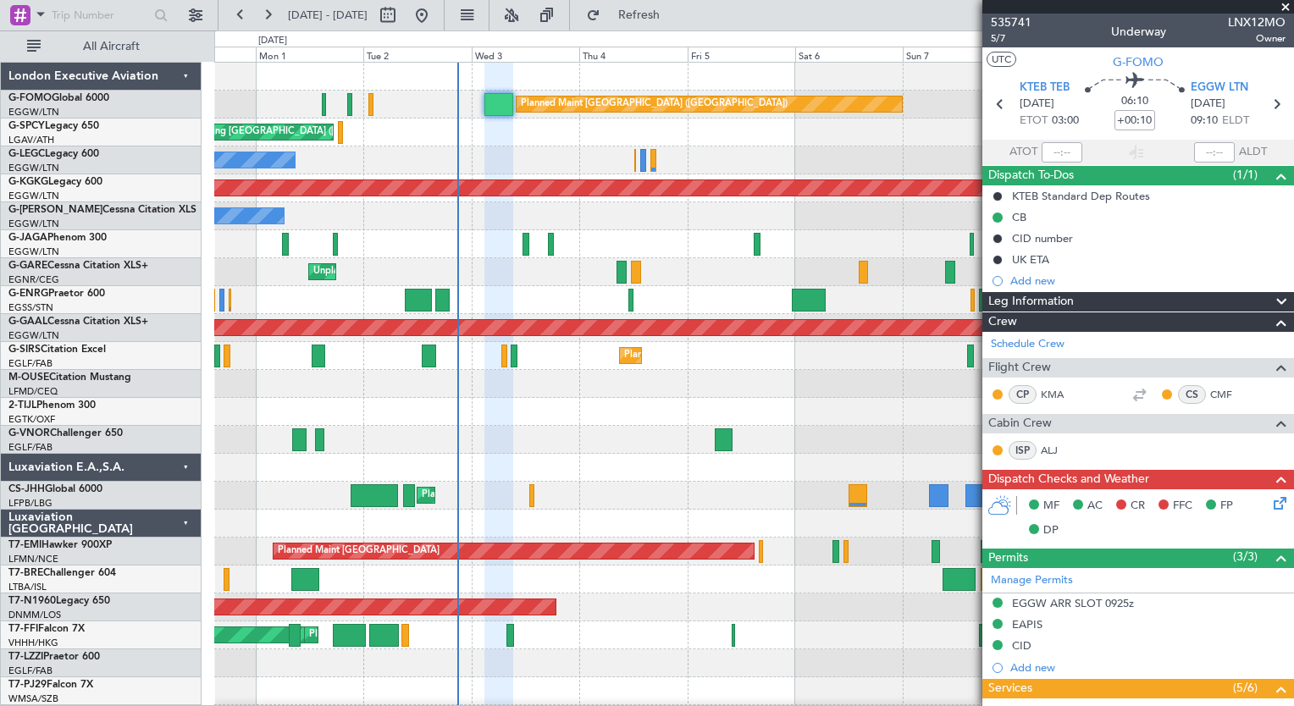
click at [1270, 507] on icon at bounding box center [1277, 501] width 14 height 14
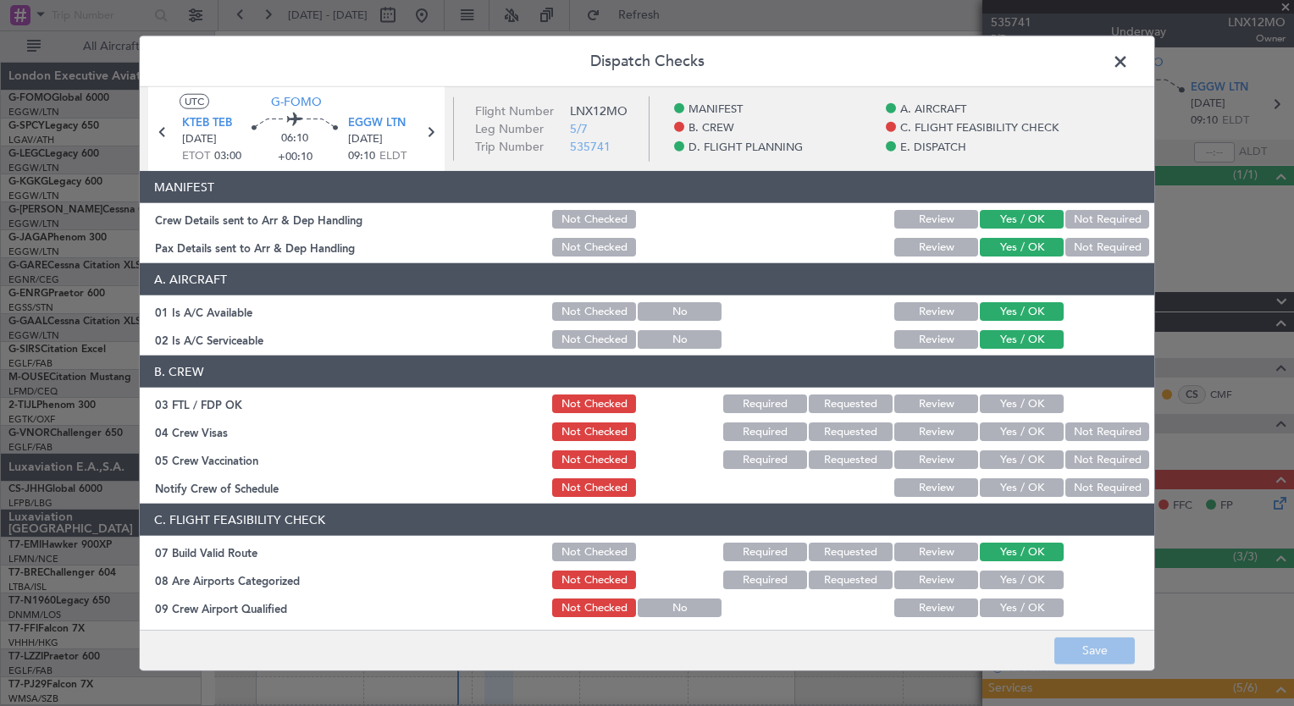
click at [997, 408] on button "Yes / OK" at bounding box center [1022, 404] width 84 height 19
click at [1099, 433] on button "Not Required" at bounding box center [1107, 431] width 84 height 19
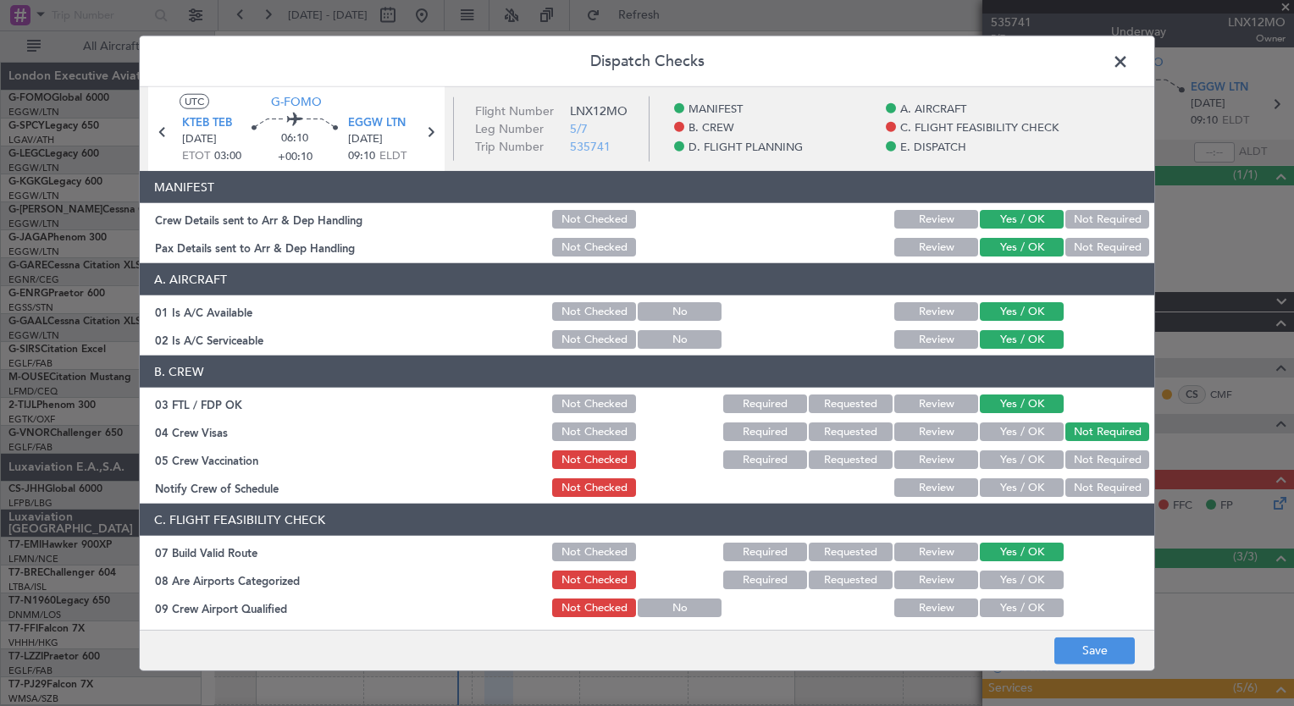
click at [1097, 450] on button "Not Required" at bounding box center [1107, 459] width 84 height 19
click at [1003, 491] on button "Yes / OK" at bounding box center [1022, 487] width 84 height 19
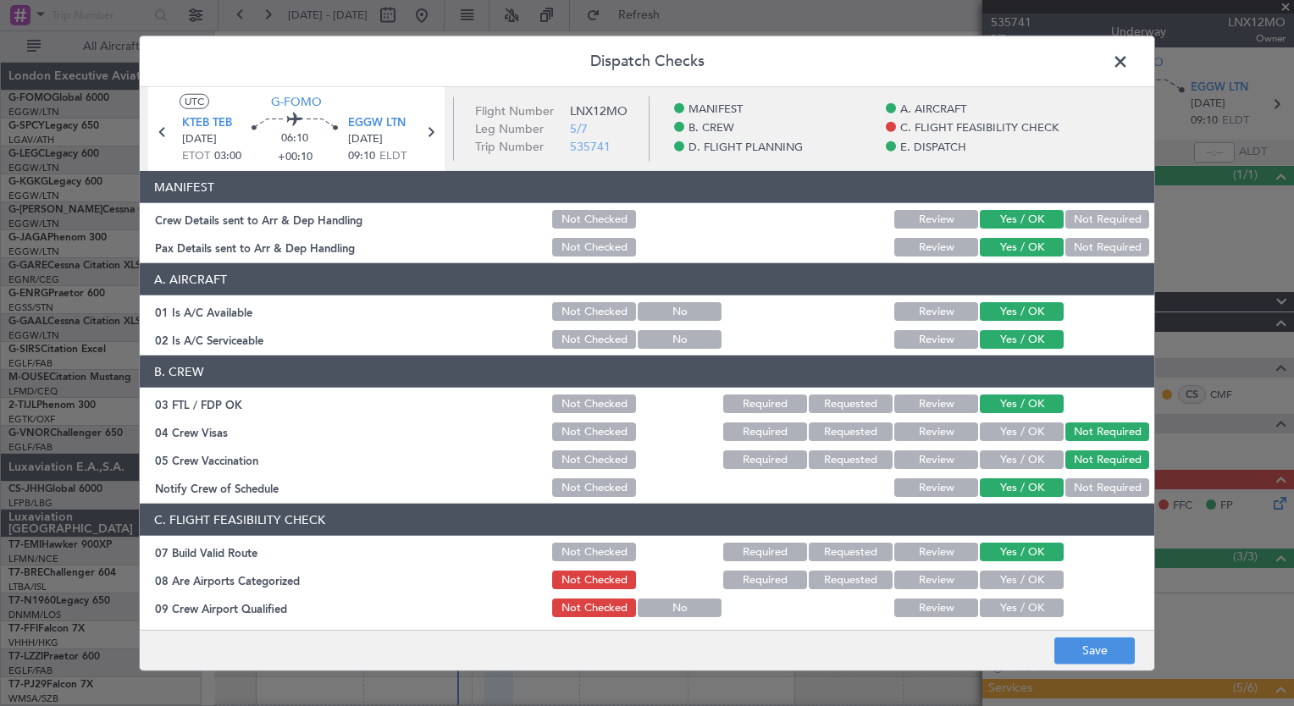
click at [1007, 577] on button "Yes / OK" at bounding box center [1022, 580] width 84 height 19
click at [1002, 602] on button "Yes / OK" at bounding box center [1022, 608] width 84 height 19
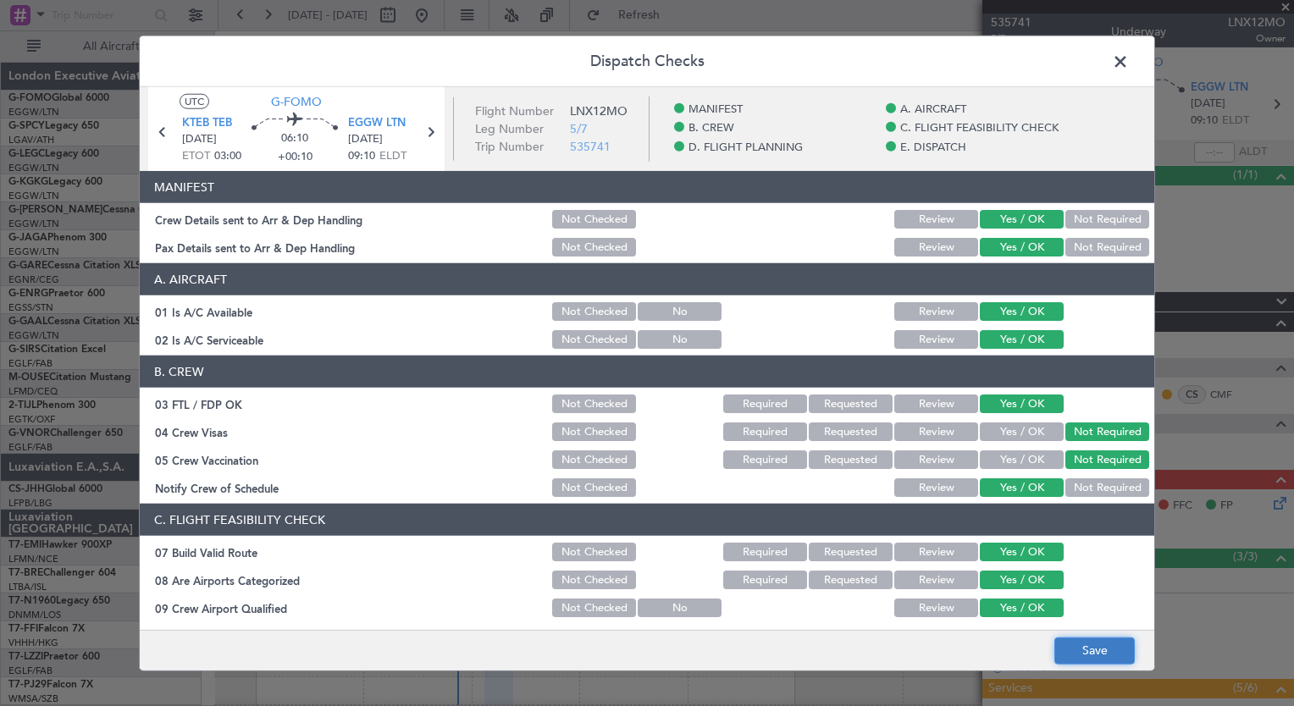
click at [1104, 654] on button "Save" at bounding box center [1094, 650] width 80 height 27
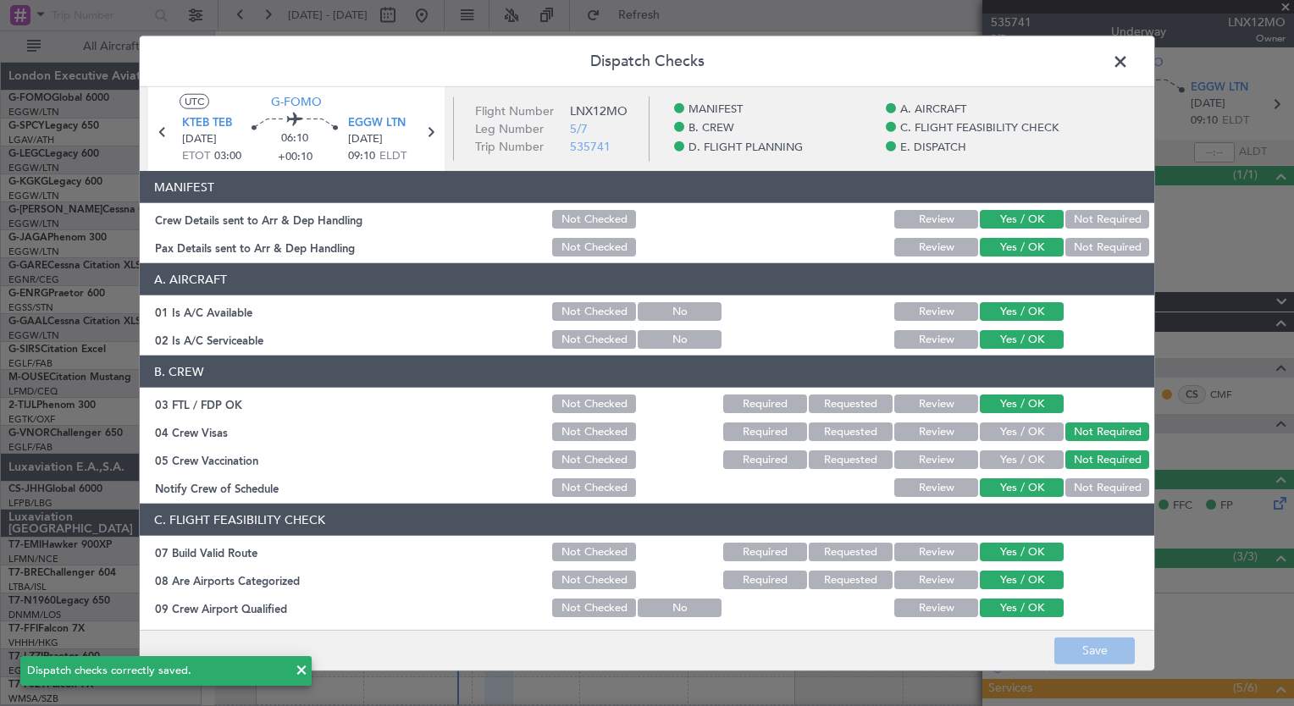
click at [1129, 57] on span at bounding box center [1129, 66] width 0 height 34
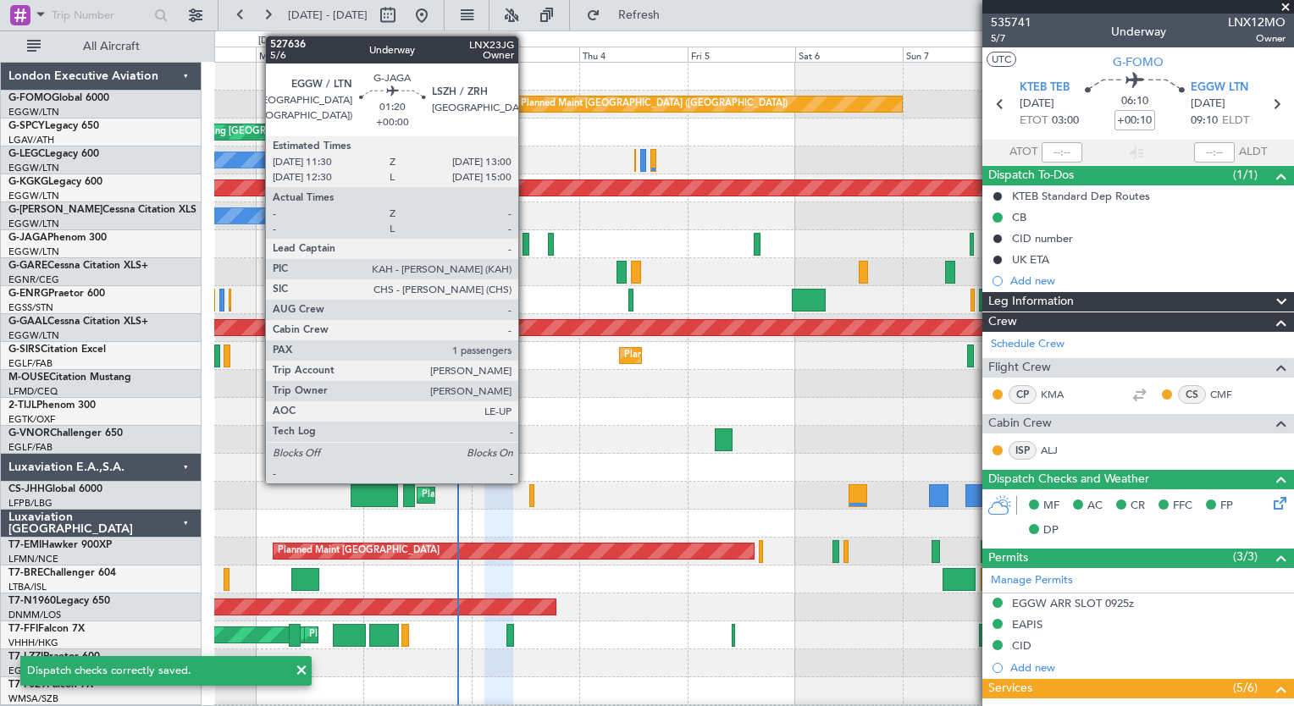
click at [526, 247] on div at bounding box center [525, 244] width 7 height 23
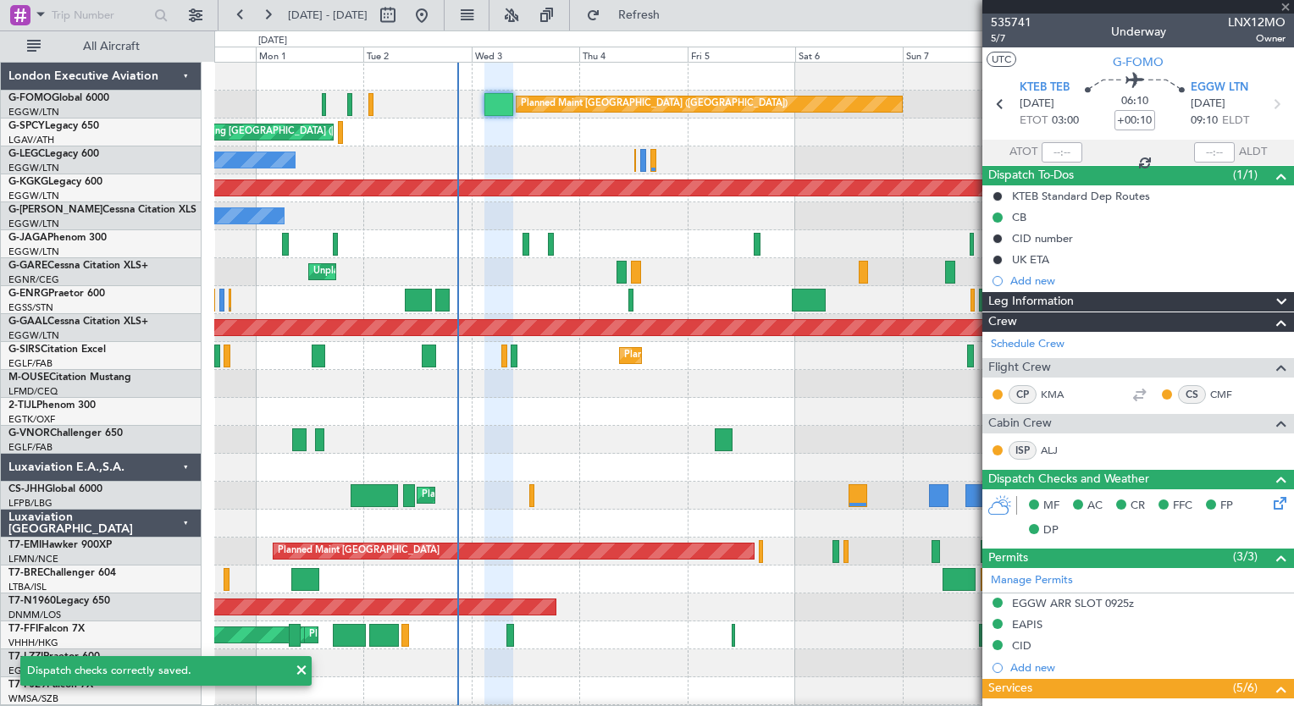
type input "1"
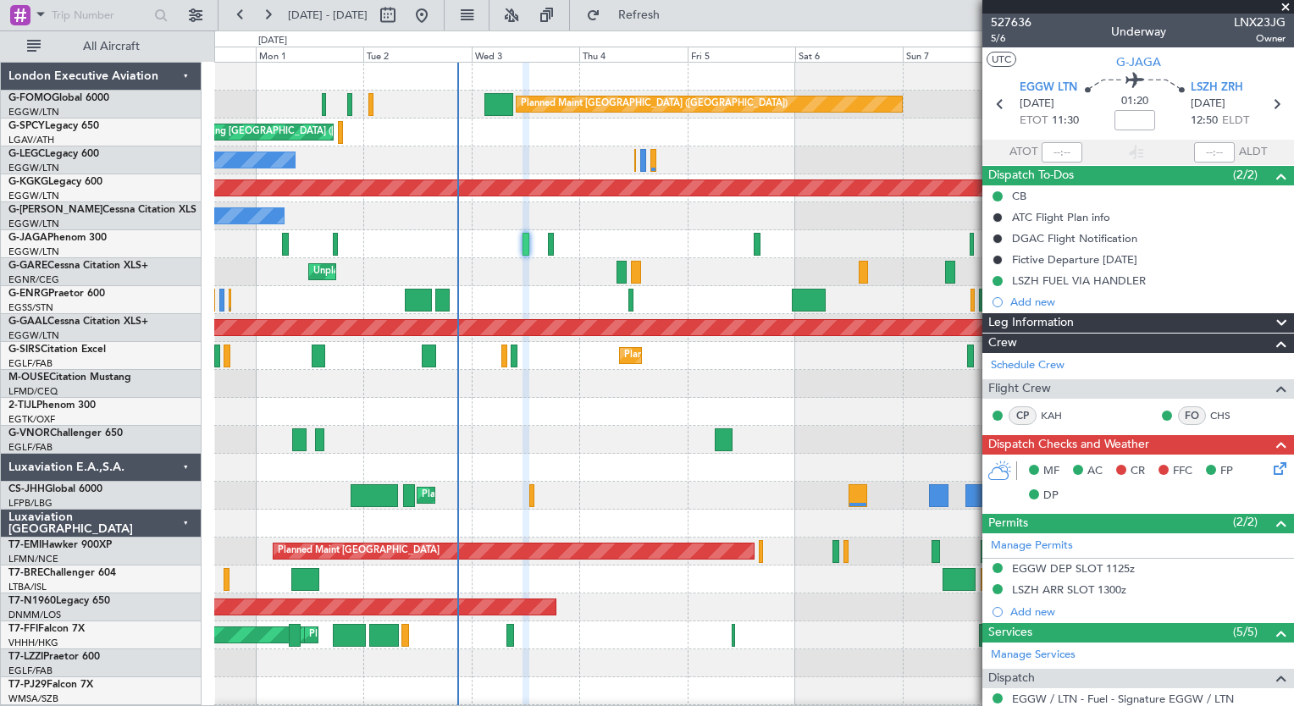
click at [1270, 459] on icon at bounding box center [1277, 466] width 14 height 14
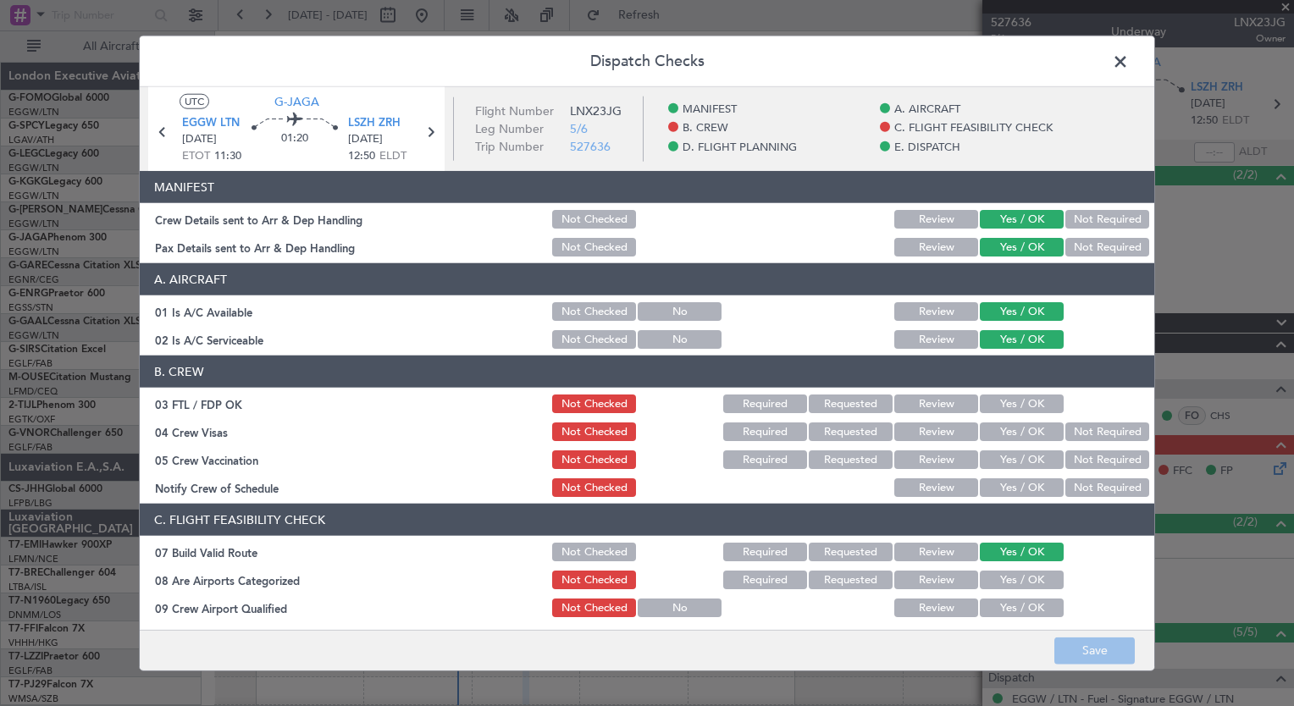
click at [1019, 402] on button "Yes / OK" at bounding box center [1022, 404] width 84 height 19
click at [1065, 429] on button "Not Required" at bounding box center [1107, 431] width 84 height 19
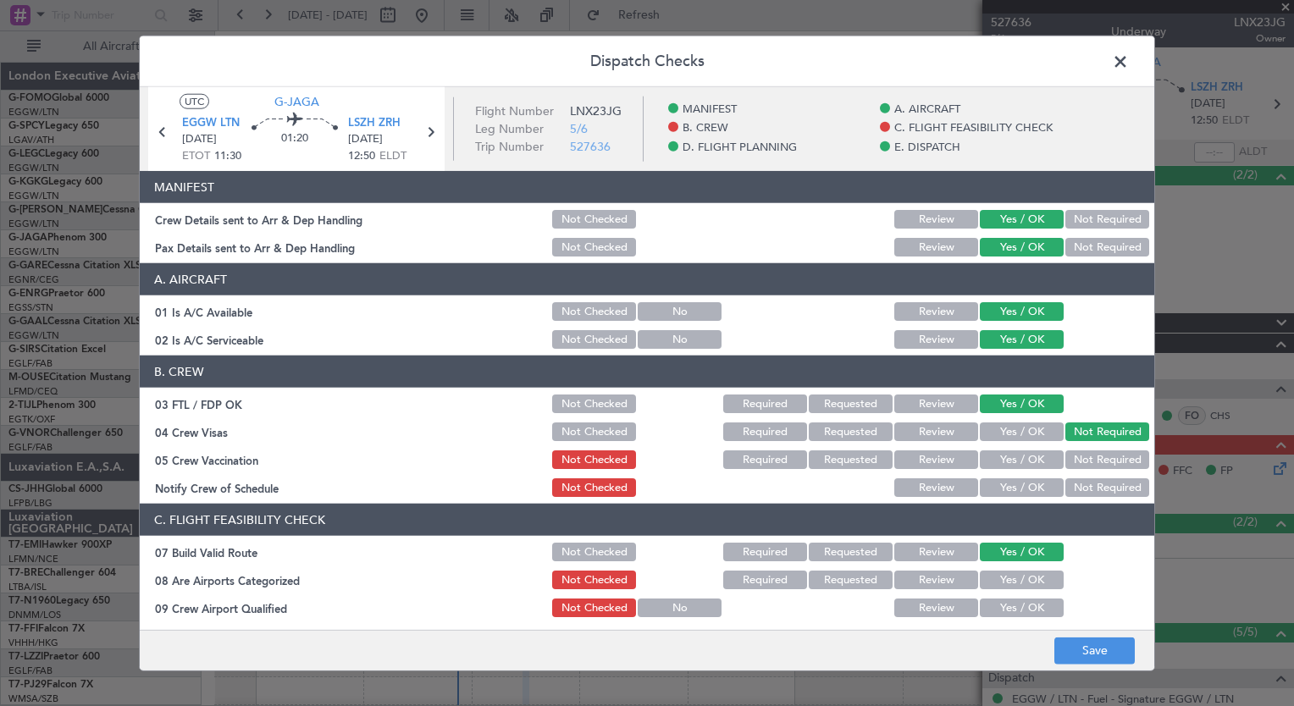
click at [1082, 461] on button "Not Required" at bounding box center [1107, 459] width 84 height 19
click at [1013, 489] on button "Yes / OK" at bounding box center [1022, 487] width 84 height 19
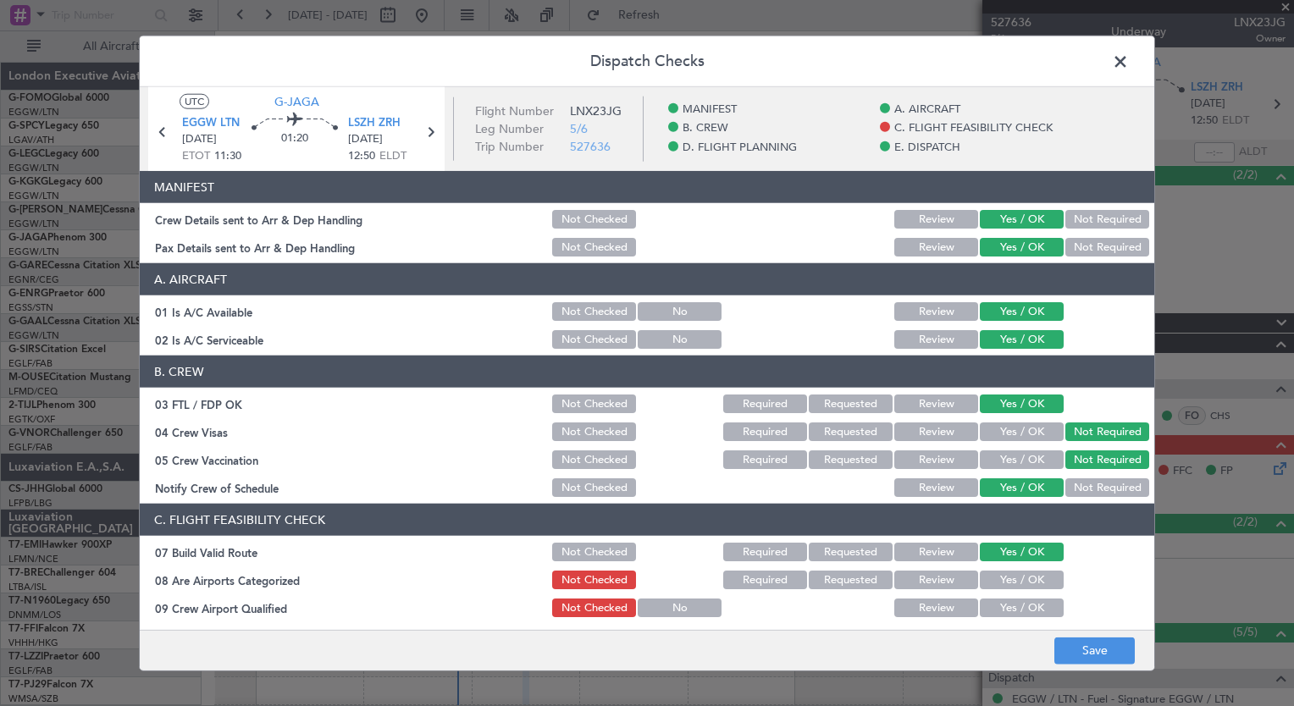
click at [1006, 571] on button "Yes / OK" at bounding box center [1022, 580] width 84 height 19
click at [1006, 599] on button "Yes / OK" at bounding box center [1022, 608] width 84 height 19
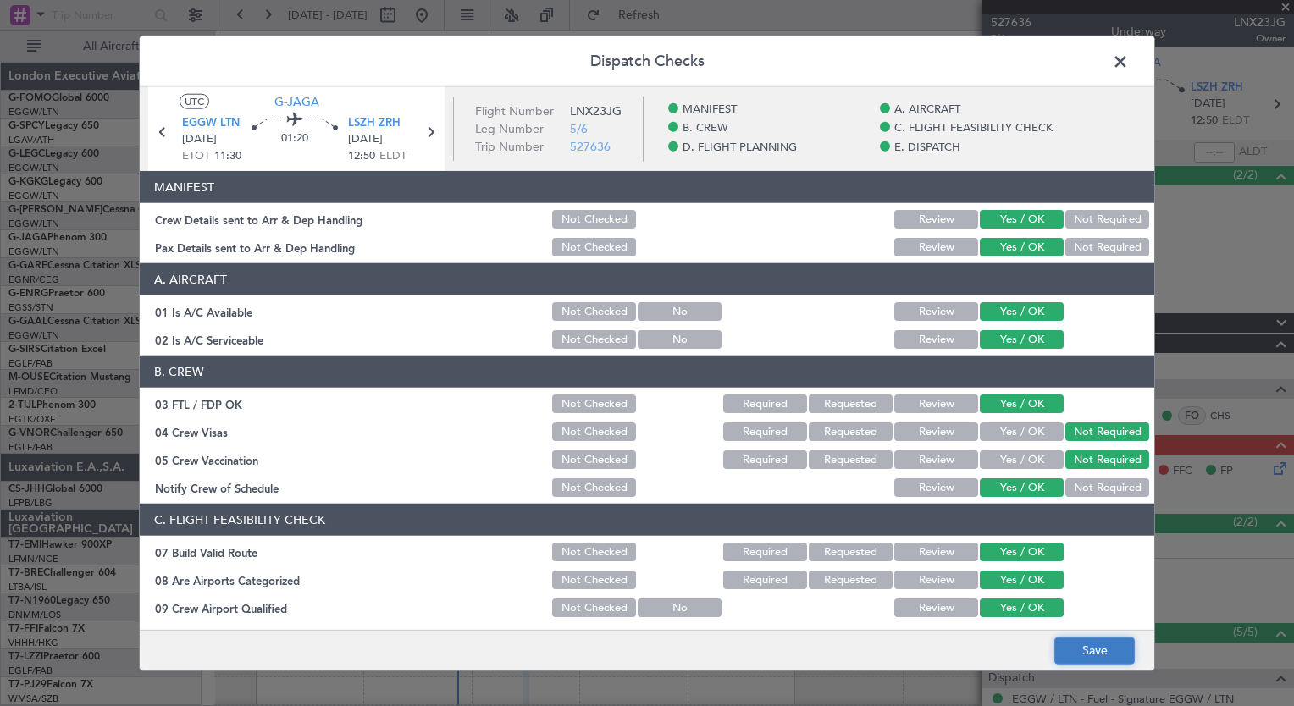
click at [1093, 647] on button "Save" at bounding box center [1094, 650] width 80 height 27
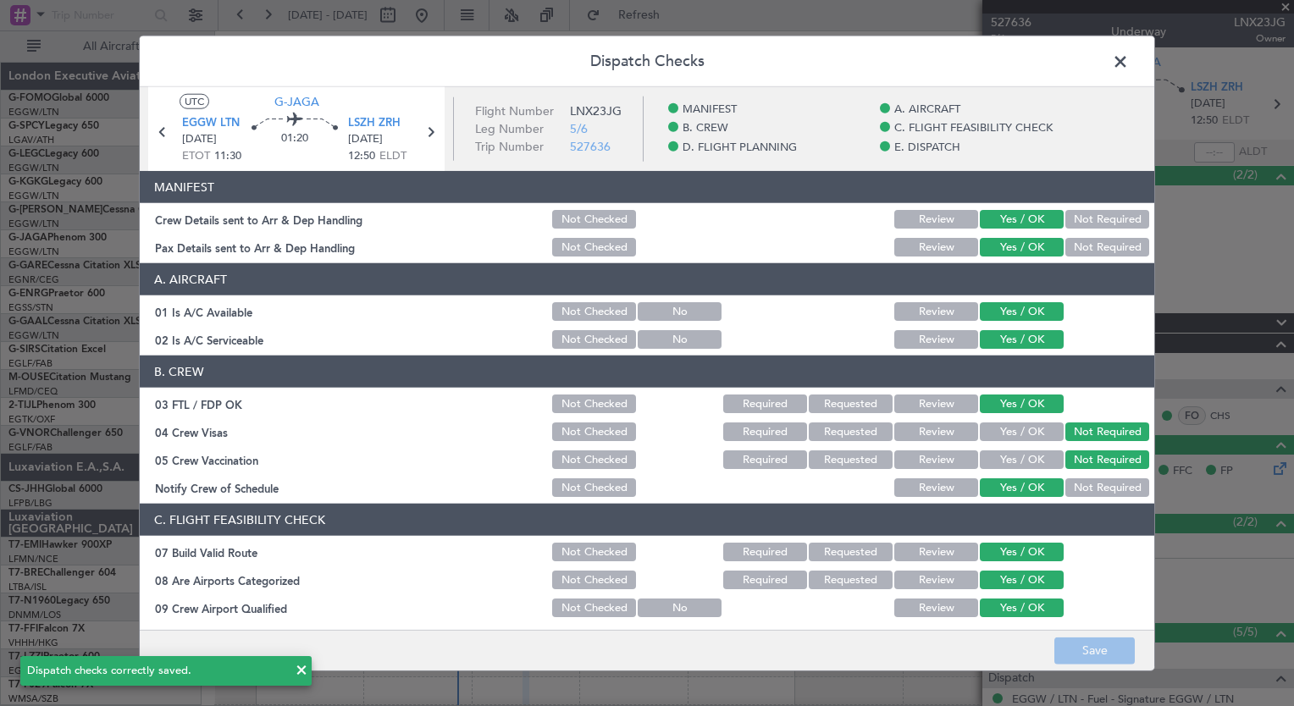
click at [1129, 59] on span at bounding box center [1129, 66] width 0 height 34
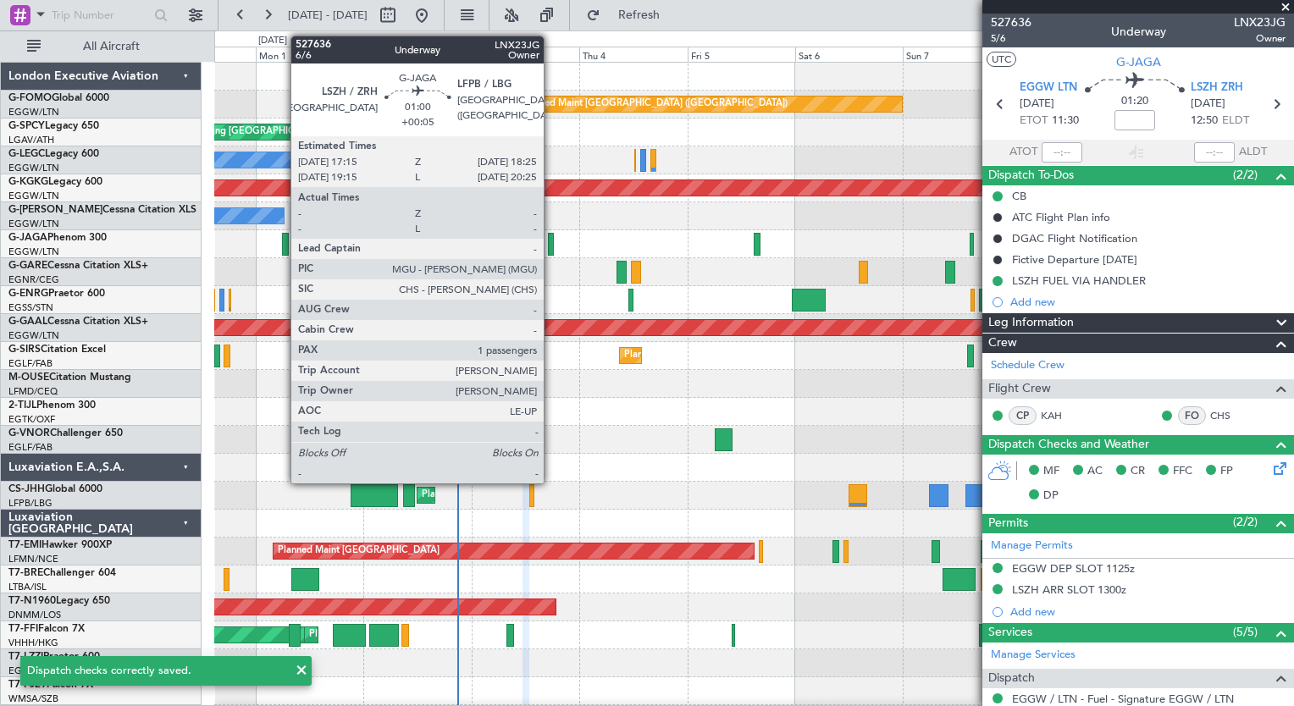
click at [551, 245] on div at bounding box center [551, 244] width 6 height 23
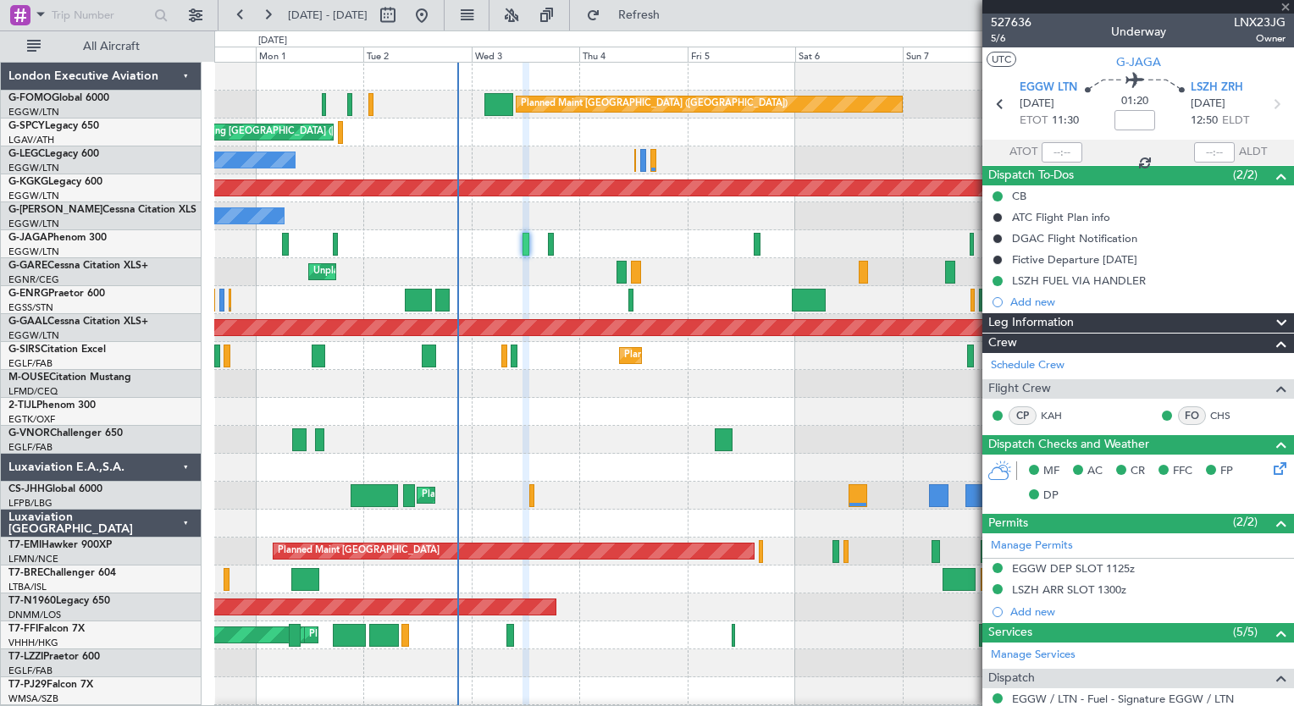
type input "+00:05"
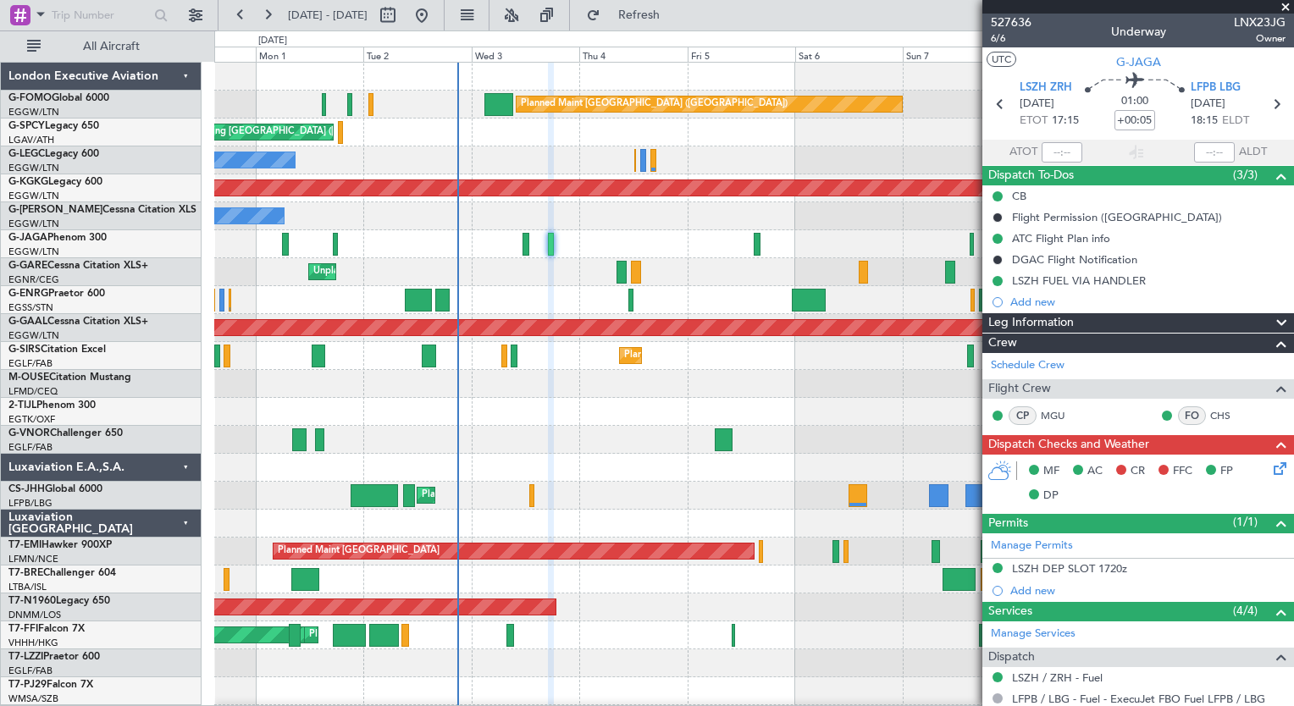
click at [1270, 463] on icon at bounding box center [1277, 466] width 14 height 14
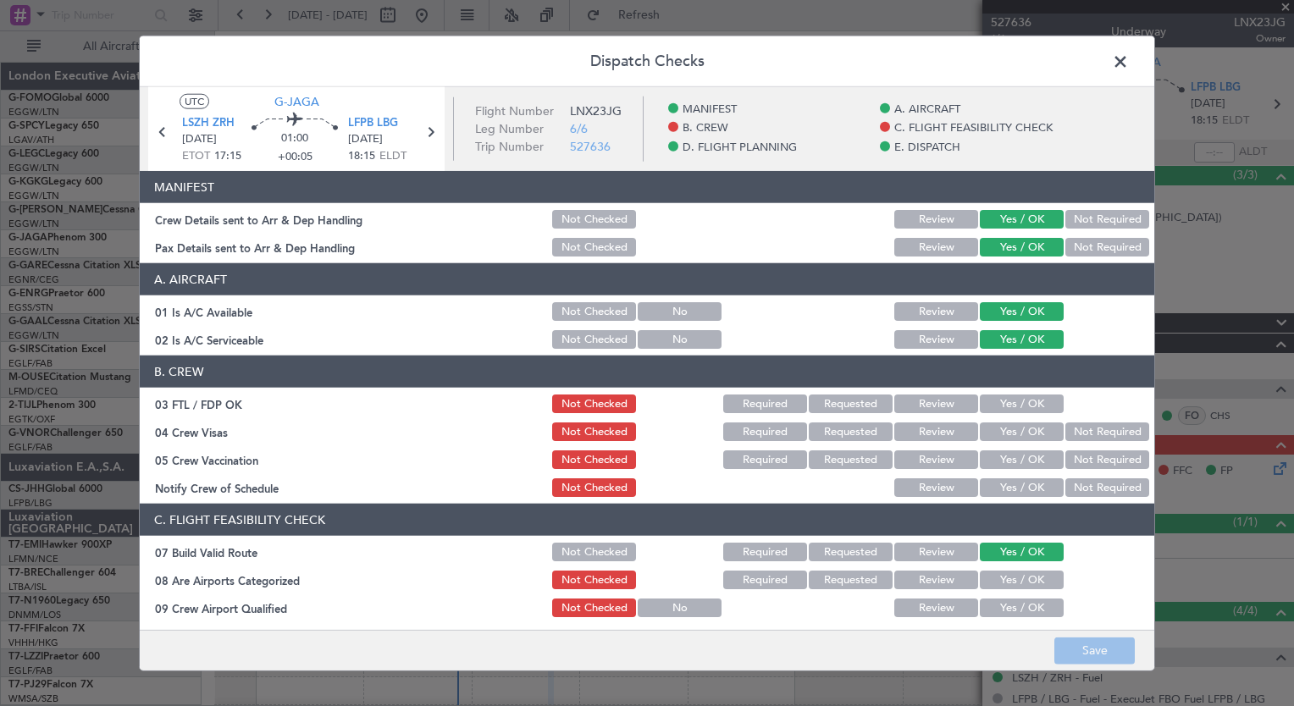
click at [990, 395] on button "Yes / OK" at bounding box center [1022, 404] width 84 height 19
click at [1083, 438] on button "Not Required" at bounding box center [1107, 431] width 84 height 19
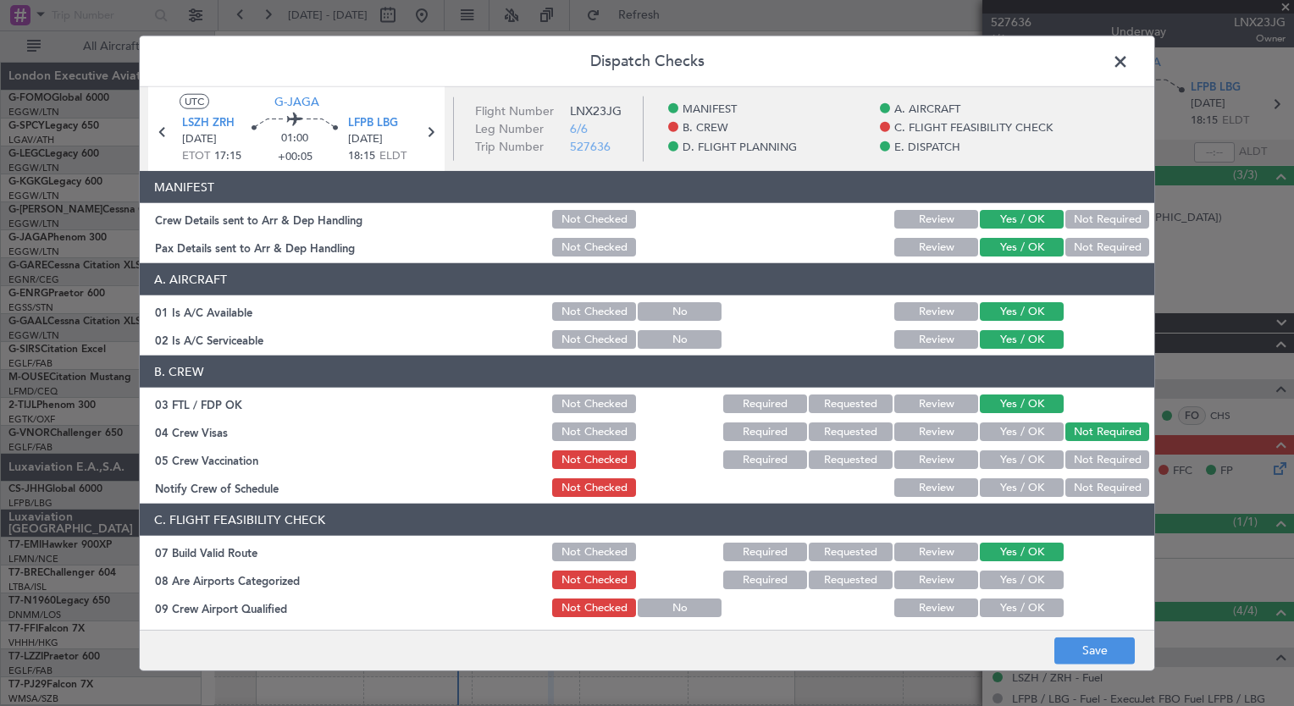
click at [1080, 456] on button "Not Required" at bounding box center [1107, 459] width 84 height 19
click at [1033, 483] on button "Yes / OK" at bounding box center [1022, 487] width 84 height 19
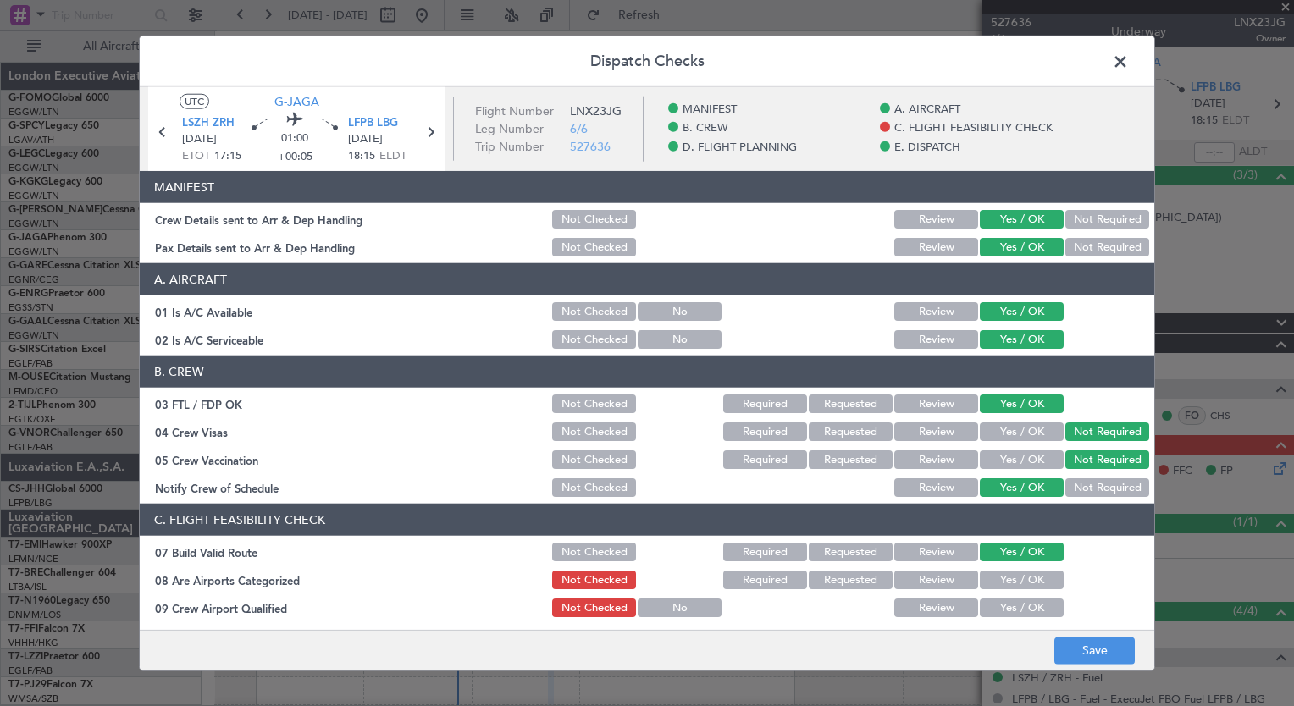
click at [1000, 572] on button "Yes / OK" at bounding box center [1022, 580] width 84 height 19
click at [995, 605] on button "Yes / OK" at bounding box center [1022, 608] width 84 height 19
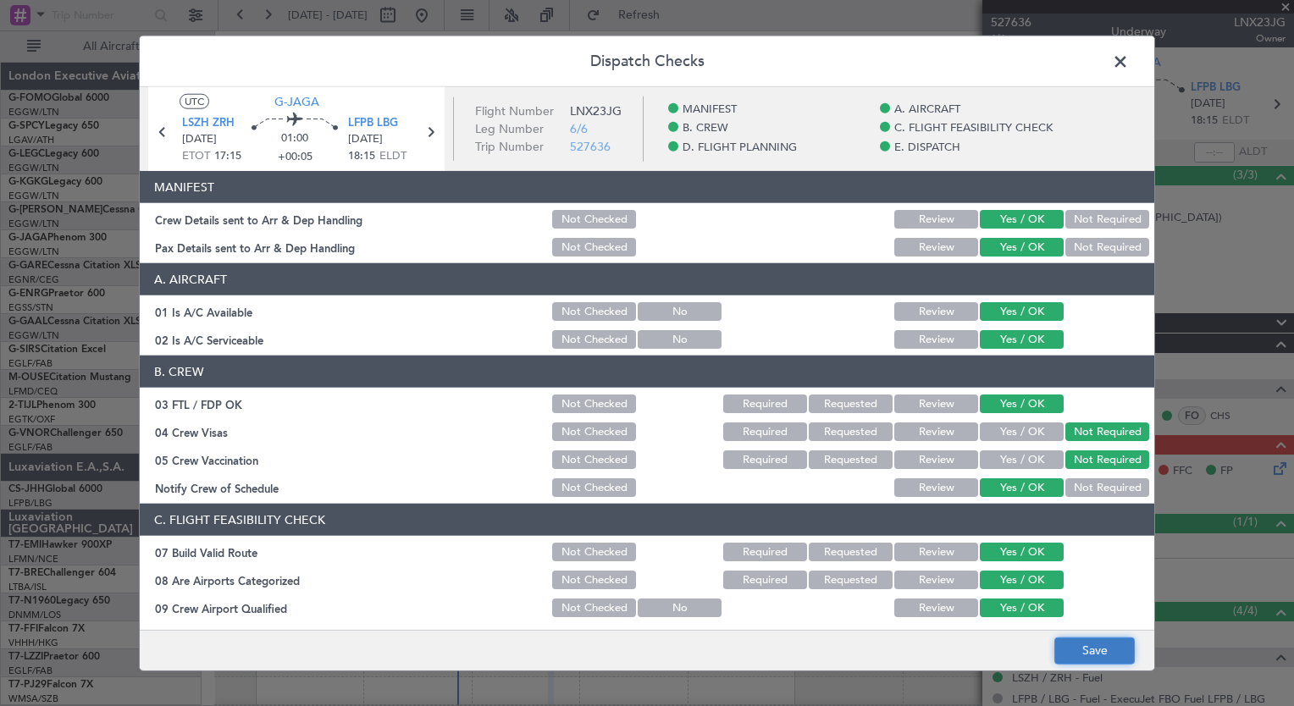
click at [1106, 647] on button "Save" at bounding box center [1094, 650] width 80 height 27
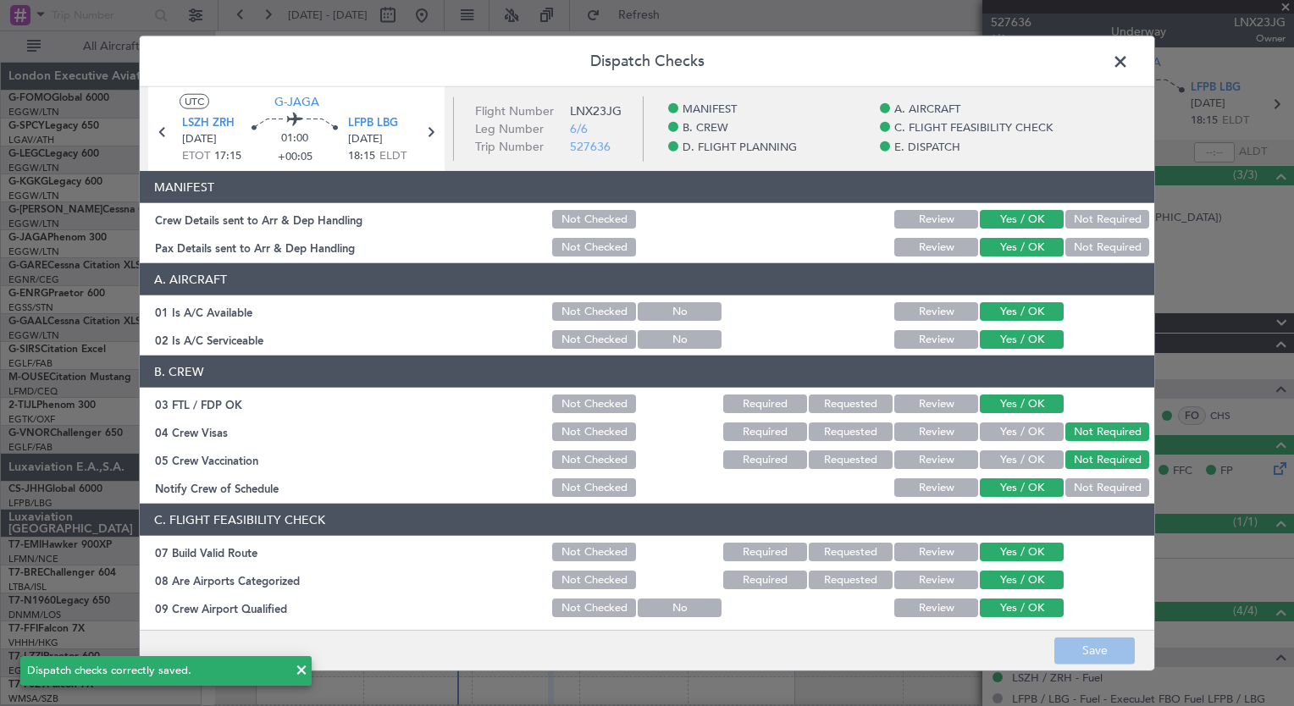
click at [1129, 58] on span at bounding box center [1129, 66] width 0 height 34
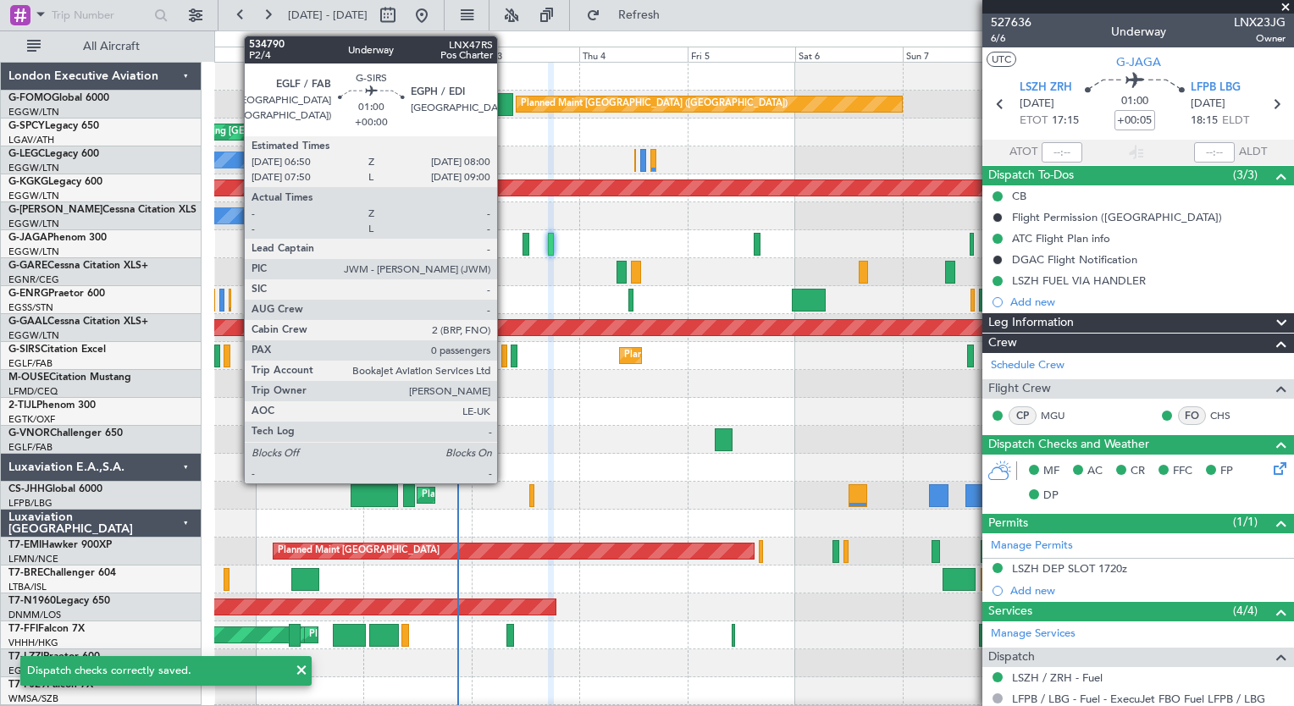
click at [505, 364] on div at bounding box center [504, 356] width 6 height 23
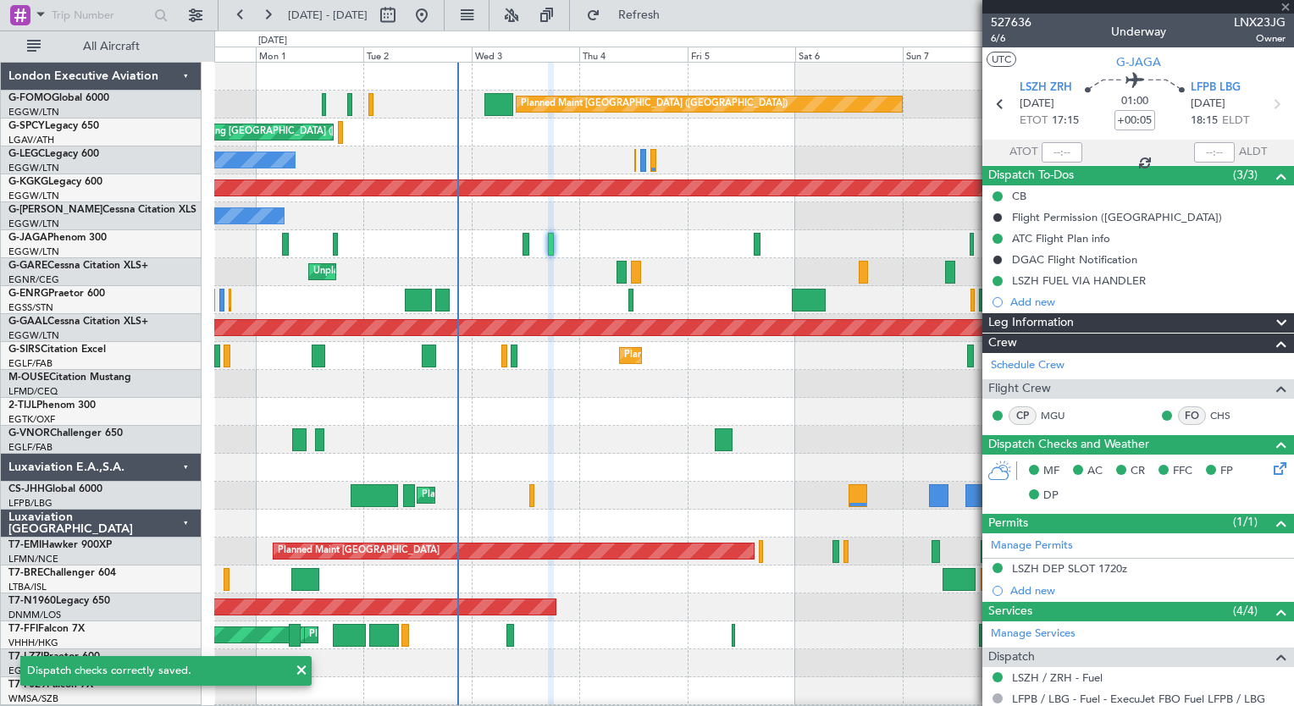
type input "0"
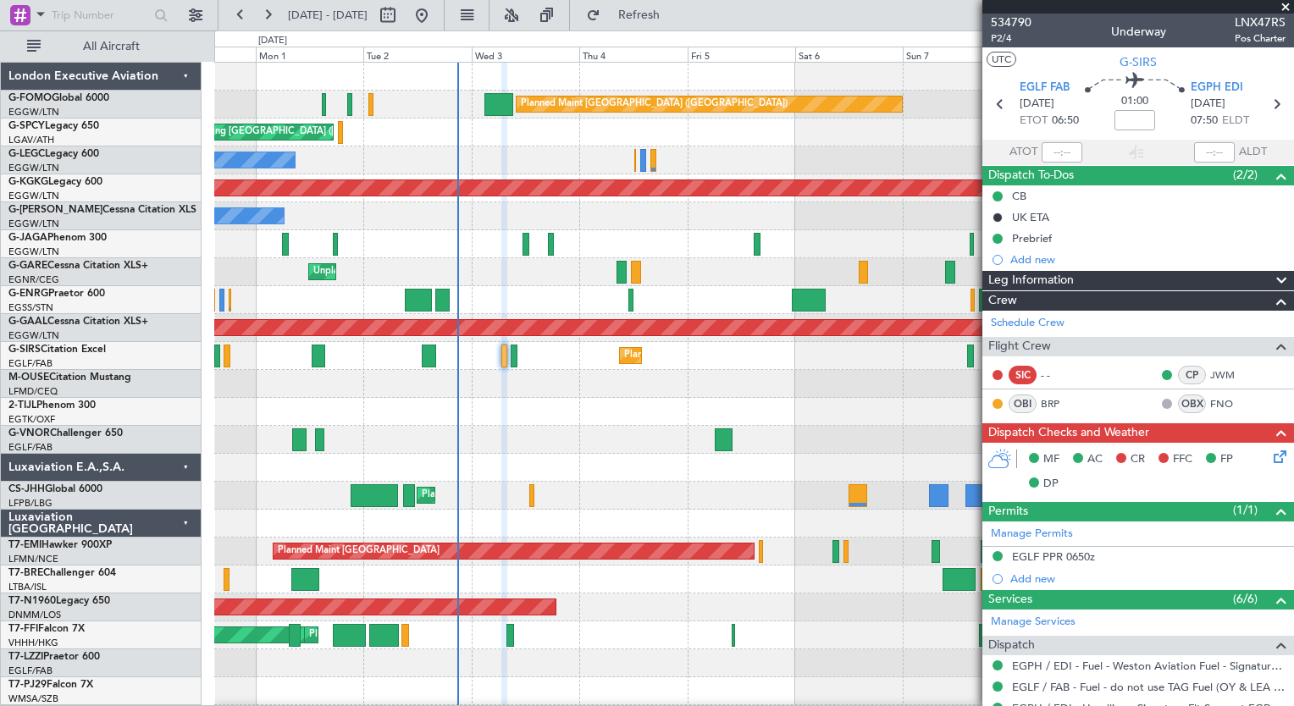
click at [1270, 449] on icon at bounding box center [1277, 454] width 14 height 14
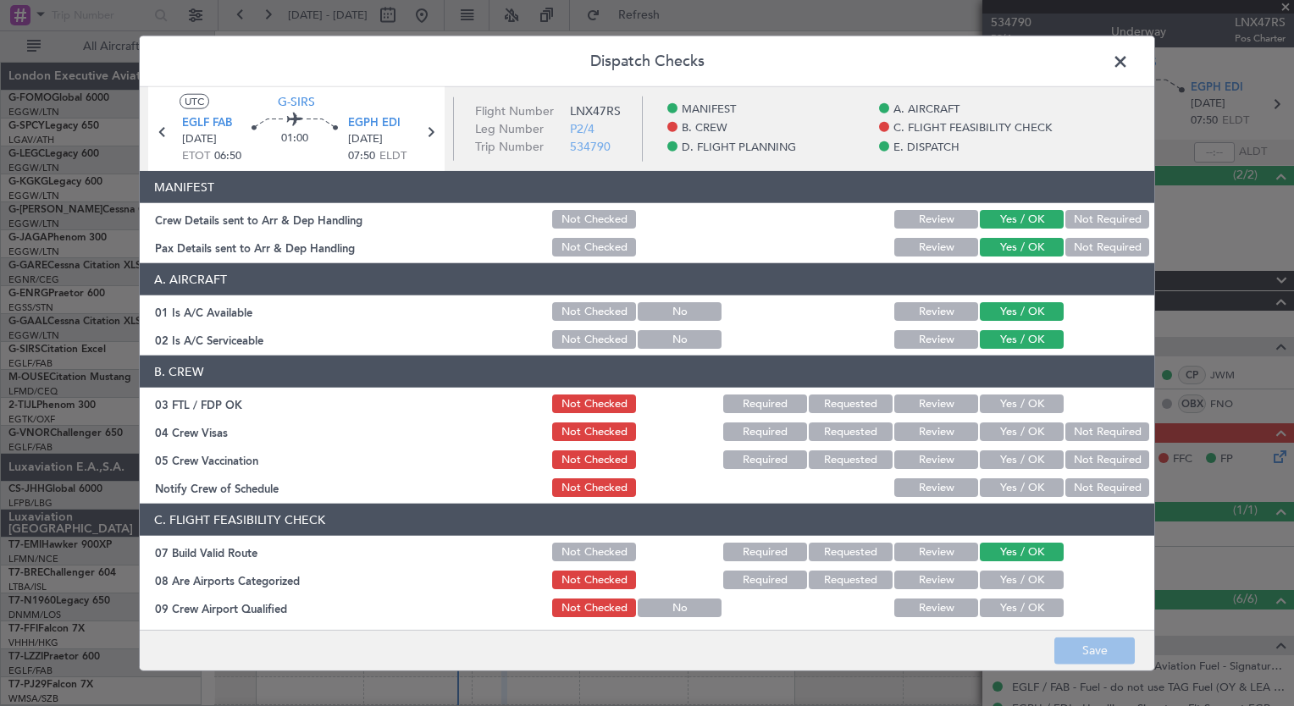
click at [1129, 55] on span at bounding box center [1129, 66] width 0 height 34
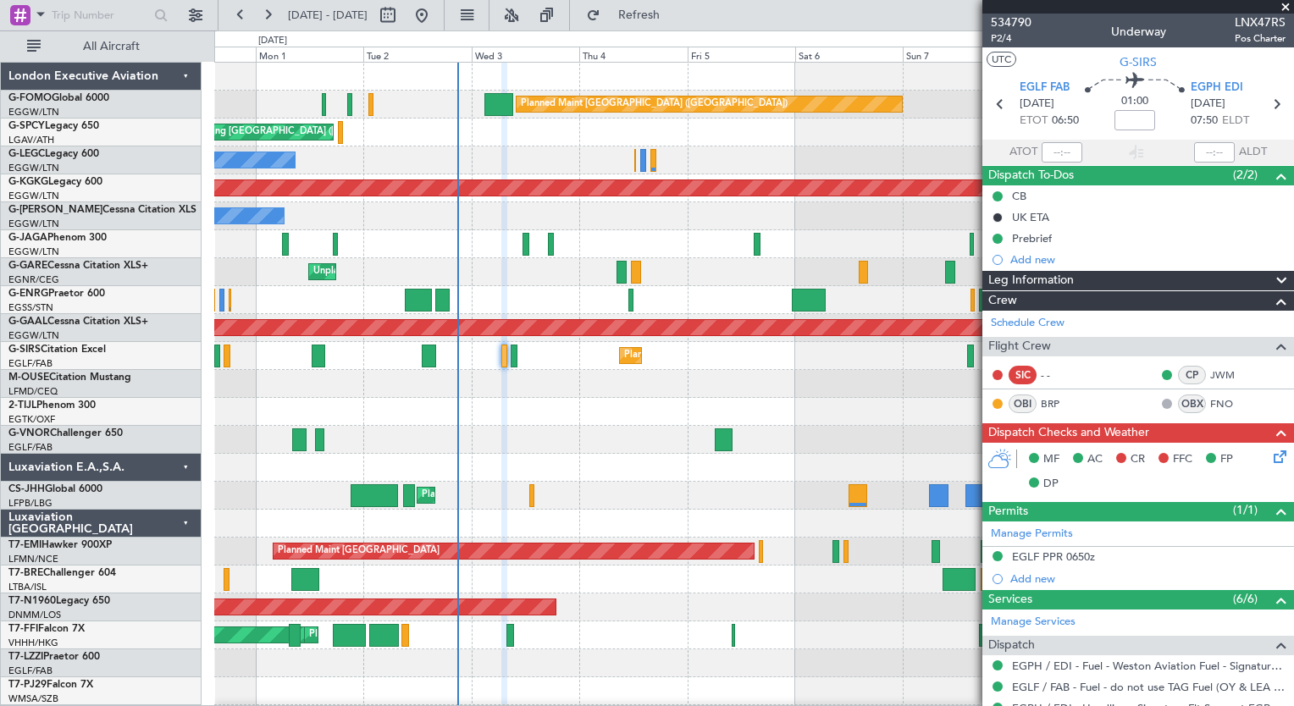
click at [1270, 456] on icon at bounding box center [1277, 454] width 14 height 14
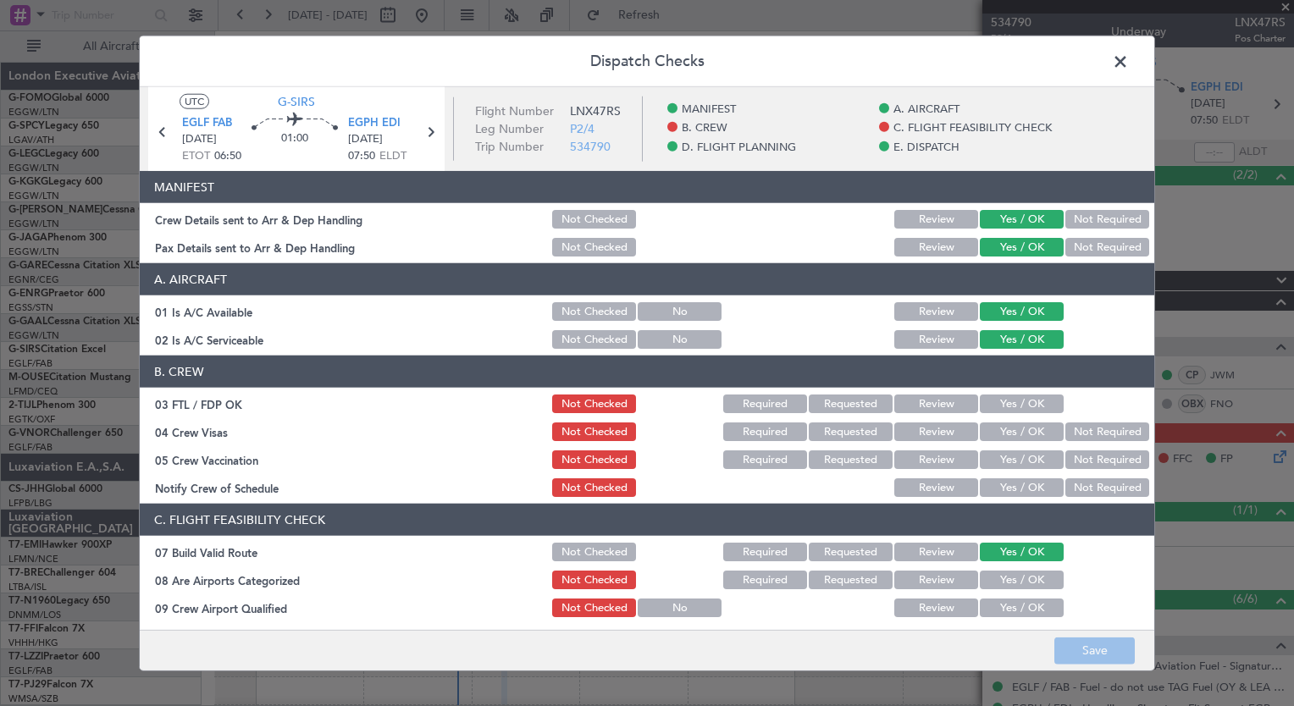
click at [1025, 410] on button "Yes / OK" at bounding box center [1022, 404] width 84 height 19
click at [1096, 433] on button "Not Required" at bounding box center [1107, 431] width 84 height 19
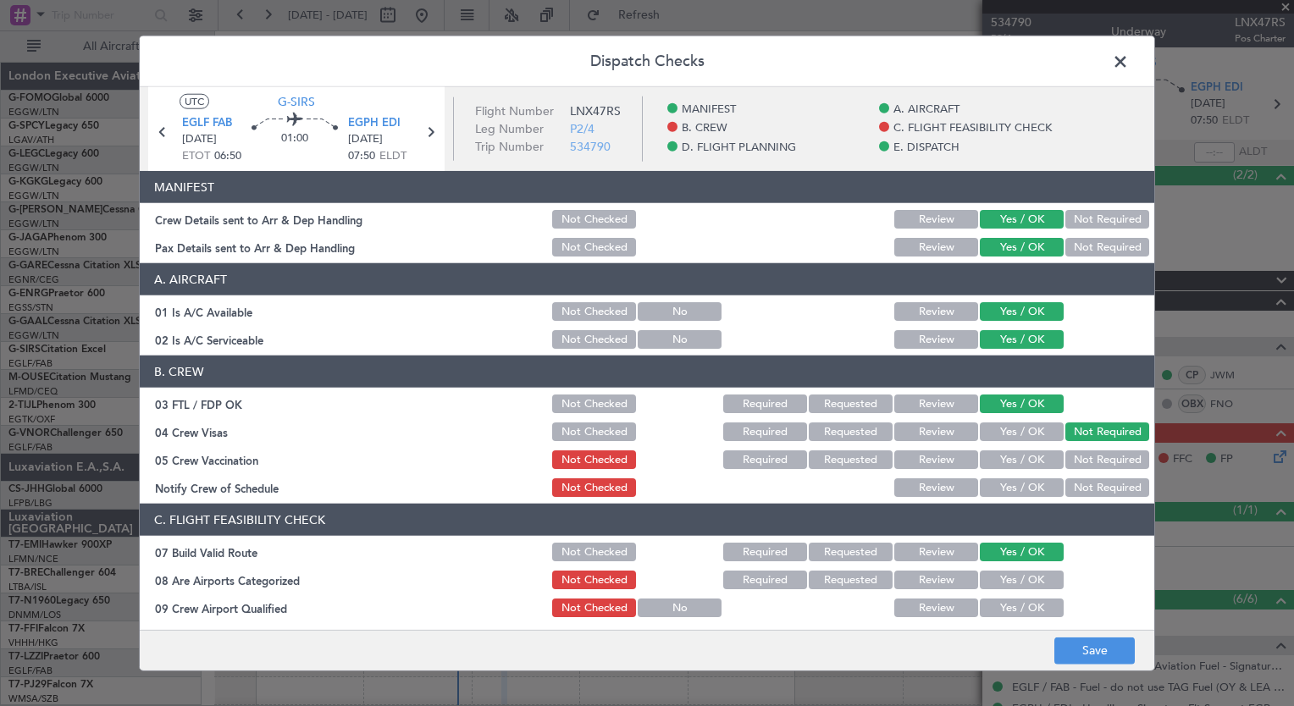
click at [1084, 462] on button "Not Required" at bounding box center [1107, 459] width 84 height 19
click at [1019, 487] on button "Yes / OK" at bounding box center [1022, 487] width 84 height 19
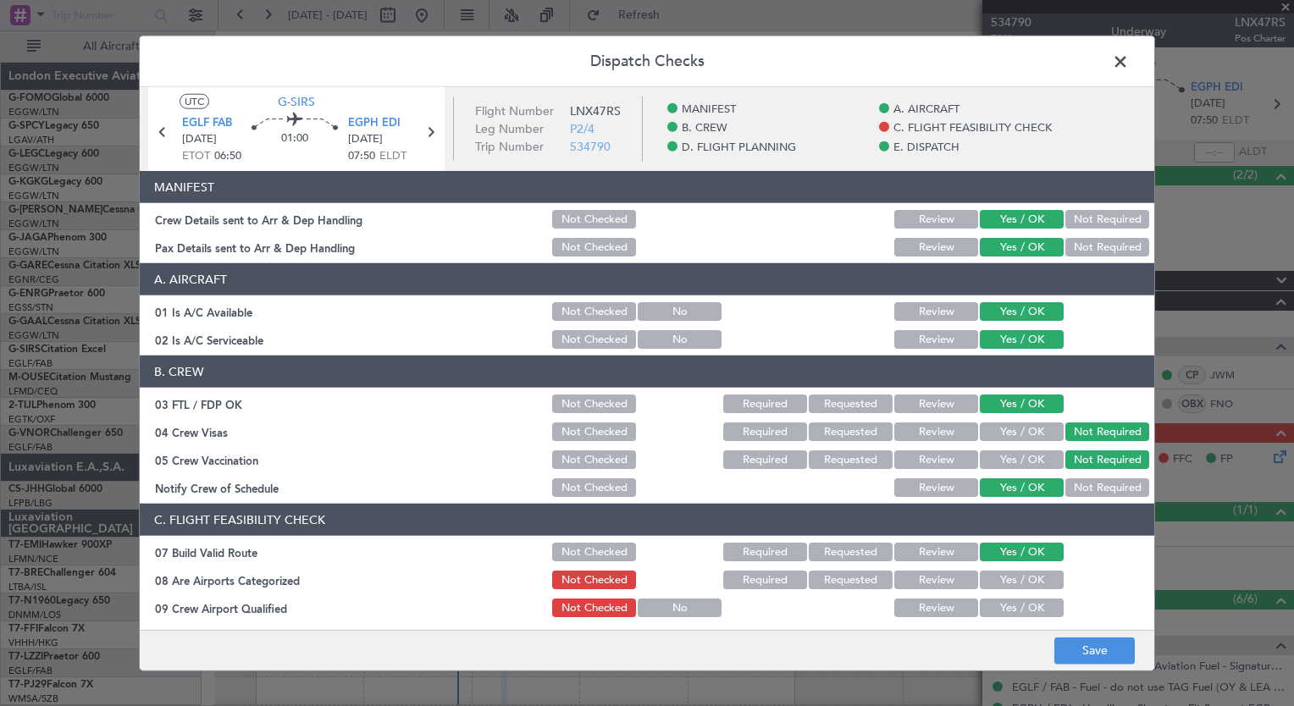
click at [985, 574] on button "Yes / OK" at bounding box center [1022, 580] width 84 height 19
click at [999, 608] on button "Yes / OK" at bounding box center [1022, 608] width 84 height 19
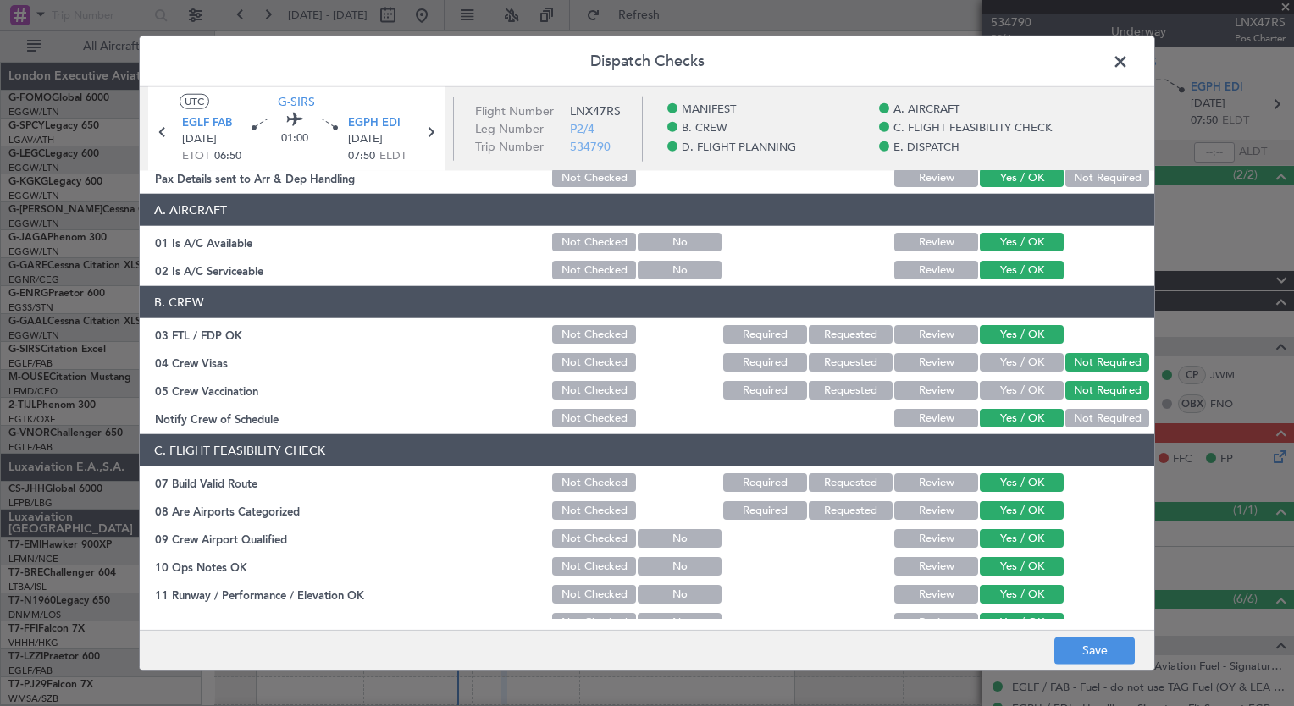
scroll to position [113, 0]
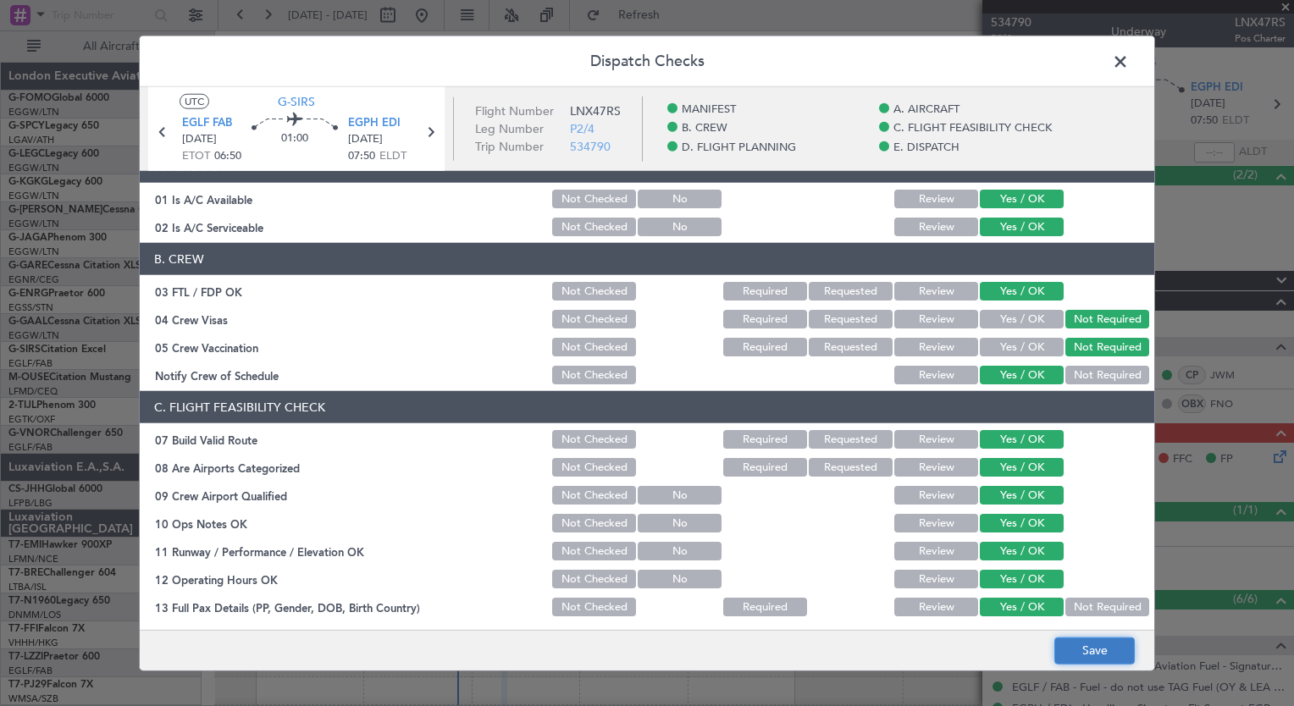
click at [1113, 645] on button "Save" at bounding box center [1094, 650] width 80 height 27
click at [1129, 69] on span at bounding box center [1129, 66] width 0 height 34
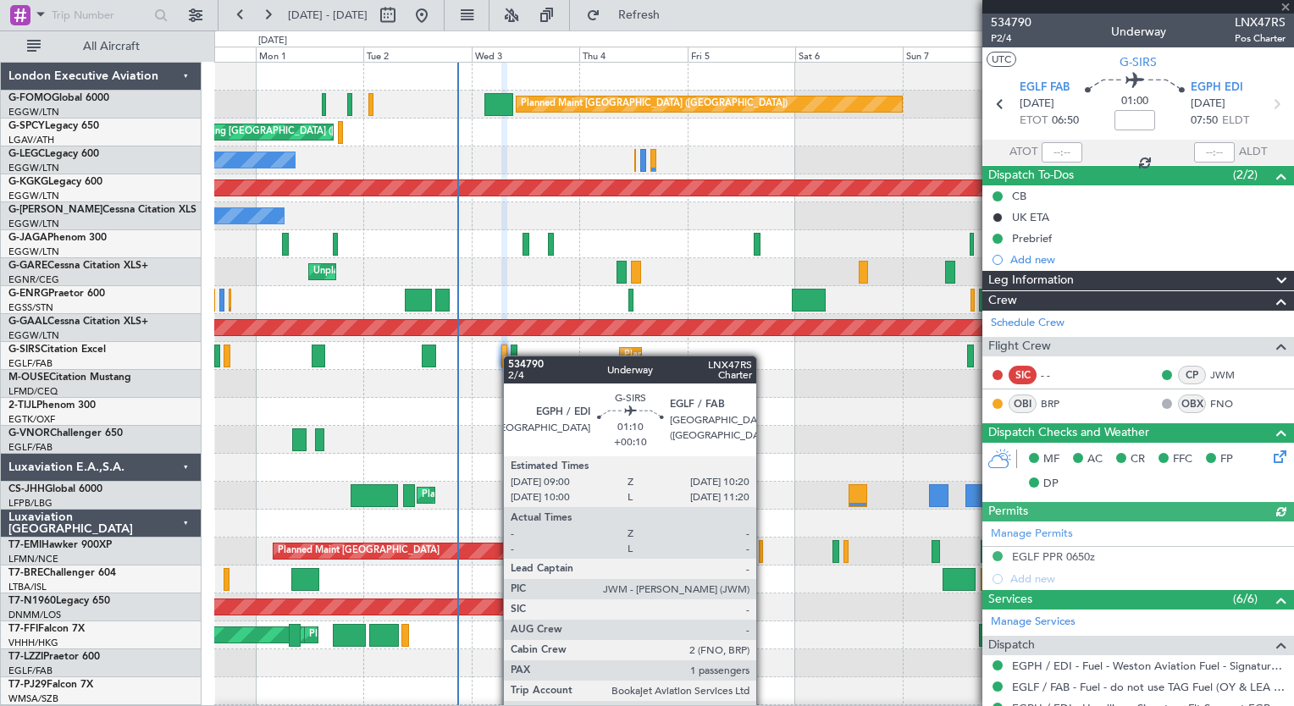
type input "+00:10"
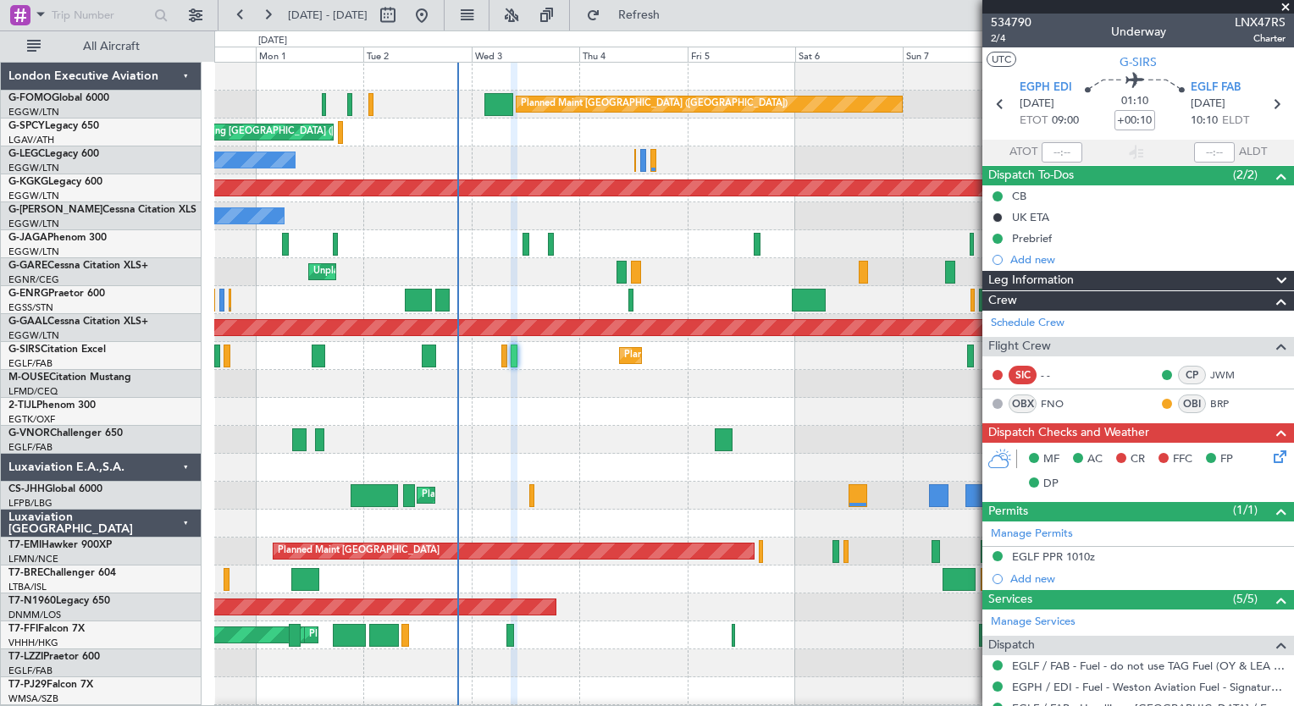
click at [1270, 452] on icon at bounding box center [1277, 454] width 14 height 14
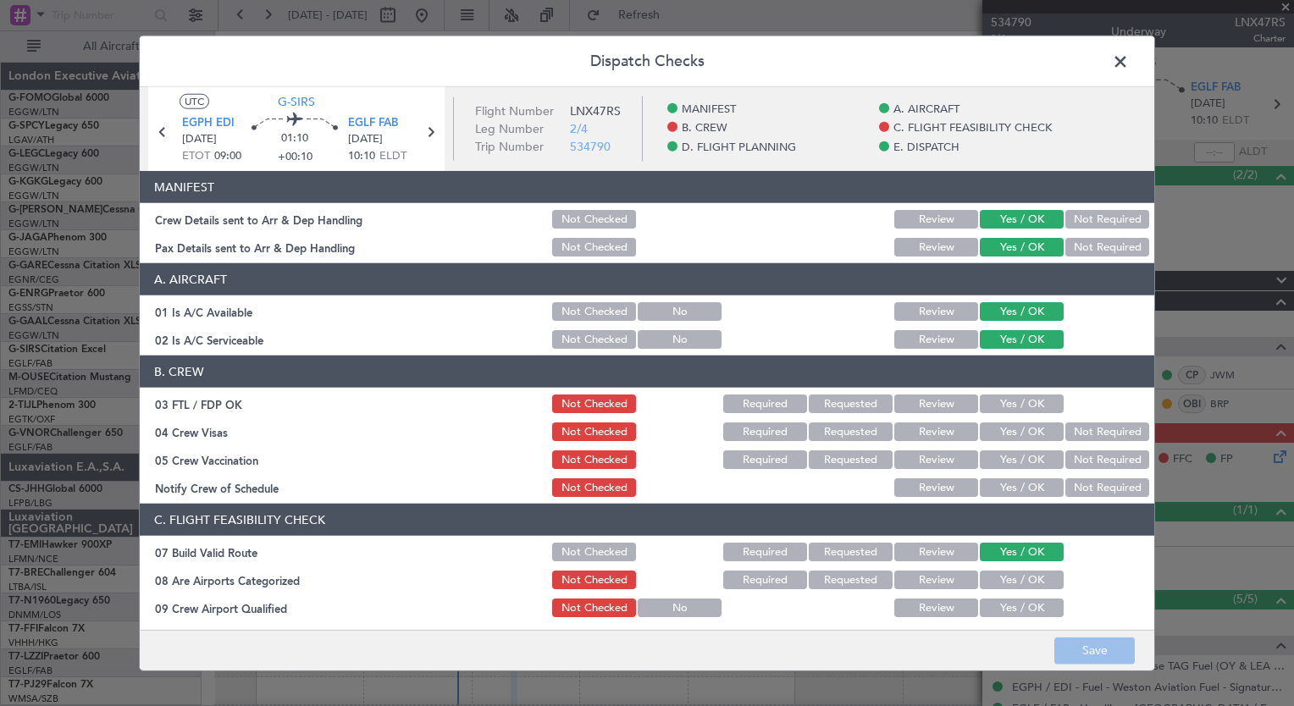
click at [1003, 405] on button "Yes / OK" at bounding box center [1022, 404] width 84 height 19
click at [1093, 434] on button "Not Required" at bounding box center [1107, 431] width 84 height 19
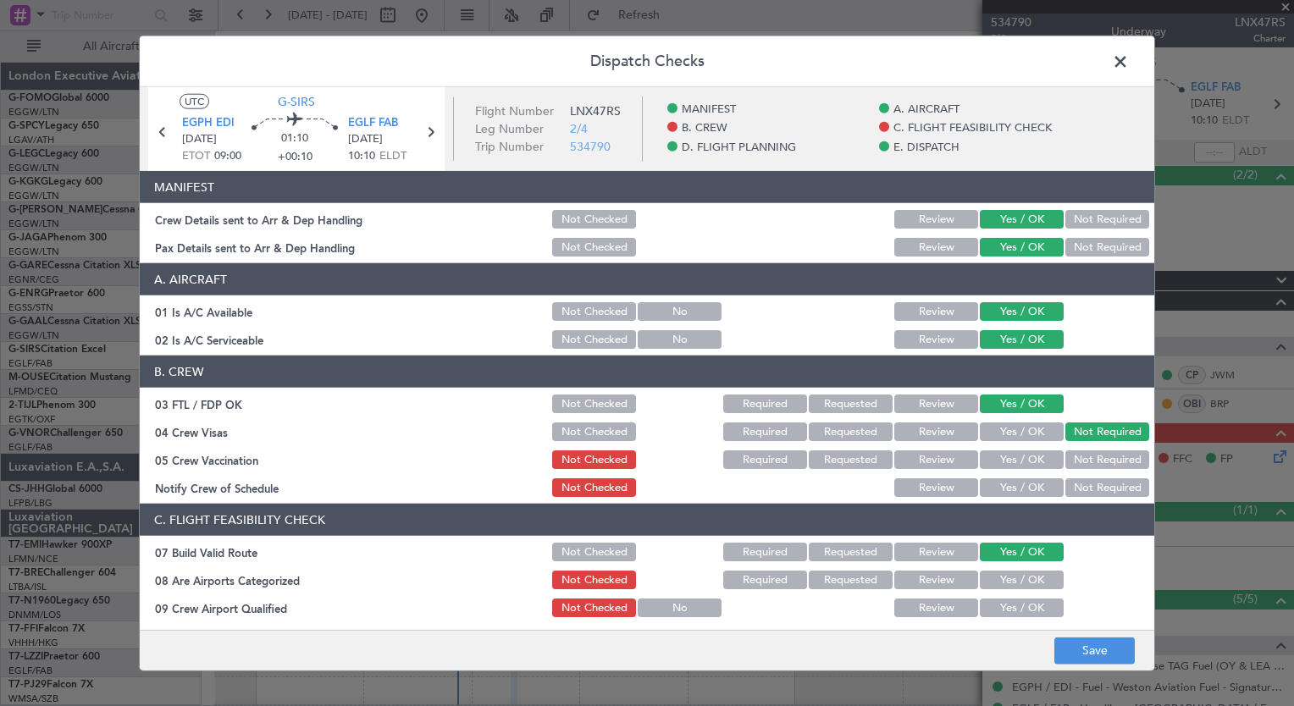
click at [1084, 464] on button "Not Required" at bounding box center [1107, 459] width 84 height 19
click at [1008, 489] on button "Yes / OK" at bounding box center [1022, 487] width 84 height 19
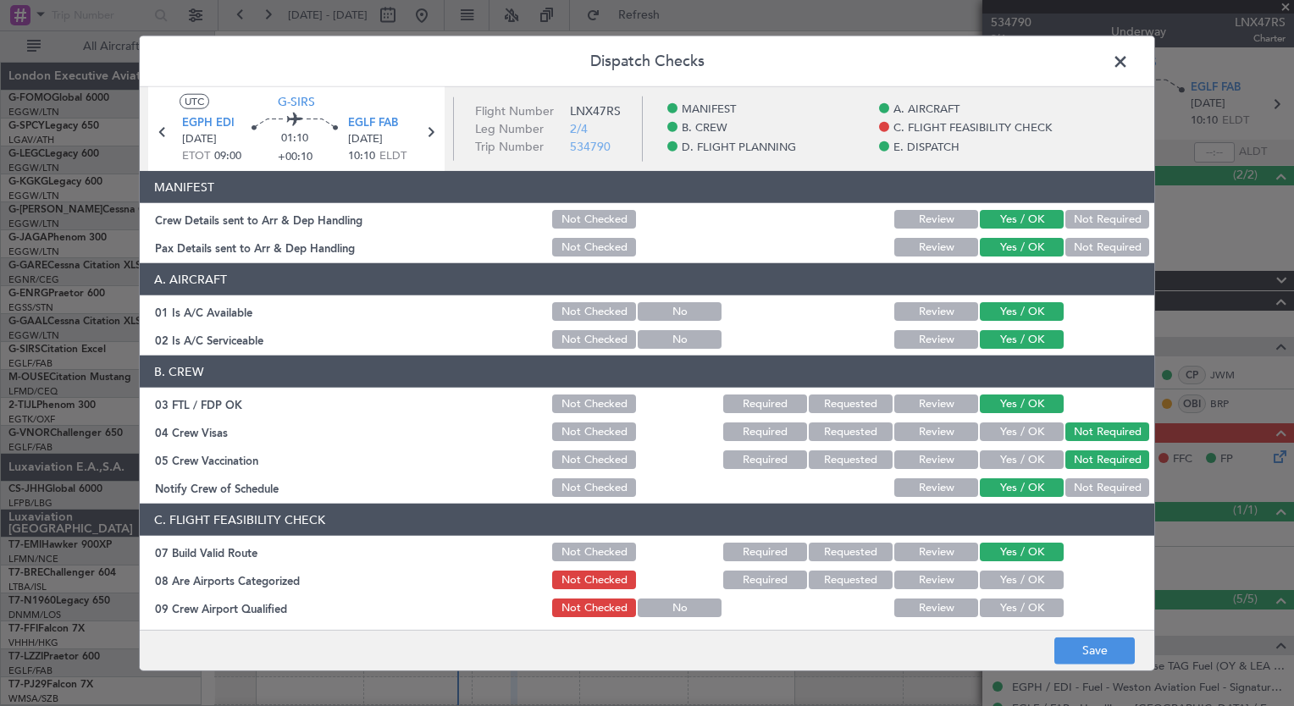
click at [1008, 572] on button "Yes / OK" at bounding box center [1022, 580] width 84 height 19
click at [1006, 611] on button "Yes / OK" at bounding box center [1022, 608] width 84 height 19
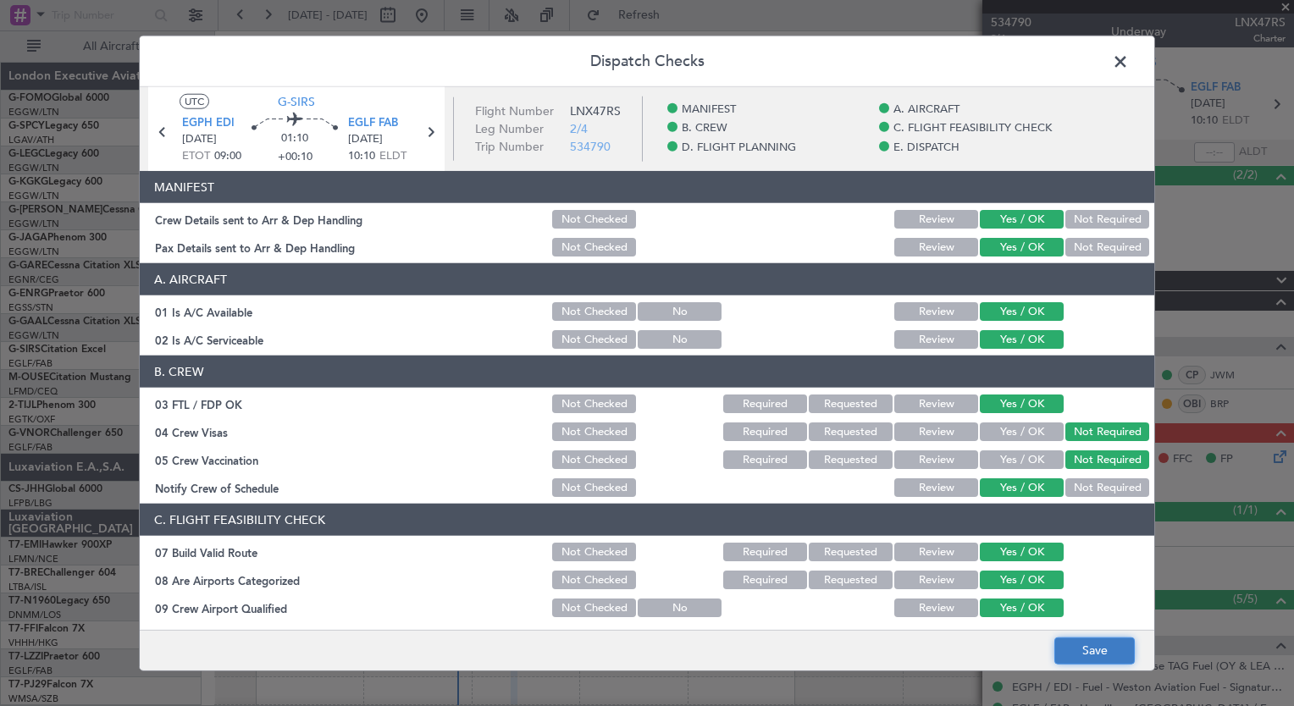
click at [1107, 648] on button "Save" at bounding box center [1094, 650] width 80 height 27
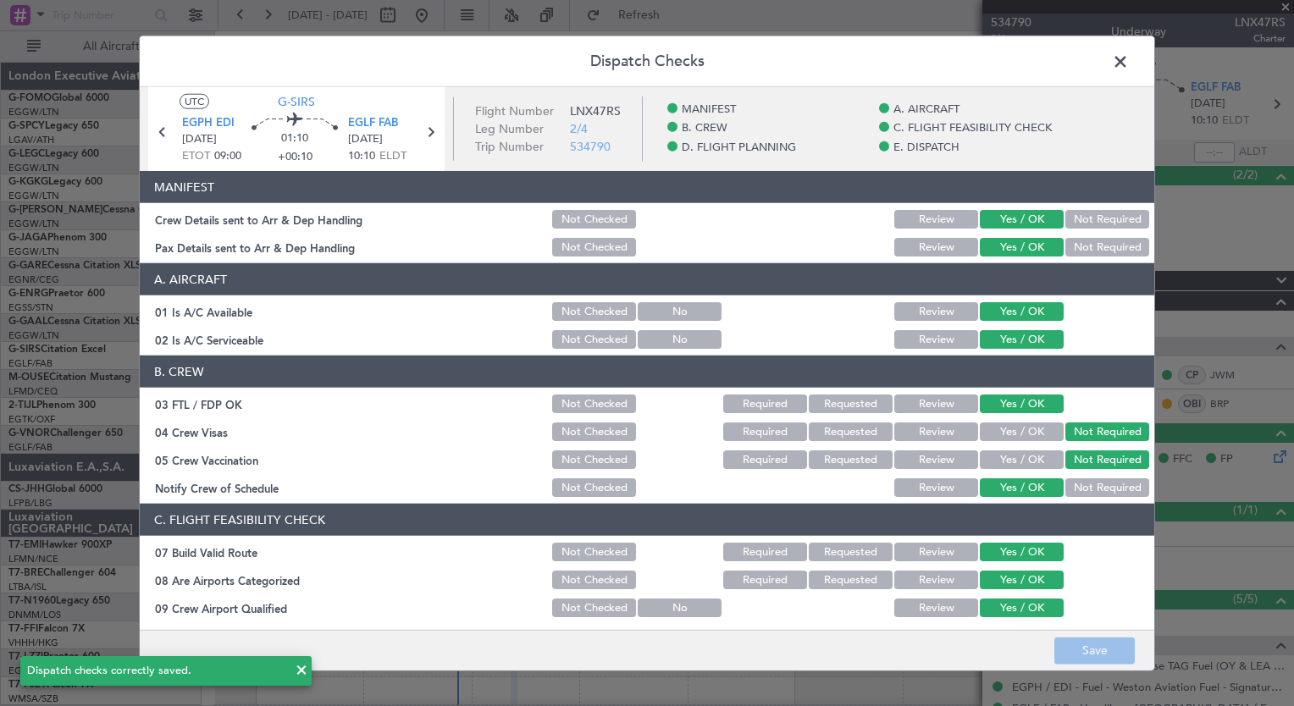
click at [1129, 54] on span at bounding box center [1129, 66] width 0 height 34
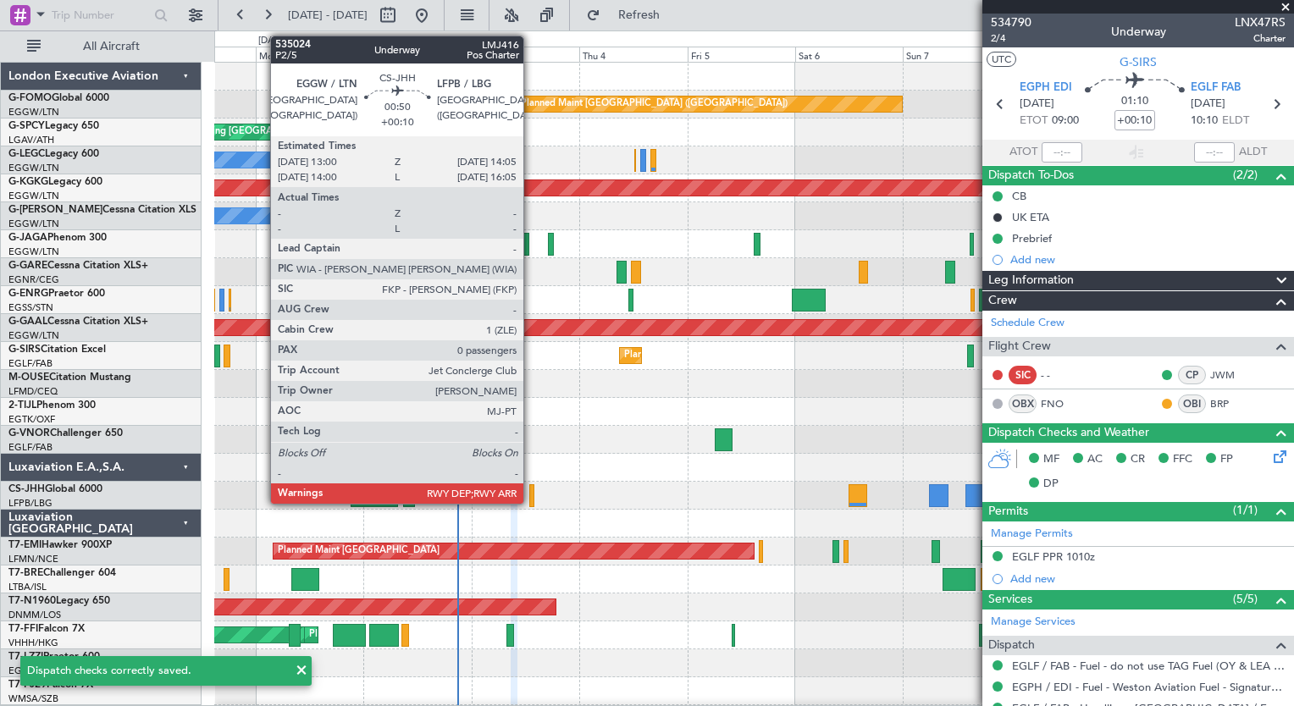
click at [531, 500] on div at bounding box center [531, 495] width 5 height 23
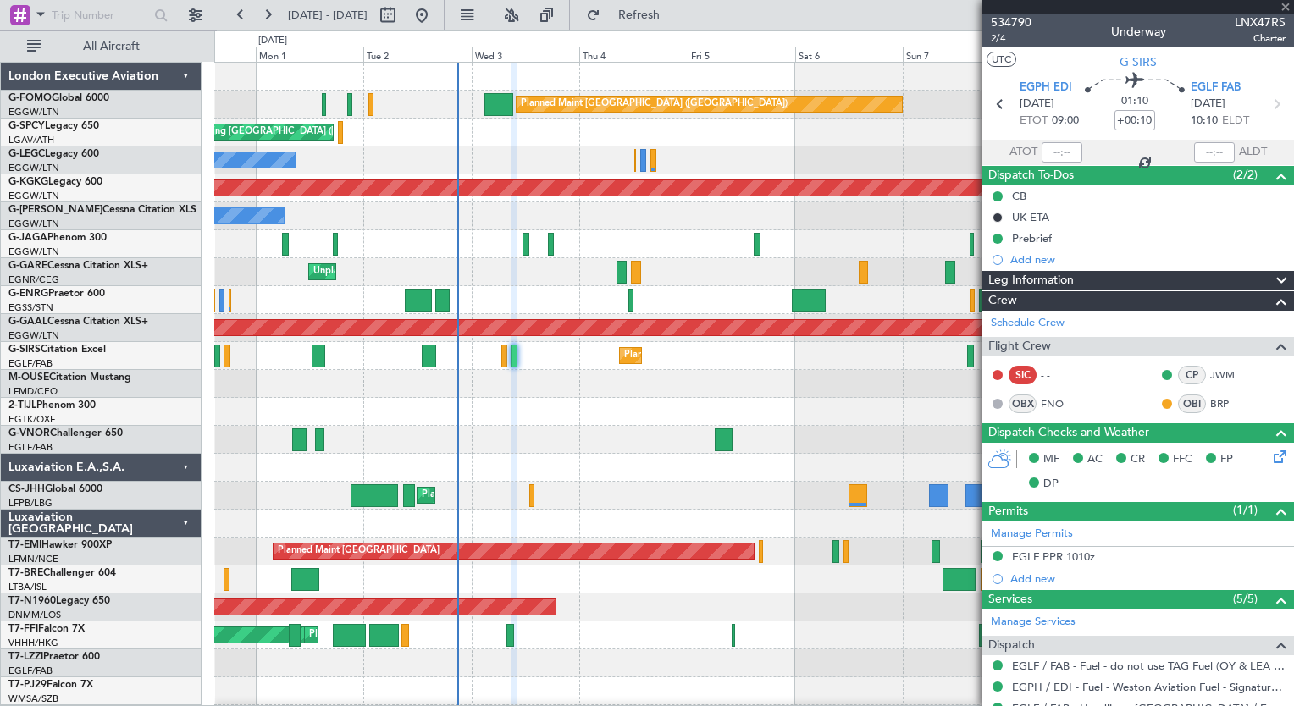
type input "0"
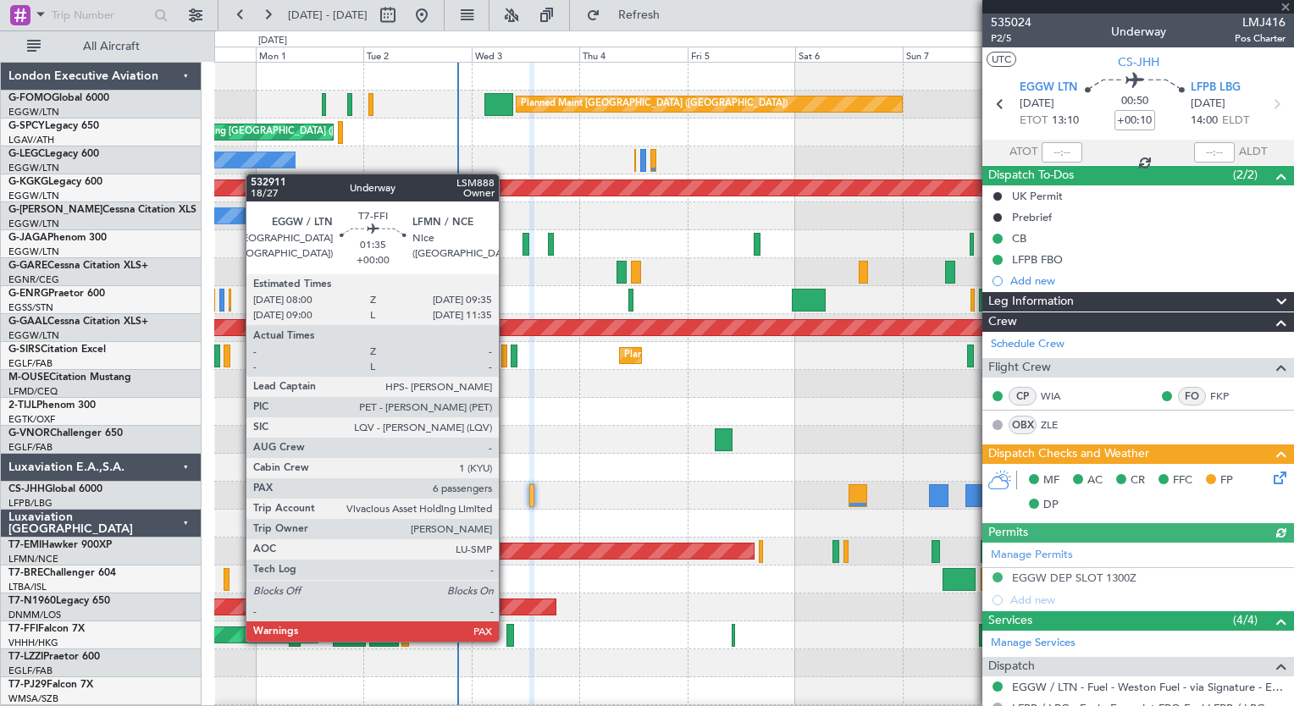
click at [506, 640] on div at bounding box center [510, 635] width 8 height 23
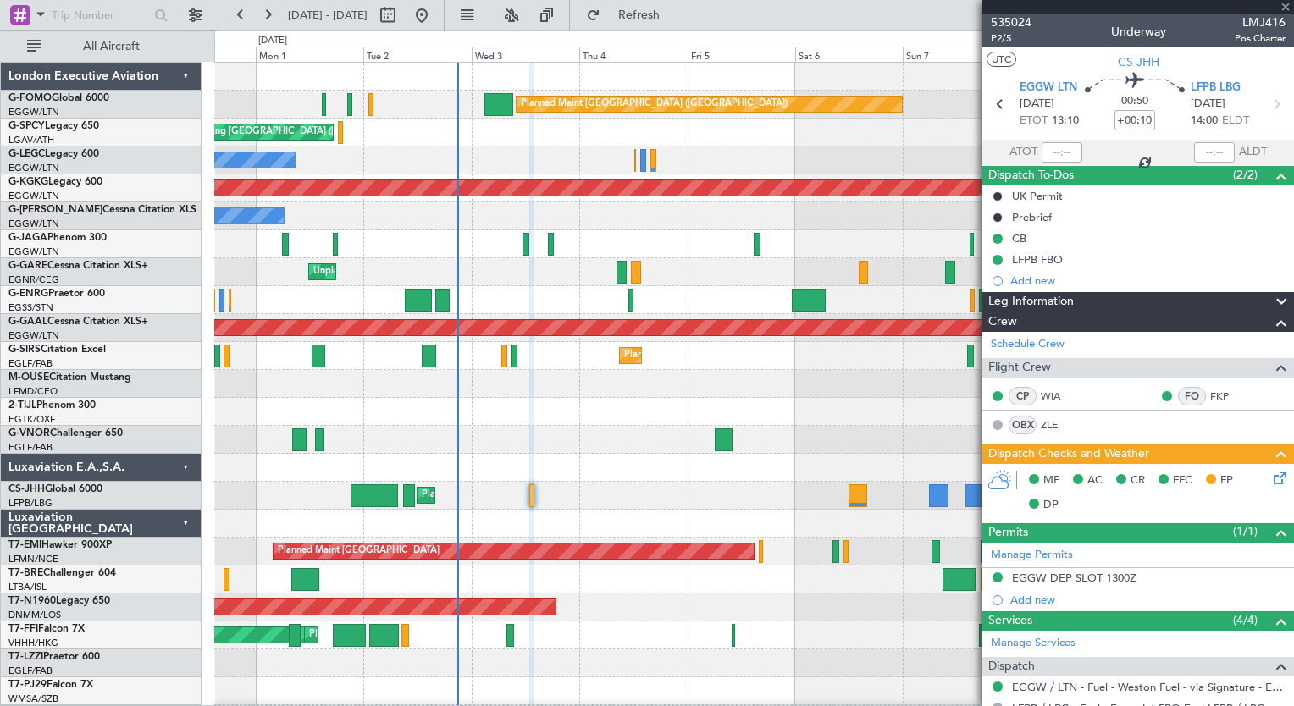
type input "6"
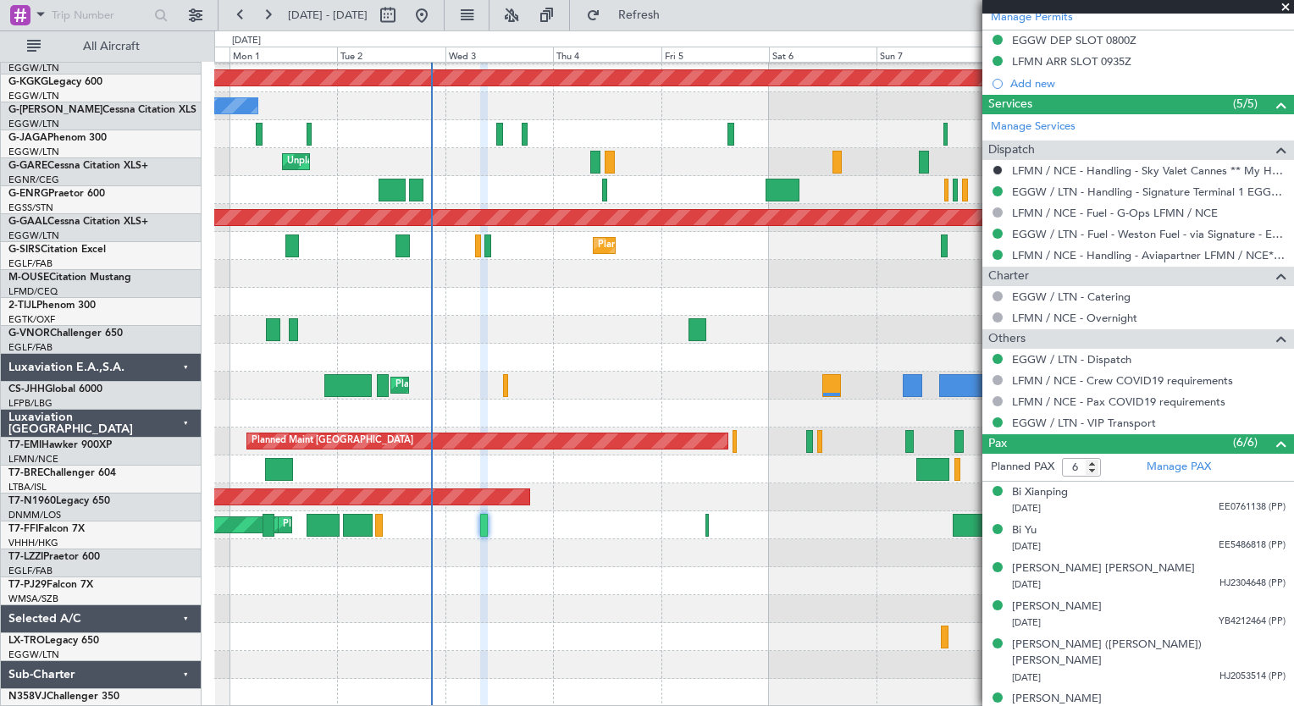
scroll to position [110, 0]
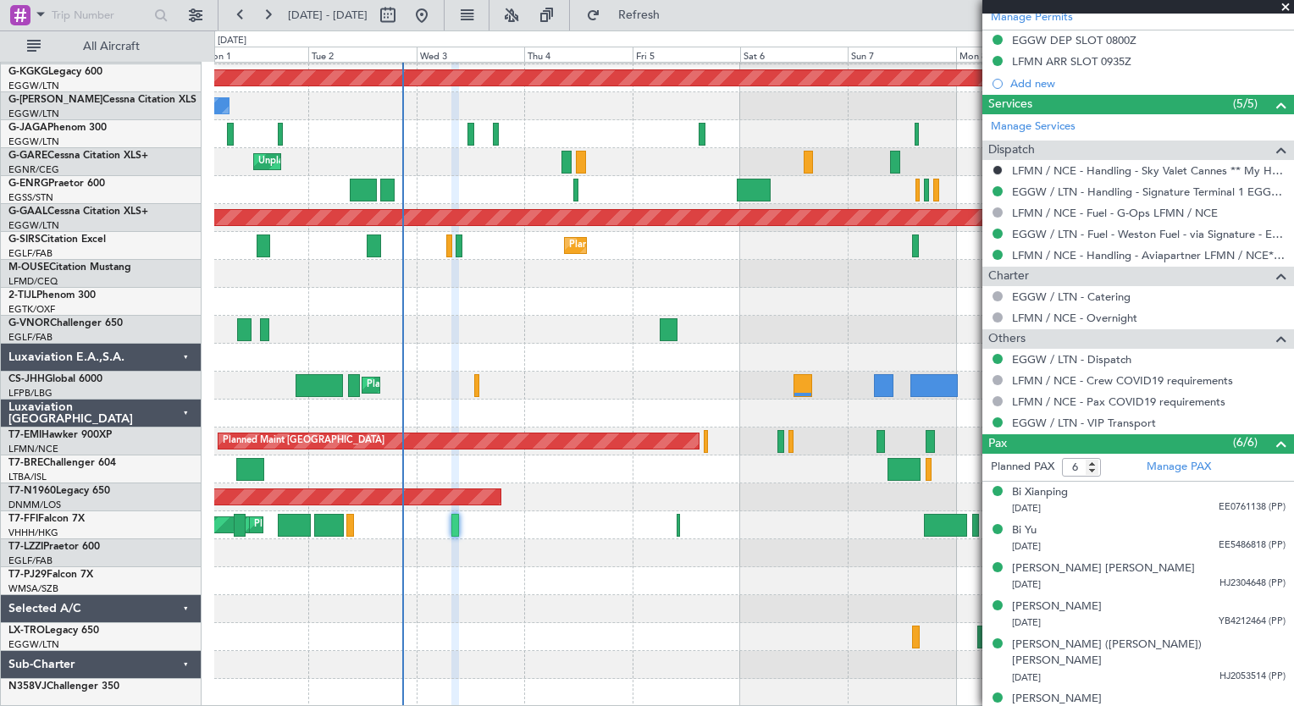
click at [461, 325] on div "Owner Owner AOG Maint Istanbul (Ataturk) Owner Owner Ibiza Unplanned Maint Ches…" at bounding box center [753, 330] width 1079 height 754
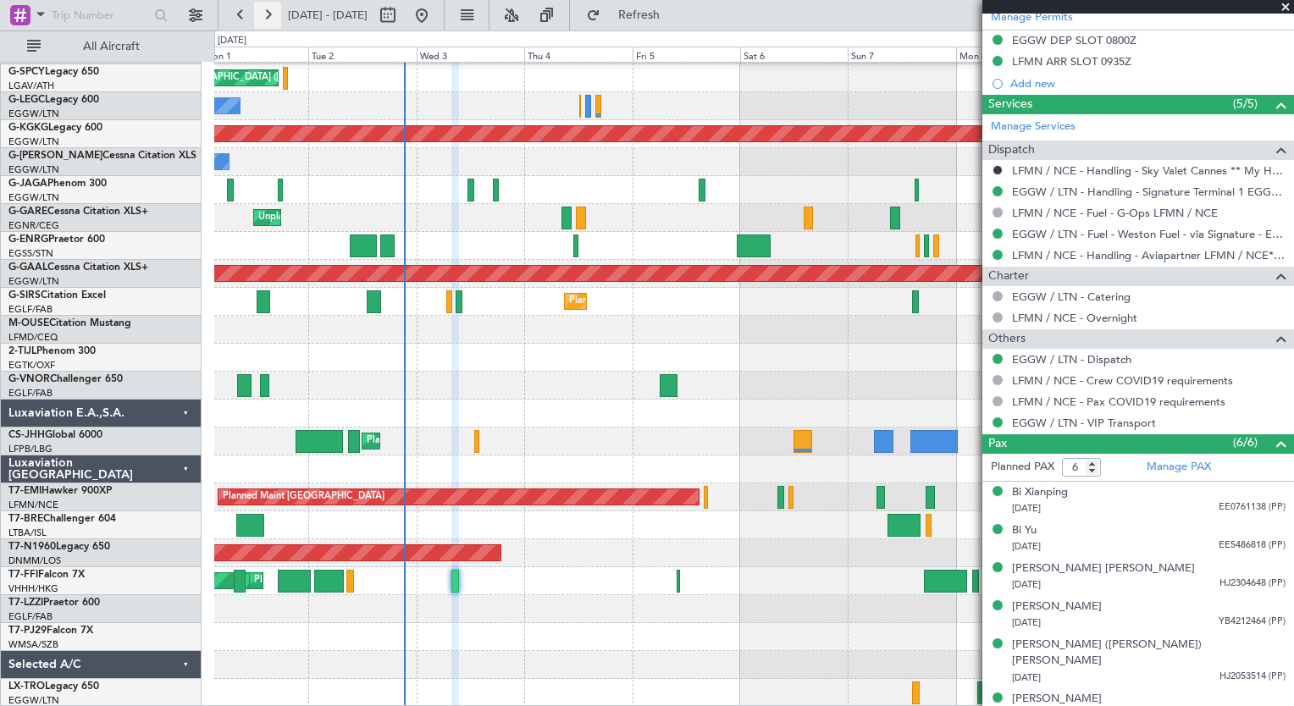
click at [268, 24] on button at bounding box center [267, 15] width 27 height 27
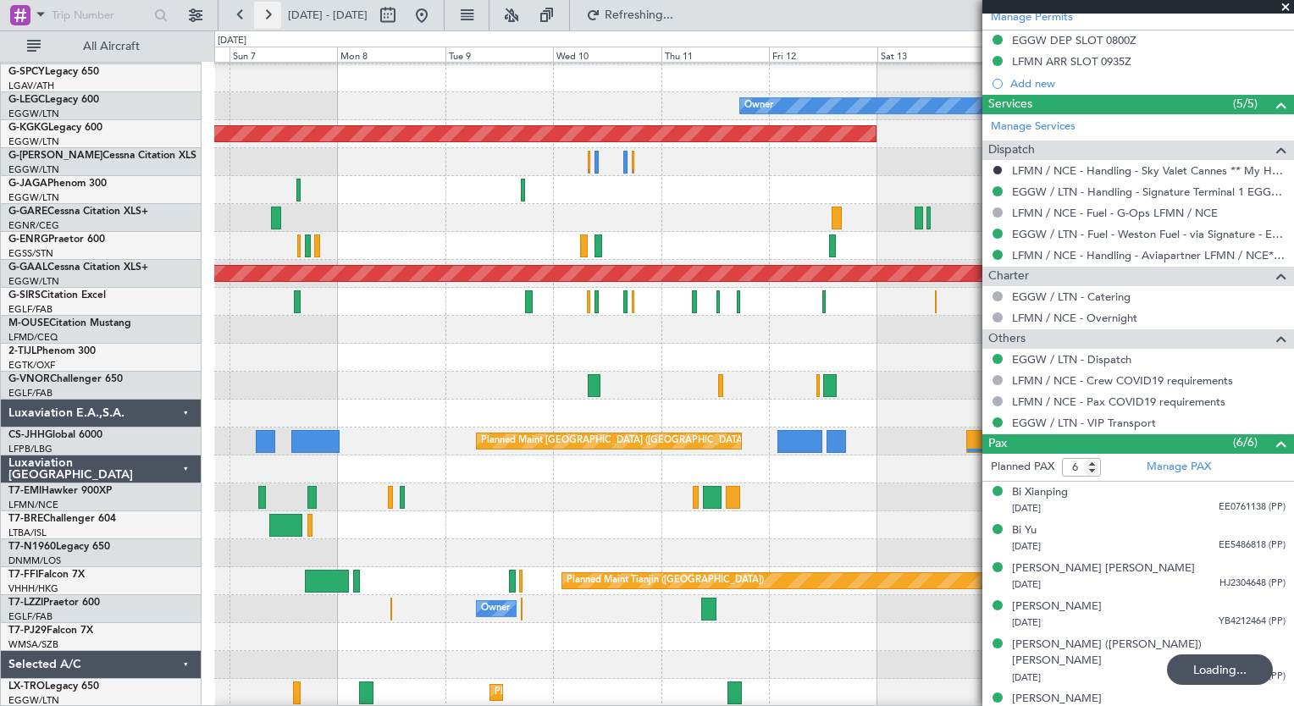
click at [268, 24] on button at bounding box center [267, 15] width 27 height 27
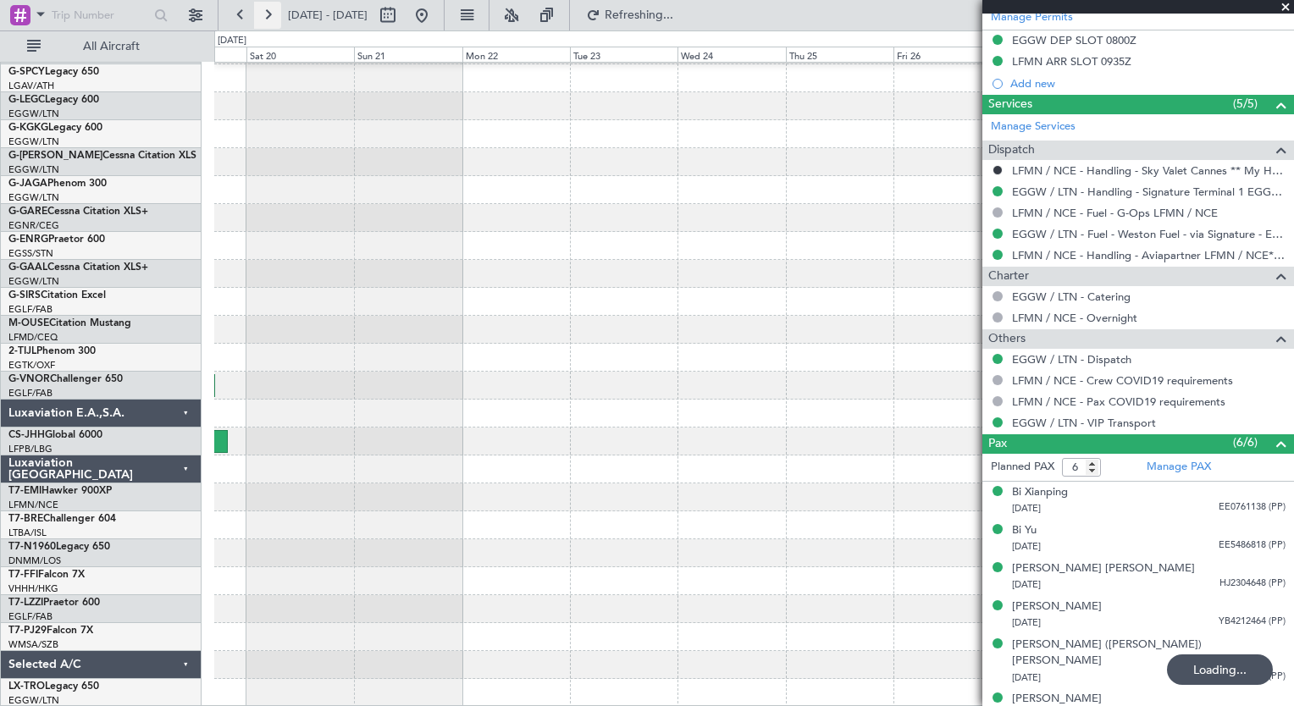
click at [262, 26] on button at bounding box center [267, 15] width 27 height 27
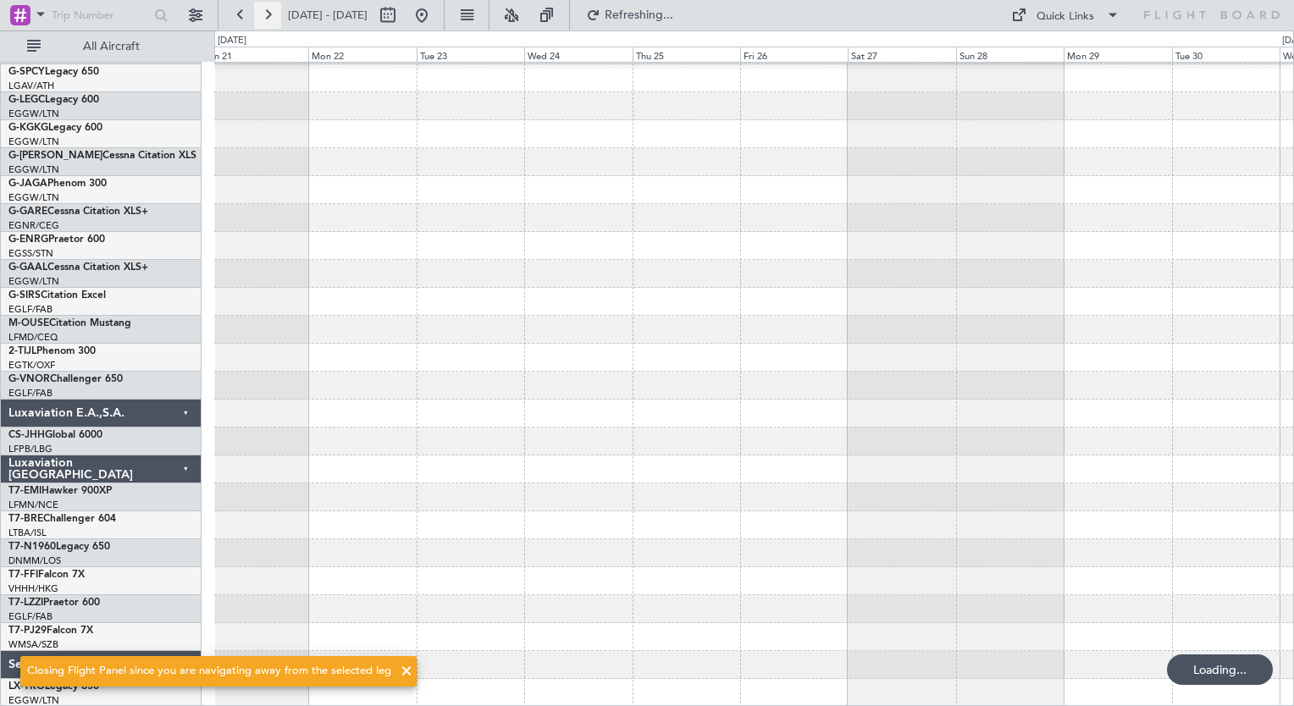
scroll to position [0, 0]
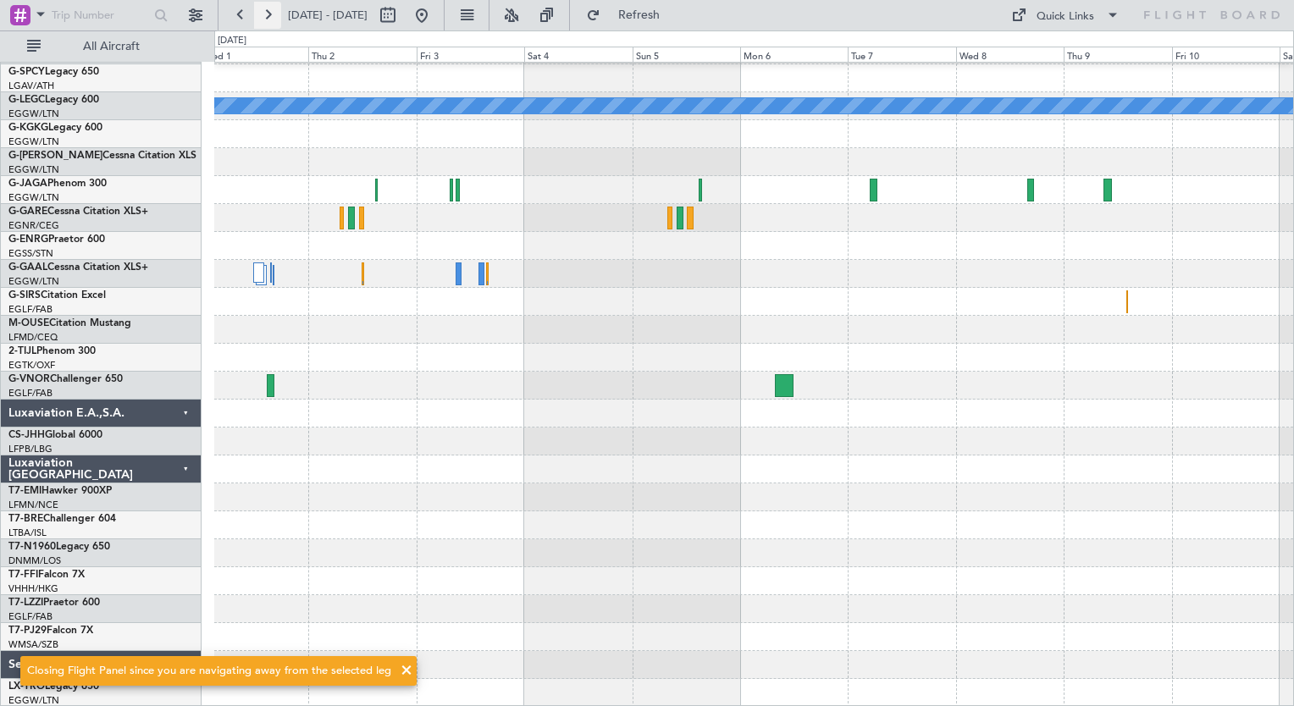
click at [262, 26] on button at bounding box center [267, 15] width 27 height 27
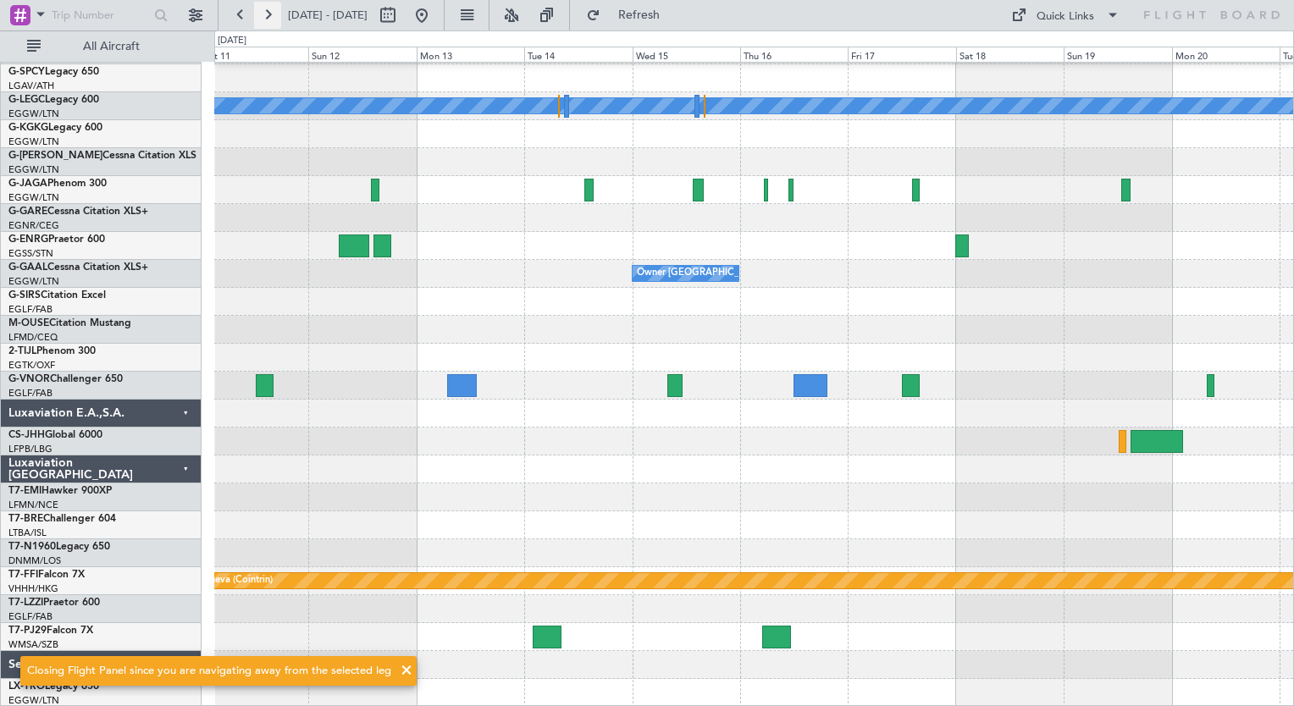
click at [262, 26] on button at bounding box center [267, 15] width 27 height 27
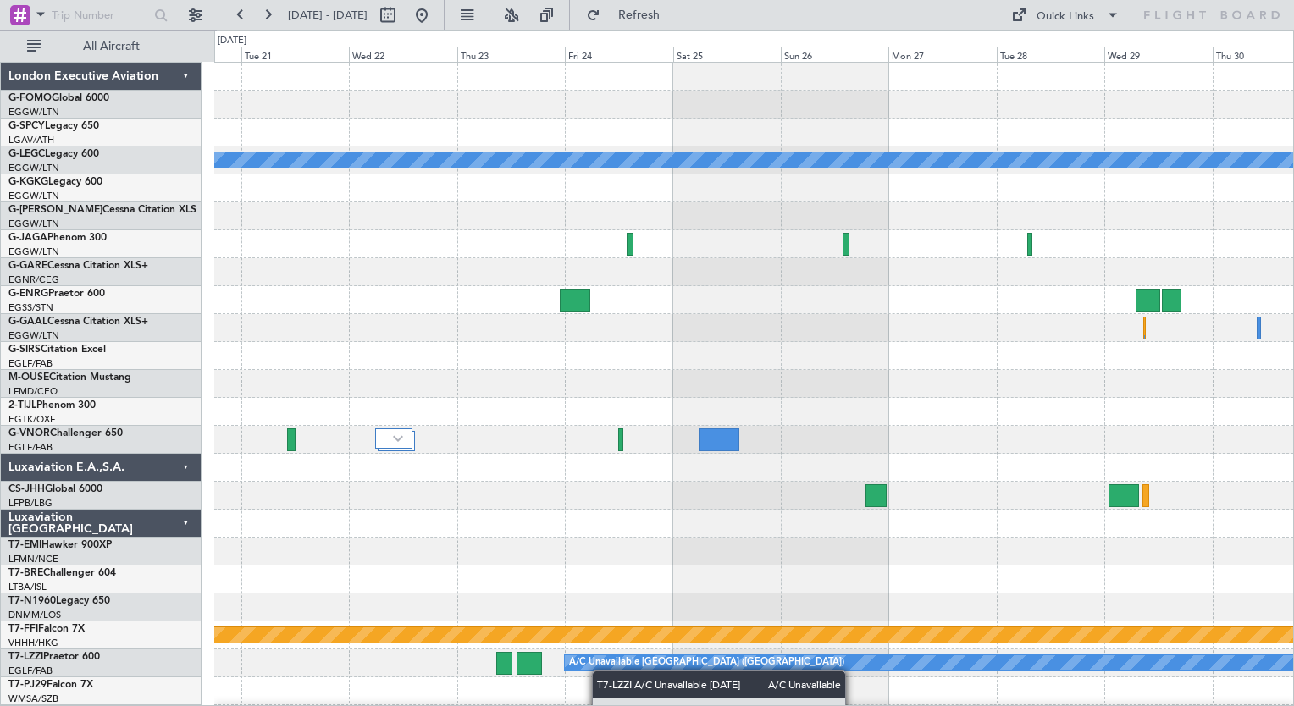
click at [599, 667] on div "A/C Unavailable [GEOGRAPHIC_DATA] ([GEOGRAPHIC_DATA]) Planned Maint Geneva ([GE…" at bounding box center [753, 412] width 1079 height 699
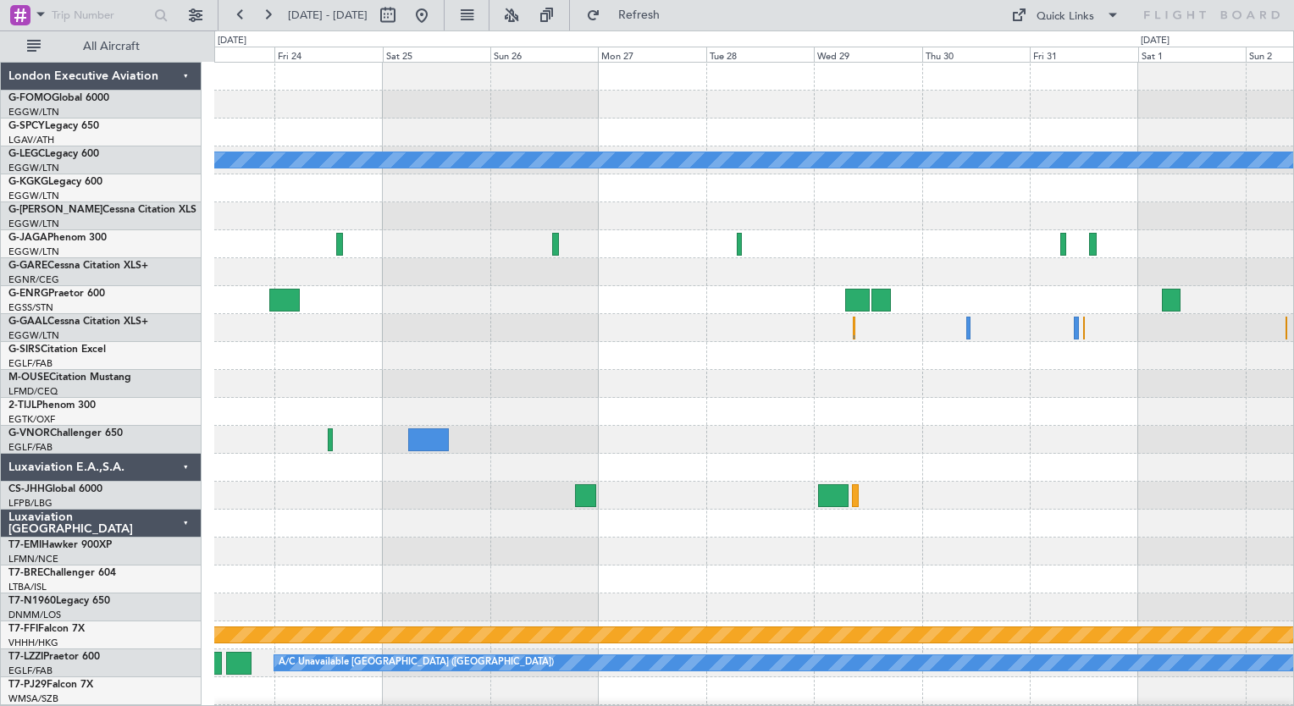
click at [714, 401] on div "A/C Unavailable London (Luton) Planned Maint Bournemouth Planned Maint Bournemo…" at bounding box center [753, 412] width 1079 height 699
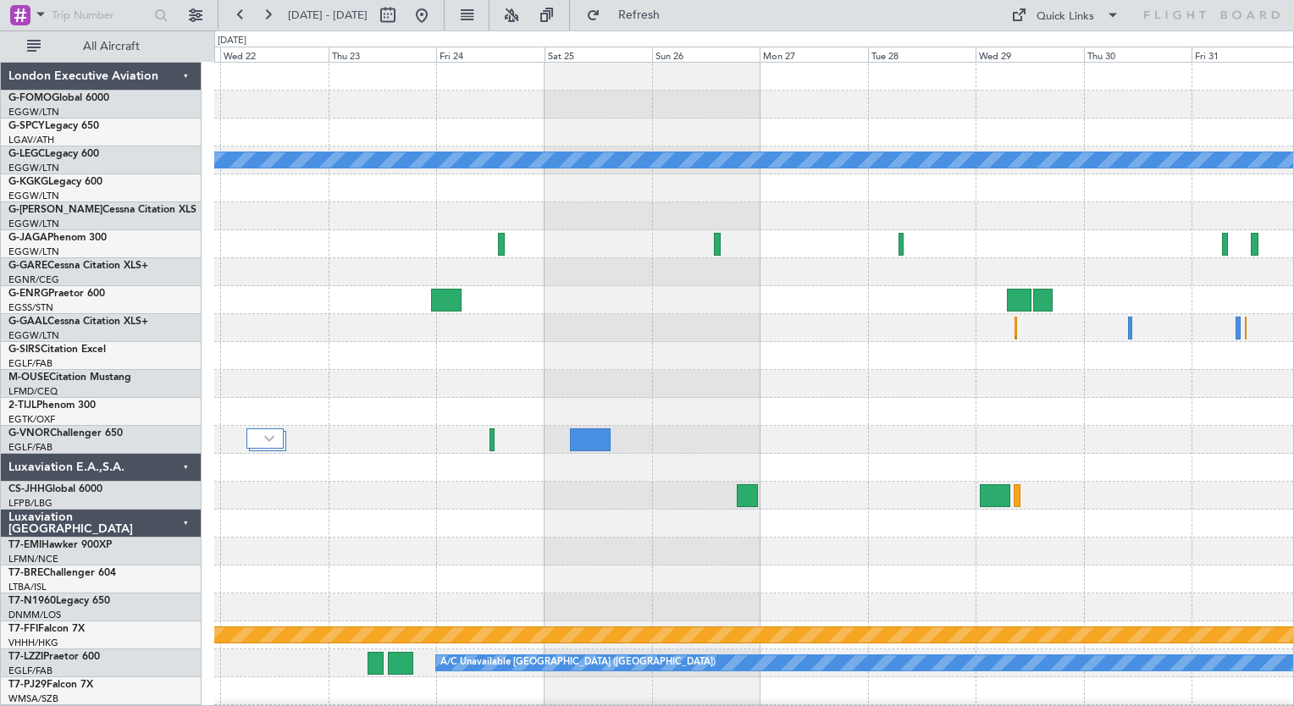
click at [560, 472] on div "A/C Unavailable London (Luton) Planned Maint Bournemouth Planned Maint Bournemo…" at bounding box center [753, 412] width 1079 height 699
click at [240, 19] on button at bounding box center [240, 15] width 27 height 27
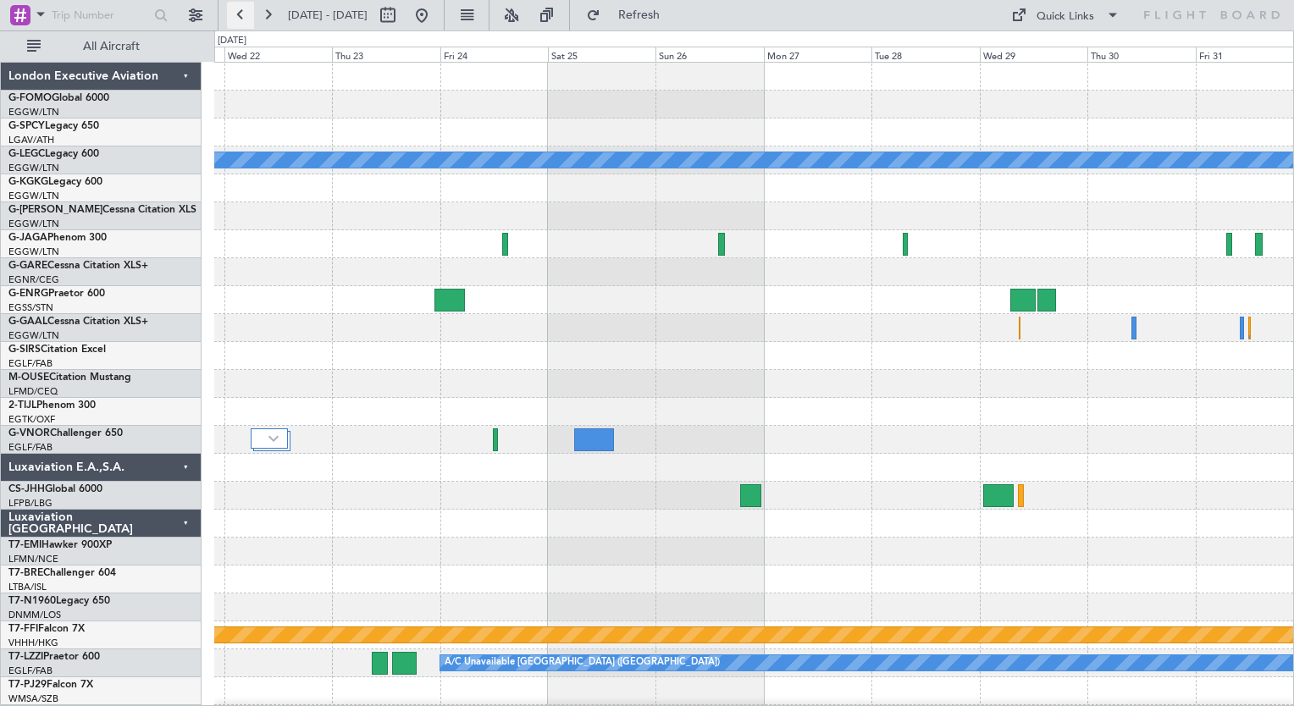
click at [240, 19] on button at bounding box center [240, 15] width 27 height 27
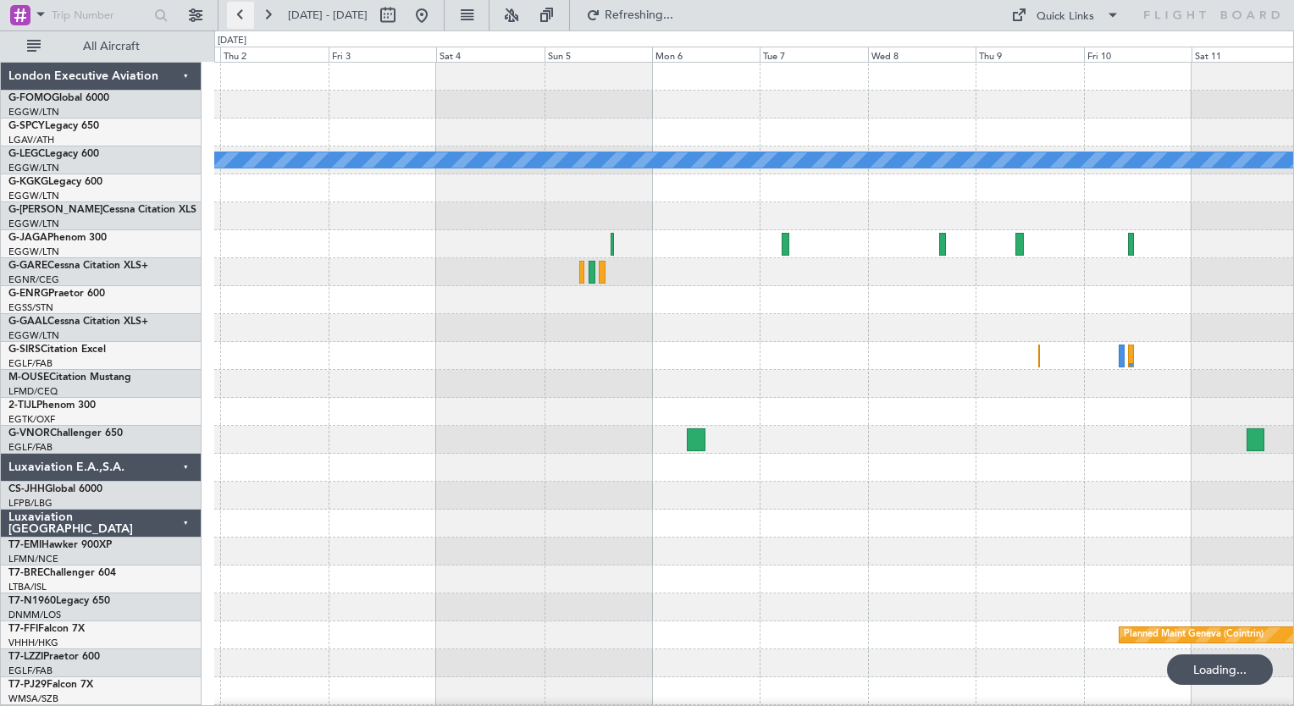
click at [240, 19] on button at bounding box center [240, 15] width 27 height 27
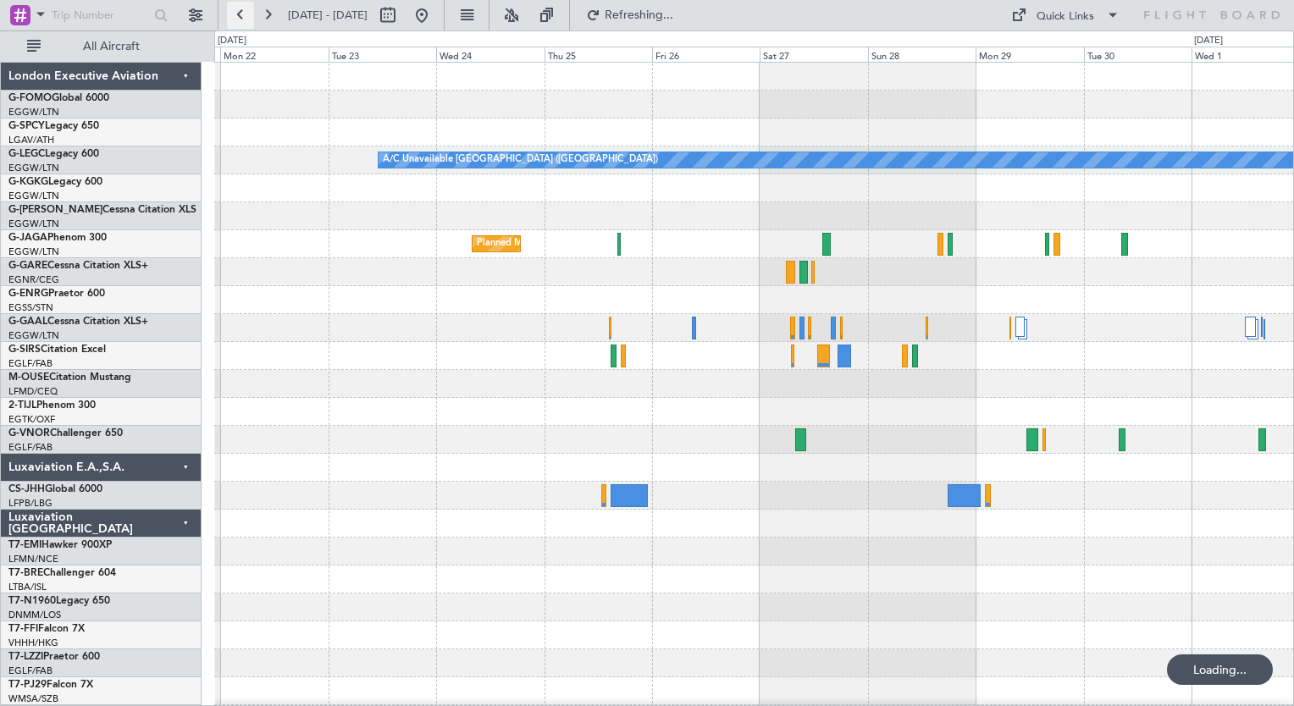
click at [240, 19] on button at bounding box center [240, 15] width 27 height 27
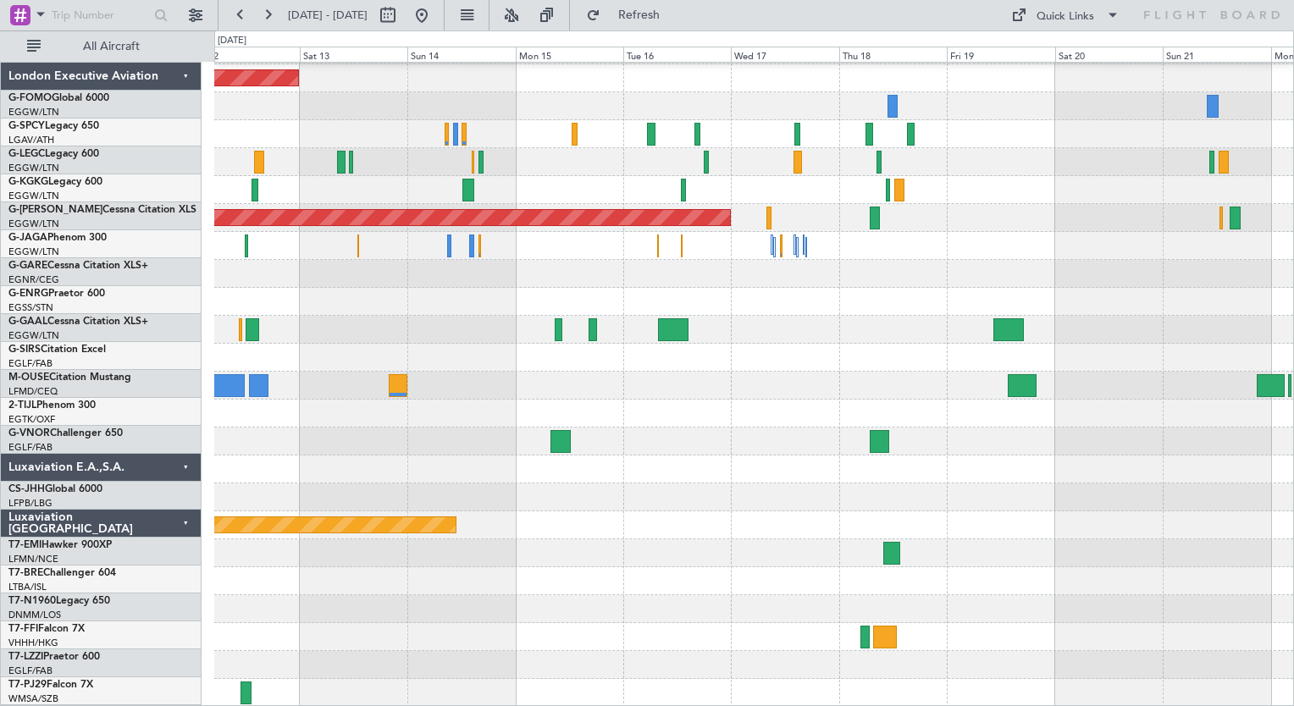
scroll to position [110, 0]
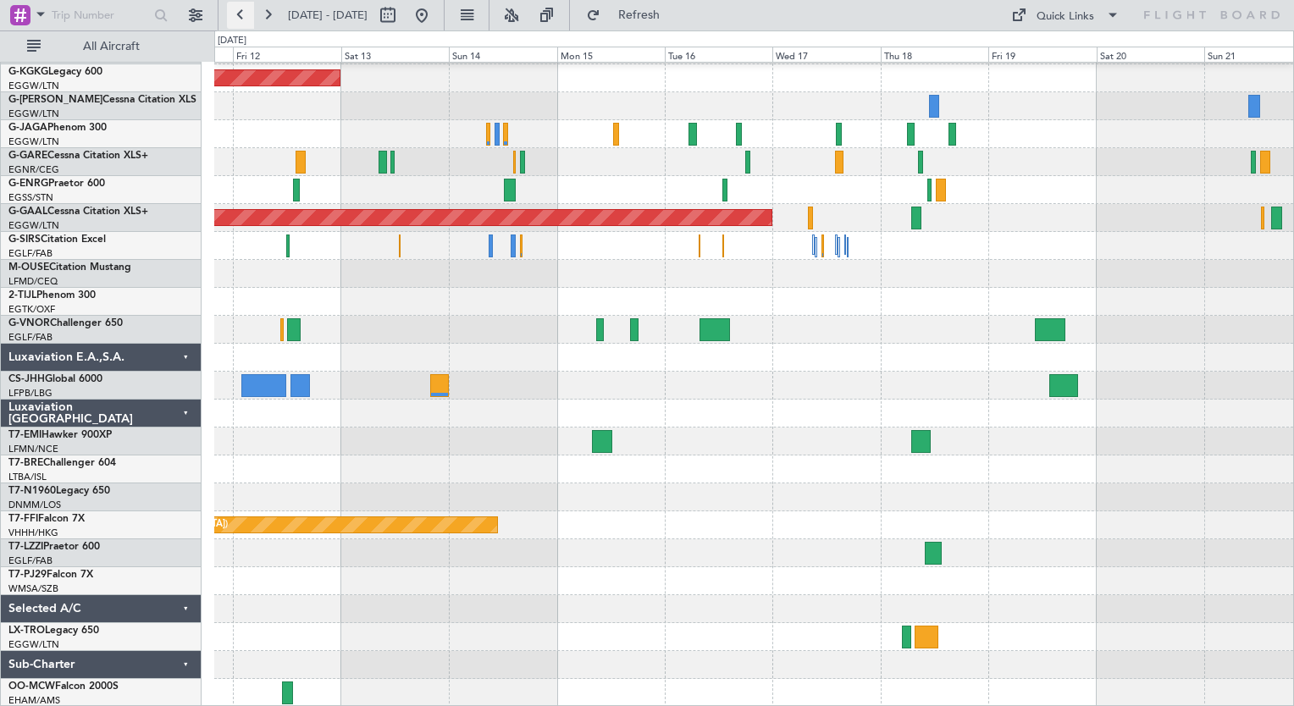
click at [230, 10] on button at bounding box center [240, 15] width 27 height 27
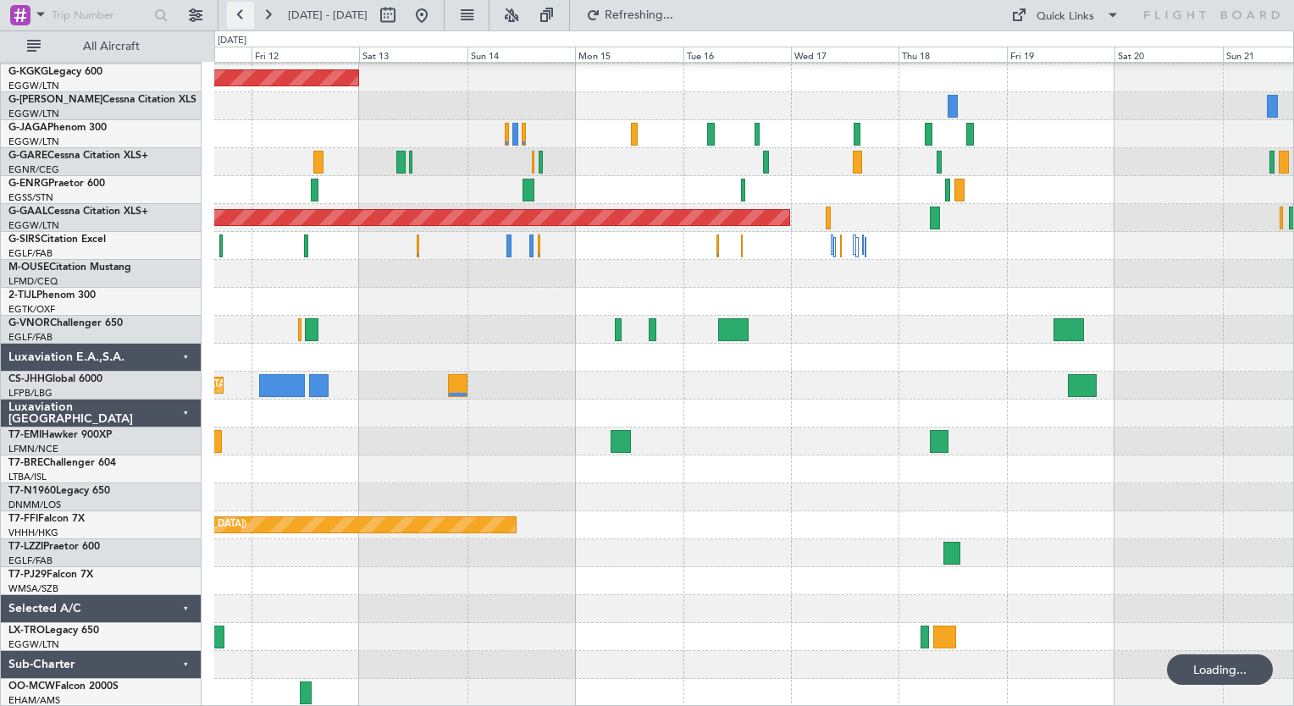
scroll to position [54, 0]
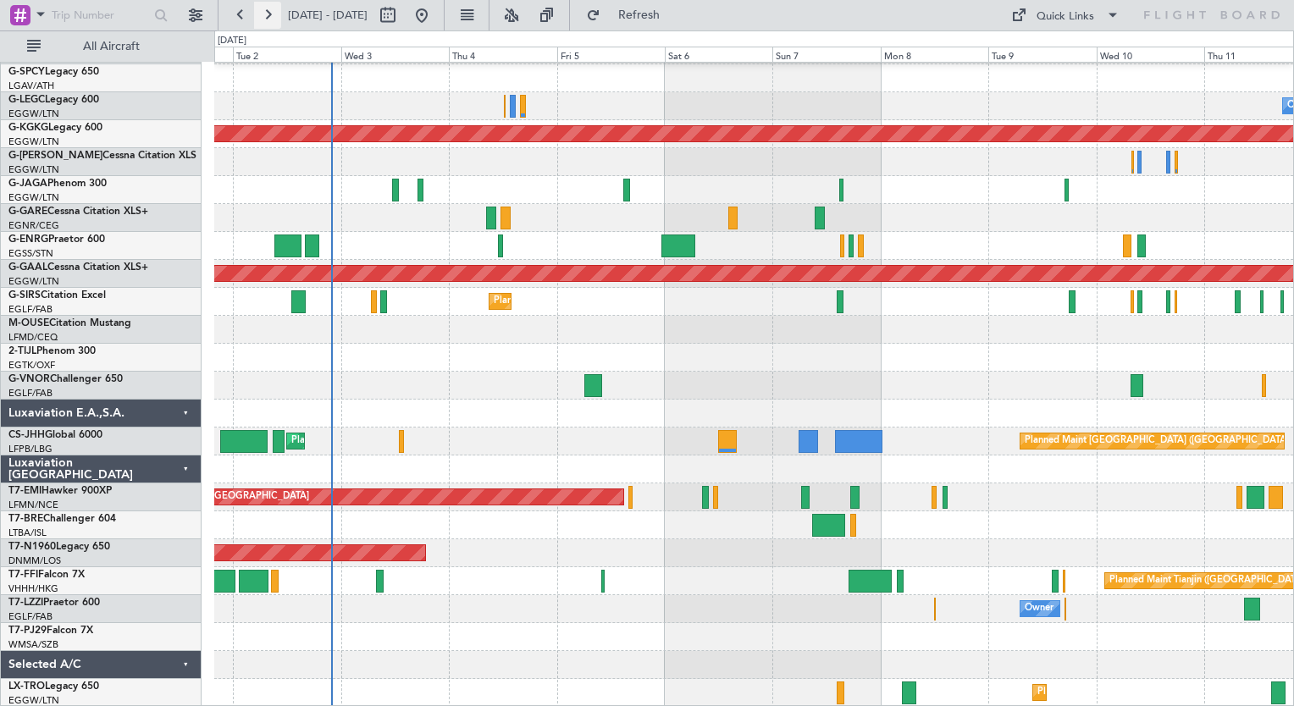
click at [259, 15] on button at bounding box center [267, 15] width 27 height 27
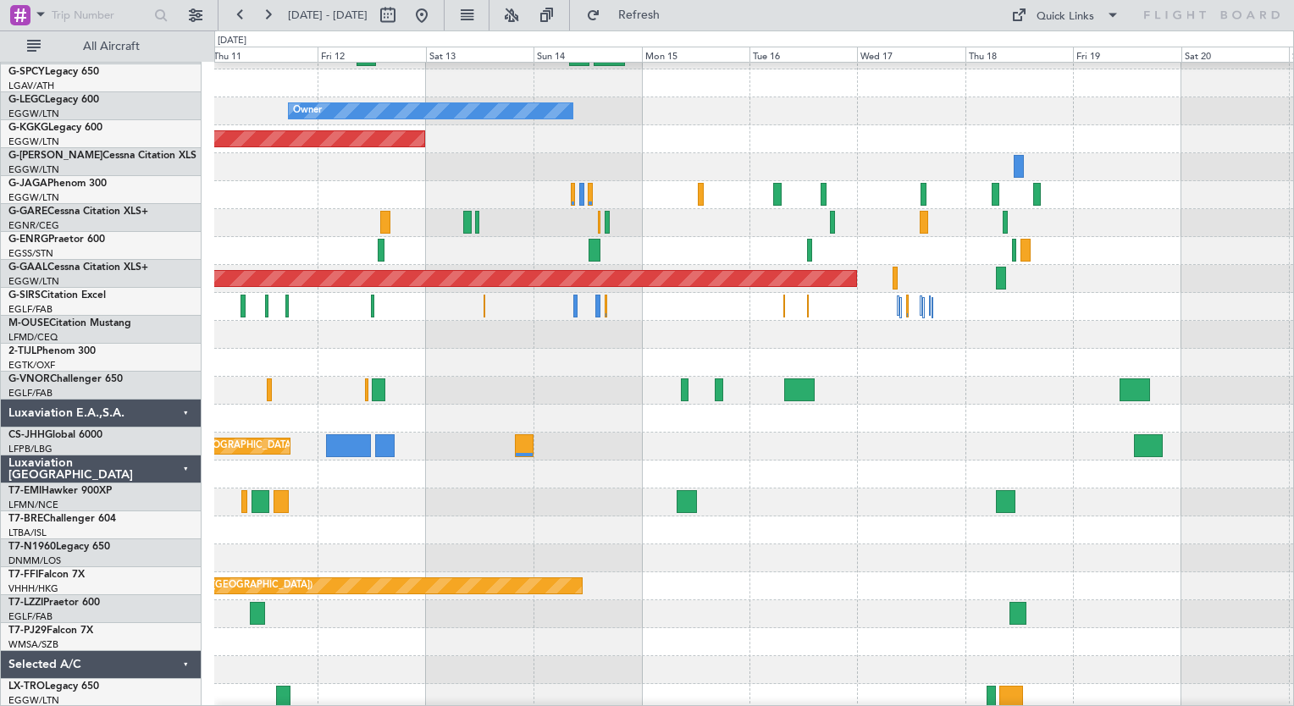
scroll to position [0, 0]
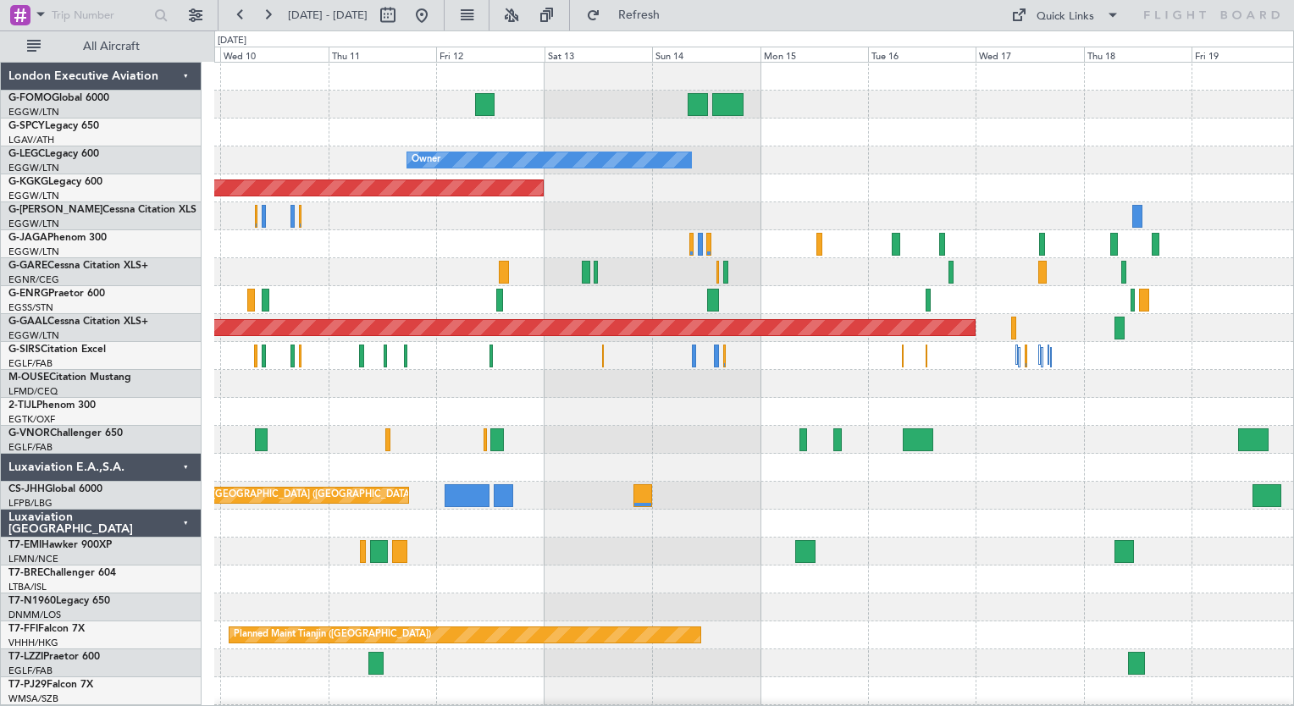
click at [533, 626] on div "Owner AOG Maint Istanbul (Ataturk) Planned Maint Dusseldorf Planned Maint Paris…" at bounding box center [753, 440] width 1079 height 754
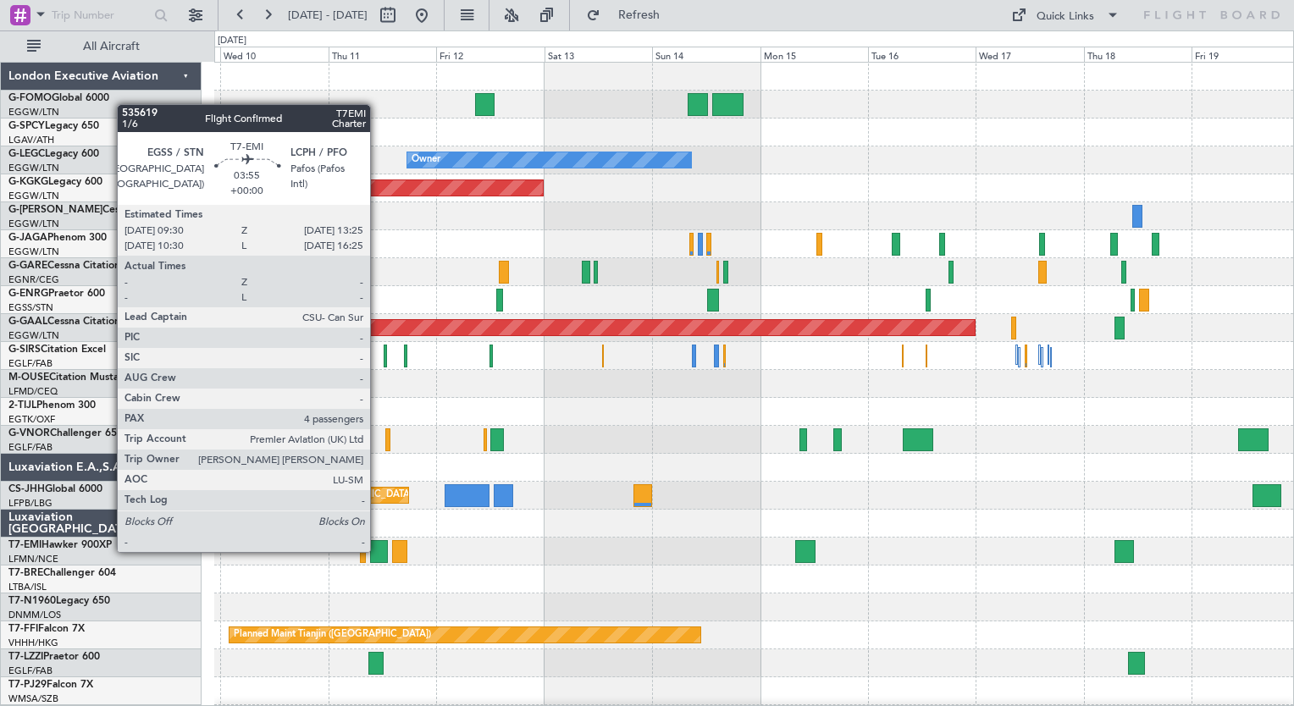
click at [378, 550] on div at bounding box center [379, 551] width 18 height 23
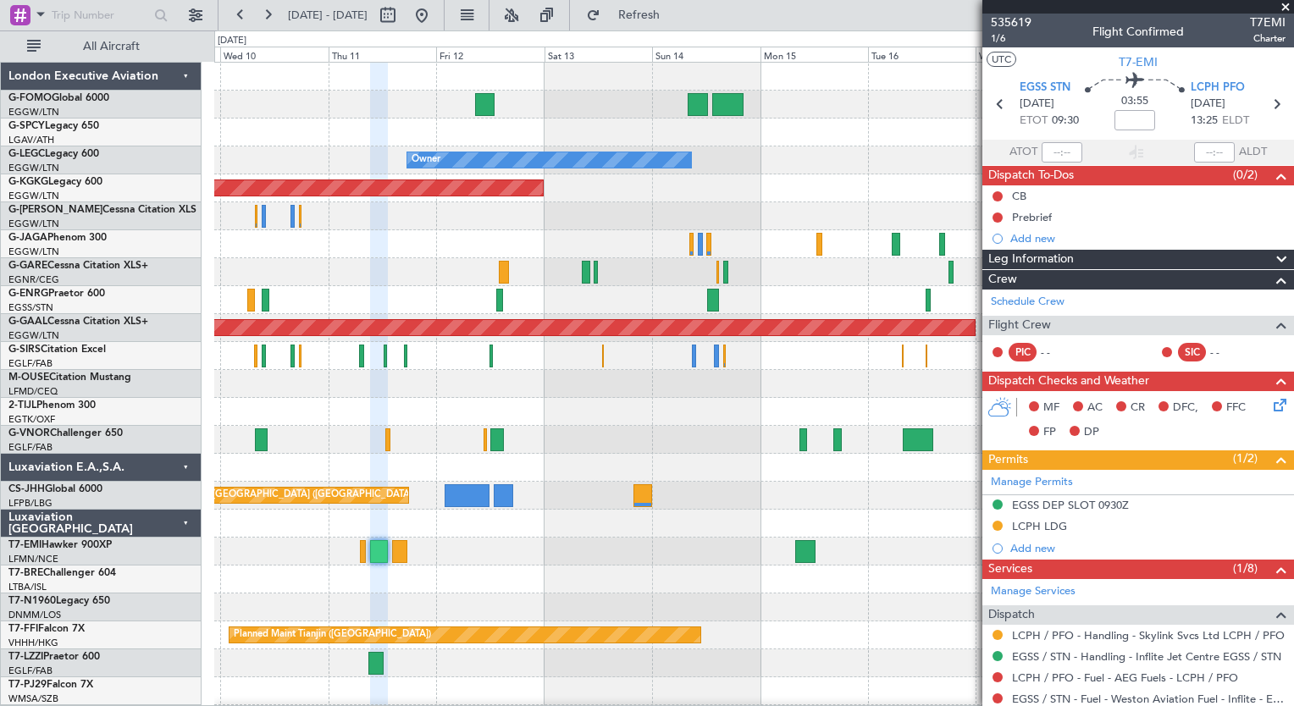
click at [596, 168] on div "Owner AOG Maint Istanbul (Ataturk) Planned Maint Dusseldorf Planned Maint Paris…" at bounding box center [753, 440] width 1079 height 754
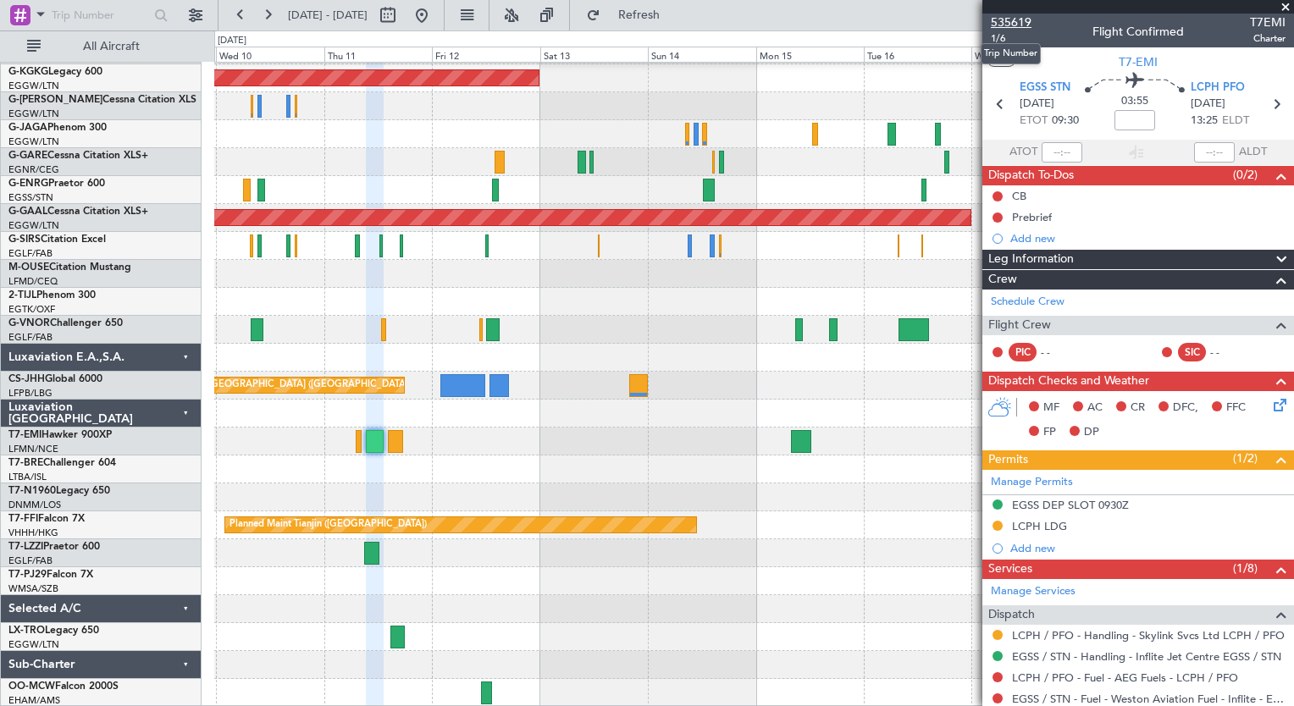
click at [1013, 29] on span "535619" at bounding box center [1011, 23] width 41 height 18
click at [241, 18] on button at bounding box center [240, 15] width 27 height 27
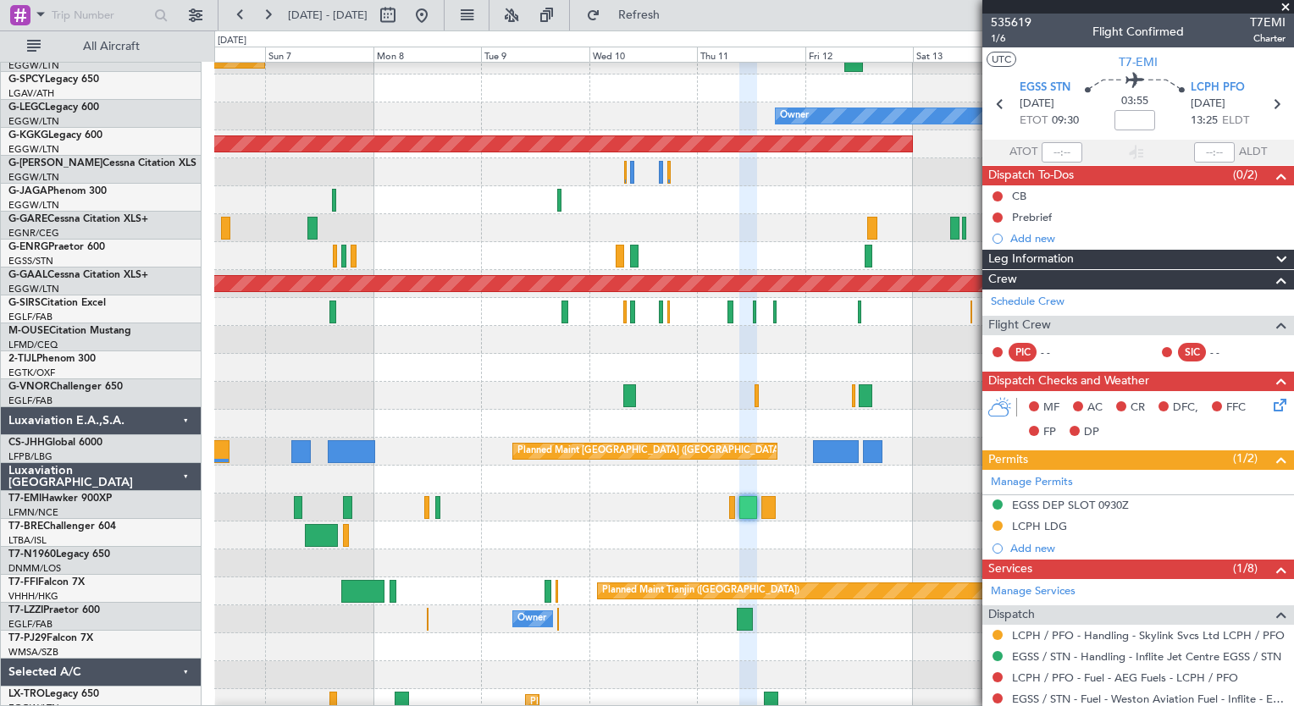
scroll to position [44, 0]
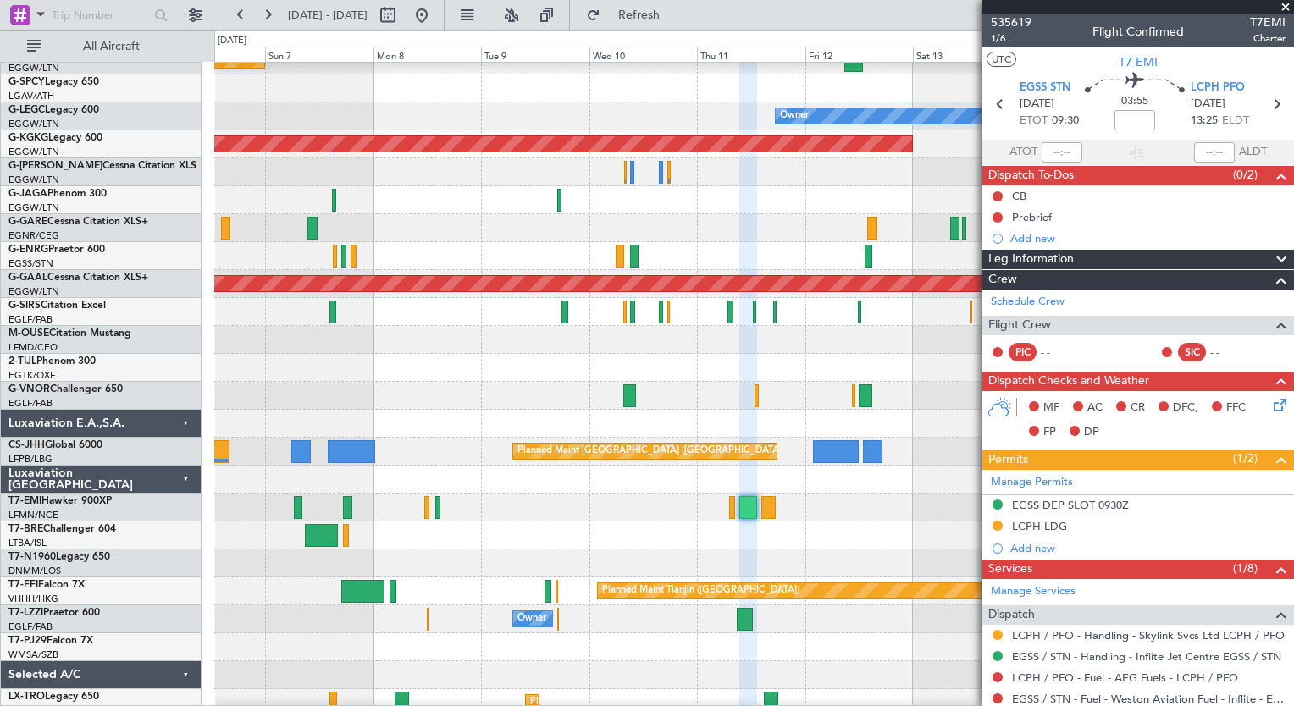
click at [46, 705] on html "30 Aug 2025 - 09 Sep 2025 Refresh Quick Links All Aircraft Planned Maint London…" at bounding box center [647, 353] width 1294 height 706
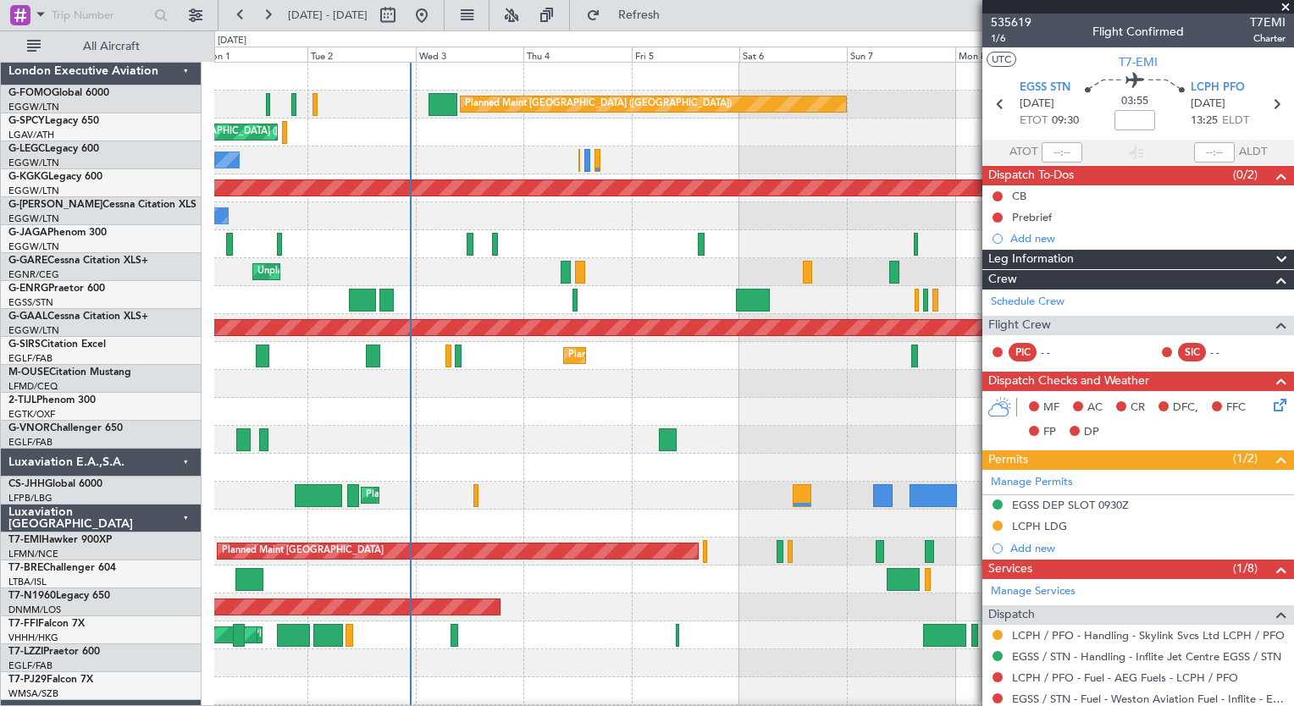
scroll to position [0, 0]
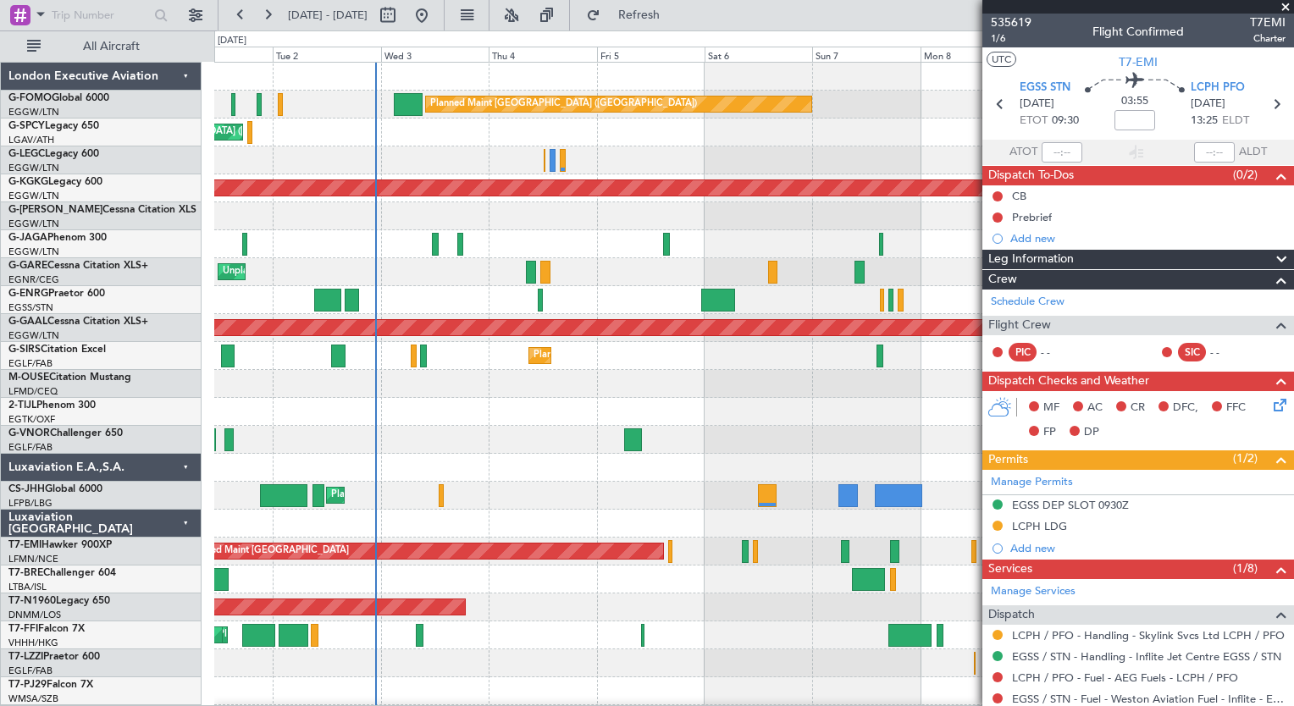
click at [829, 705] on html "06 Sep 2025 - 16 Sep 2025 Refresh Quick Links All Aircraft Planned Maint London…" at bounding box center [647, 353] width 1294 height 706
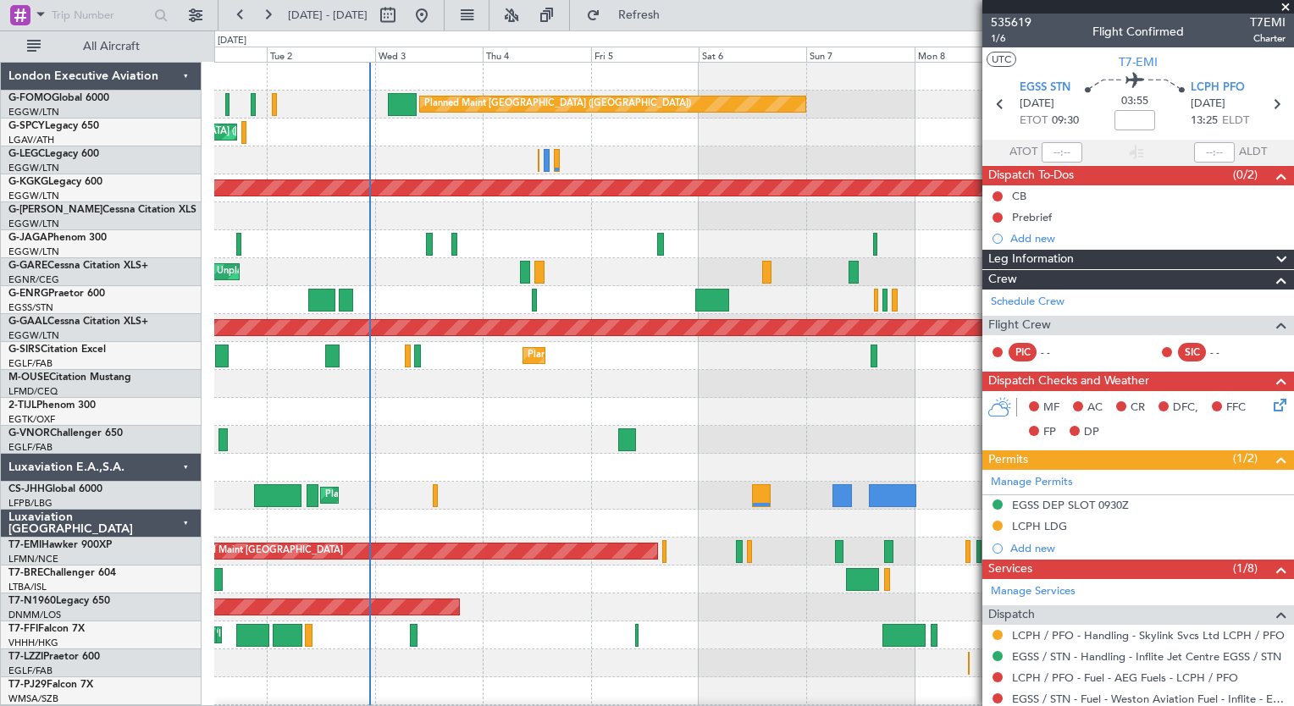
click at [429, 705] on html "01 Sep 2025 - 11 Sep 2025 Refresh Quick Links All Aircraft Planned Maint London…" at bounding box center [647, 353] width 1294 height 706
